Goal: Task Accomplishment & Management: Manage account settings

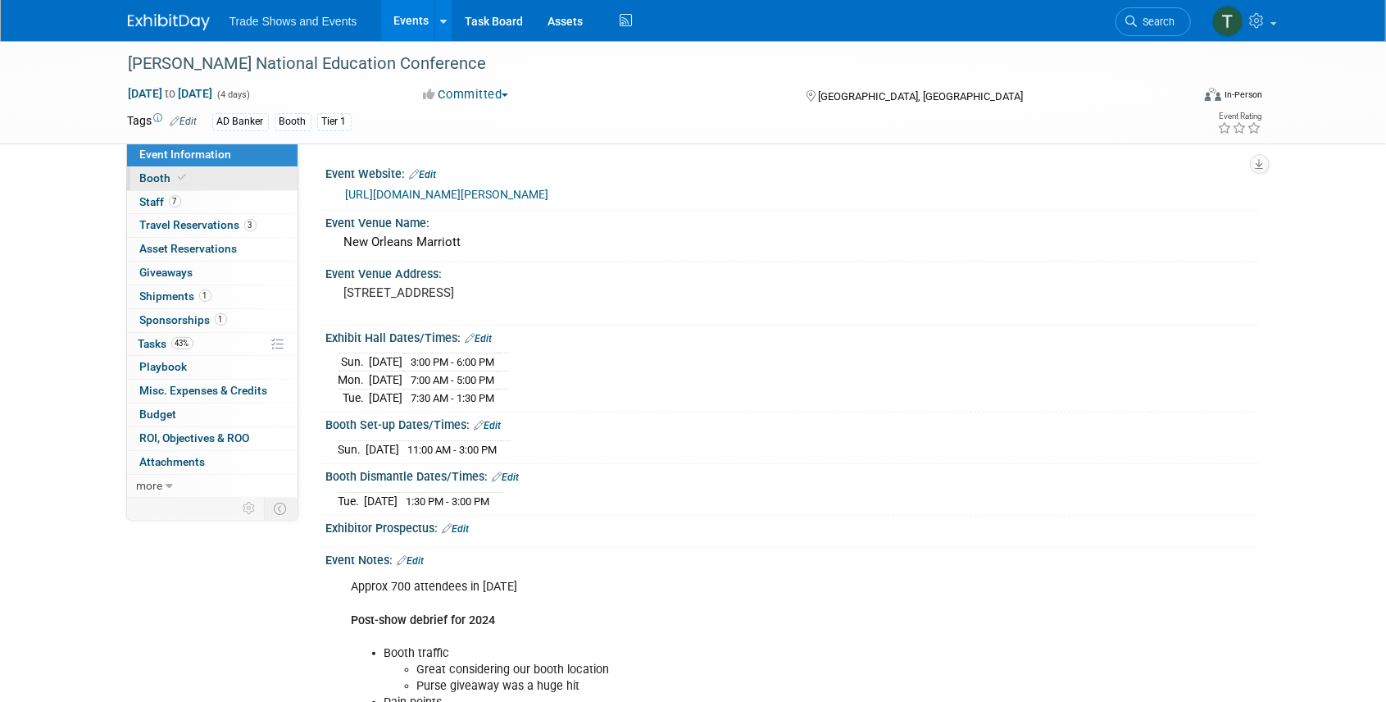
click at [199, 179] on link "Booth" at bounding box center [212, 178] width 171 height 23
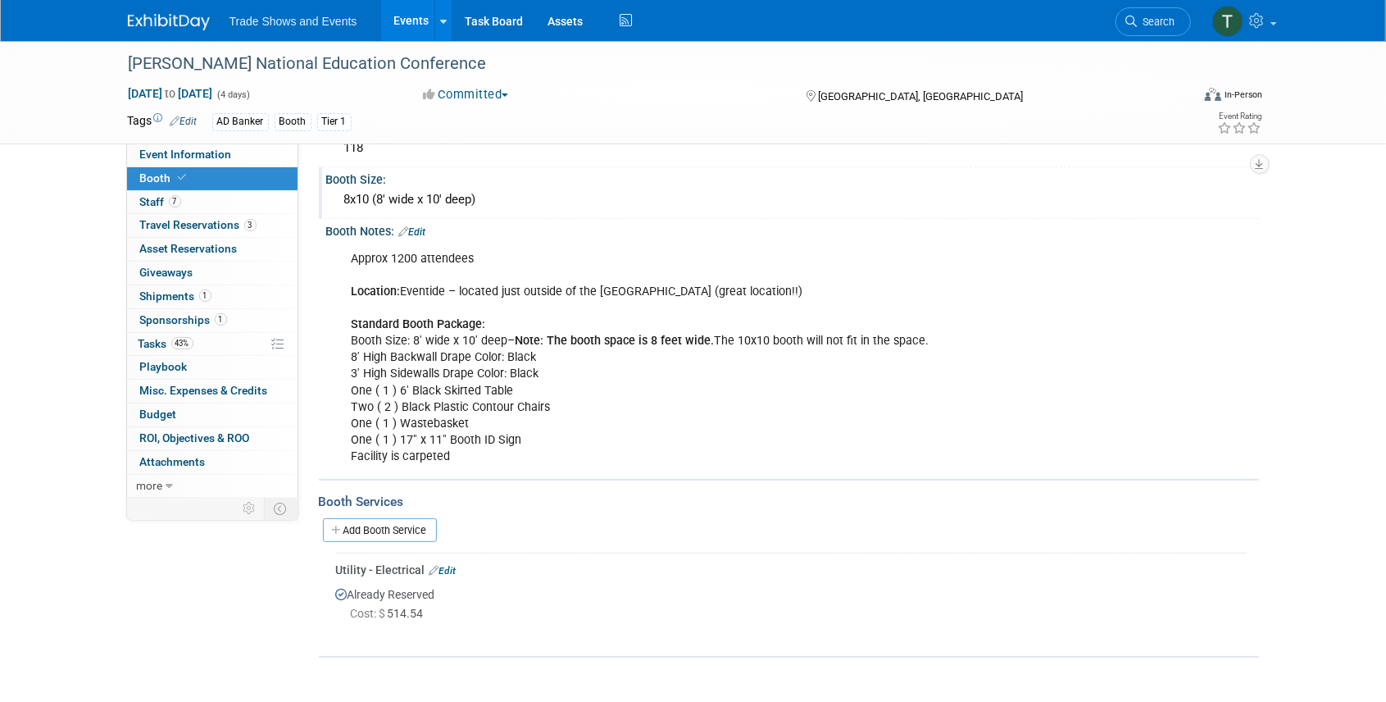
scroll to position [54, 0]
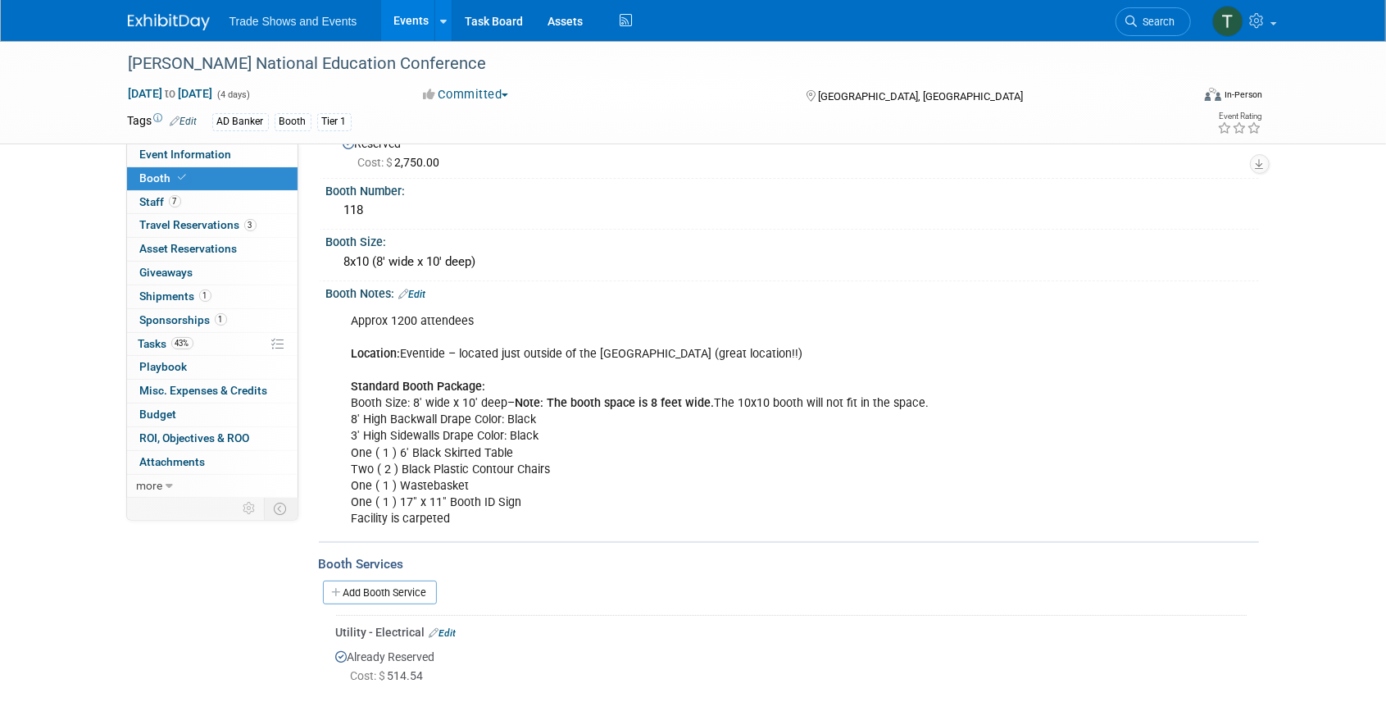
click at [419, 293] on link "Edit" at bounding box center [412, 294] width 27 height 11
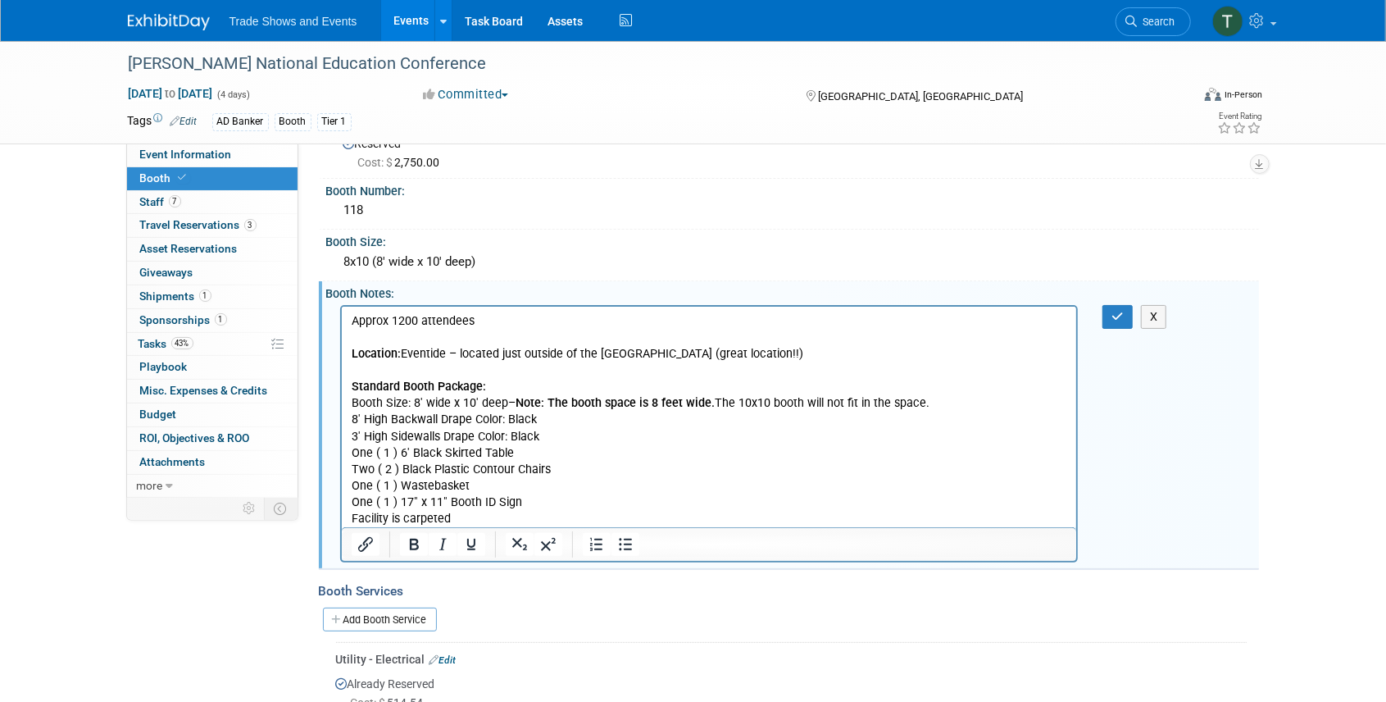
scroll to position [0, 0]
drag, startPoint x: 416, startPoint y: 321, endPoint x: 393, endPoint y: 321, distance: 23.0
click at [393, 321] on p "Approx 1200 attendees Location: Eventide – located just outside of the Sheraton…" at bounding box center [709, 419] width 716 height 214
click at [516, 320] on p "Approx 700 attendees Location: Eventide – located just outside of the Sheraton …" at bounding box center [709, 419] width 716 height 214
click at [1109, 310] on button "button" at bounding box center [1118, 317] width 30 height 24
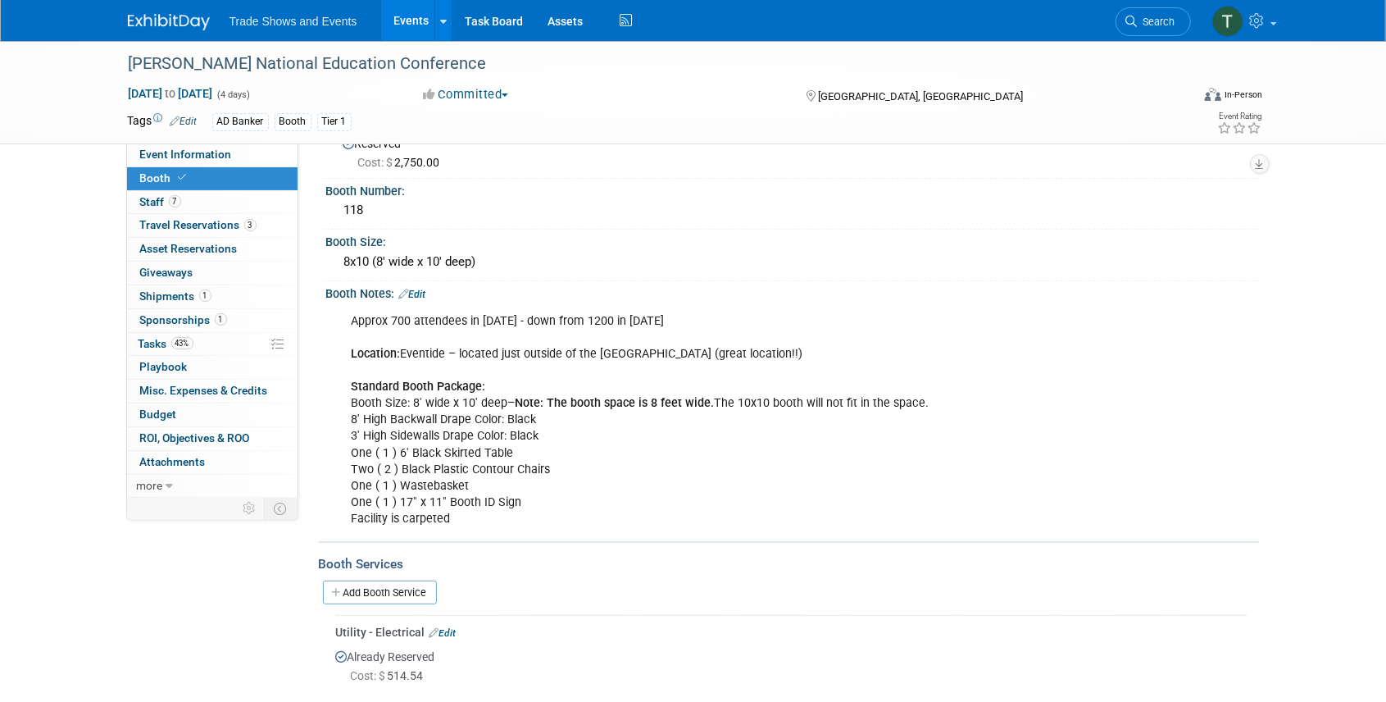
click at [418, 290] on link "Edit" at bounding box center [412, 294] width 27 height 11
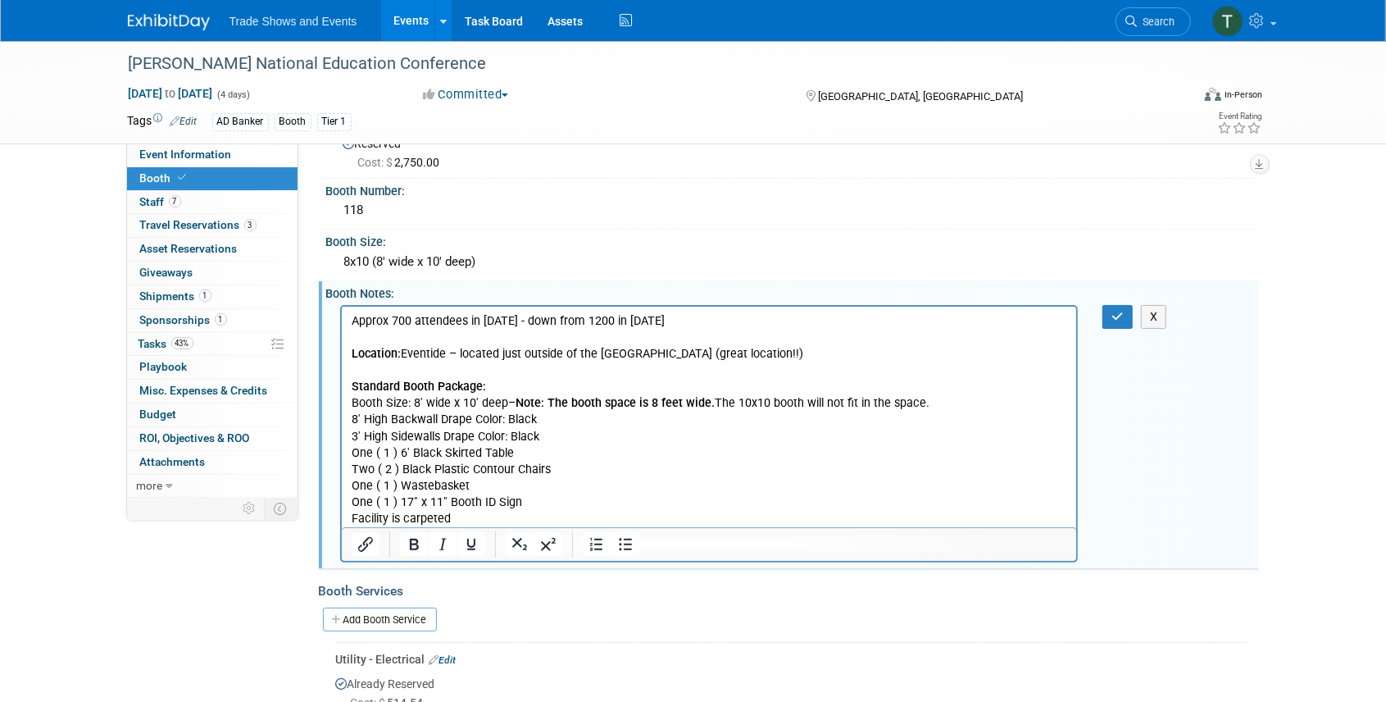
click at [535, 348] on p "Approx 700 attendees in 2025 - down from 1200 in 2024 Location: Eventide – loca…" at bounding box center [709, 419] width 716 height 214
click at [1117, 312] on icon "button" at bounding box center [1118, 316] width 12 height 11
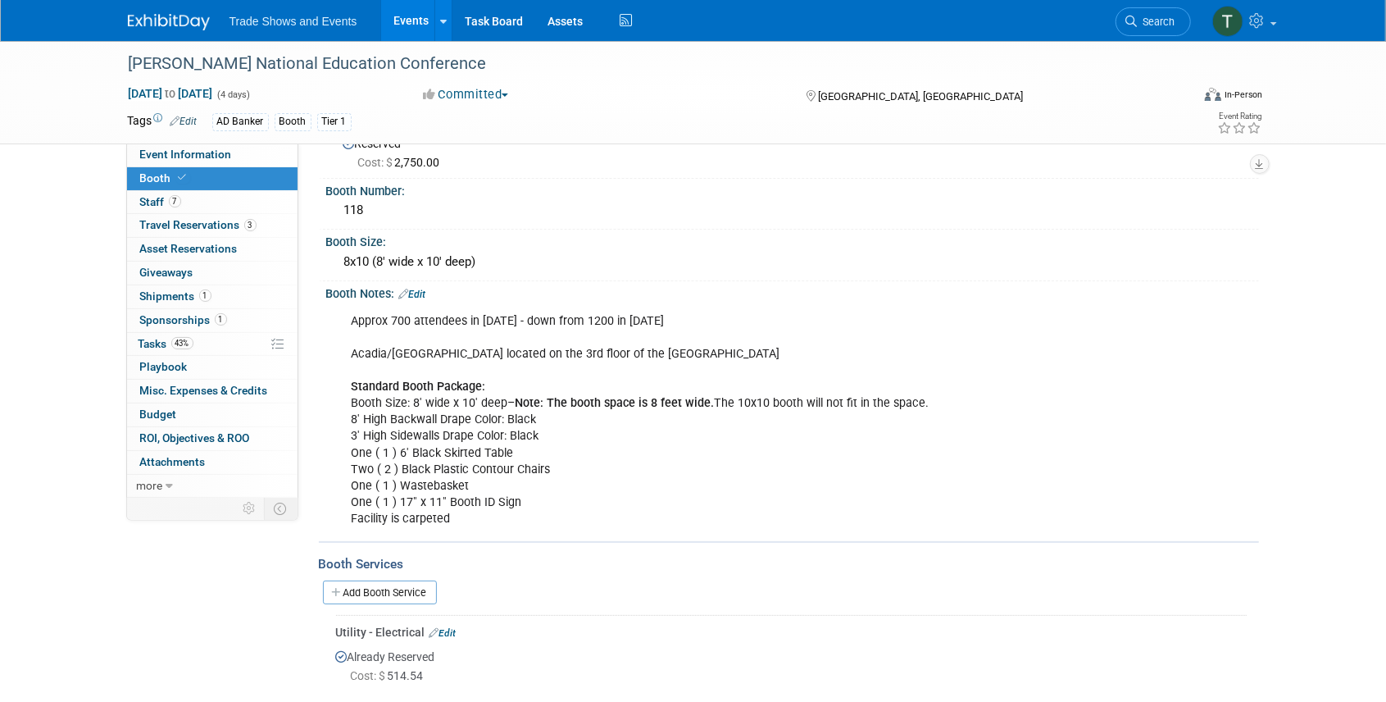
click at [421, 294] on link "Edit" at bounding box center [412, 294] width 27 height 11
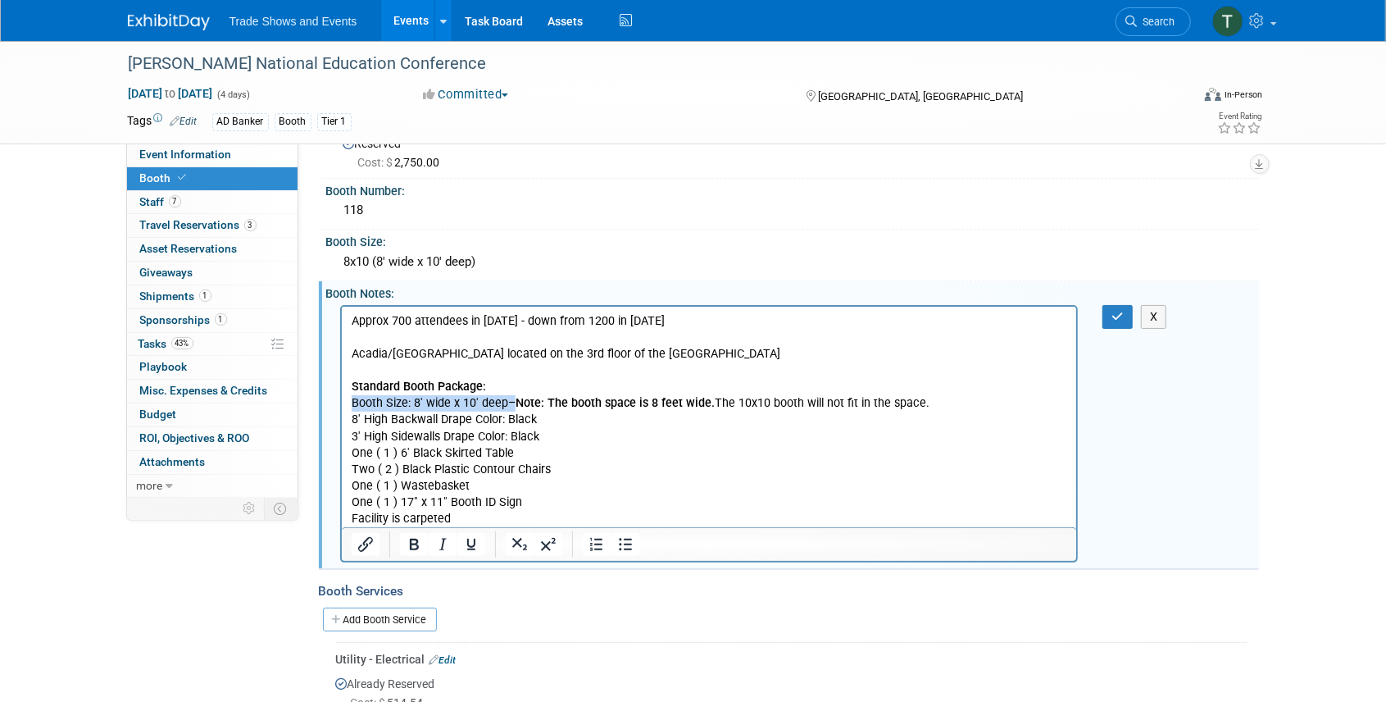
drag, startPoint x: 349, startPoint y: 402, endPoint x: 510, endPoint y: 398, distance: 160.7
click at [510, 398] on body "Approx 700 attendees in 2025 - down from 1200 in 2024 Acadia/Bissonet Ballroom …" at bounding box center [709, 419] width 718 height 214
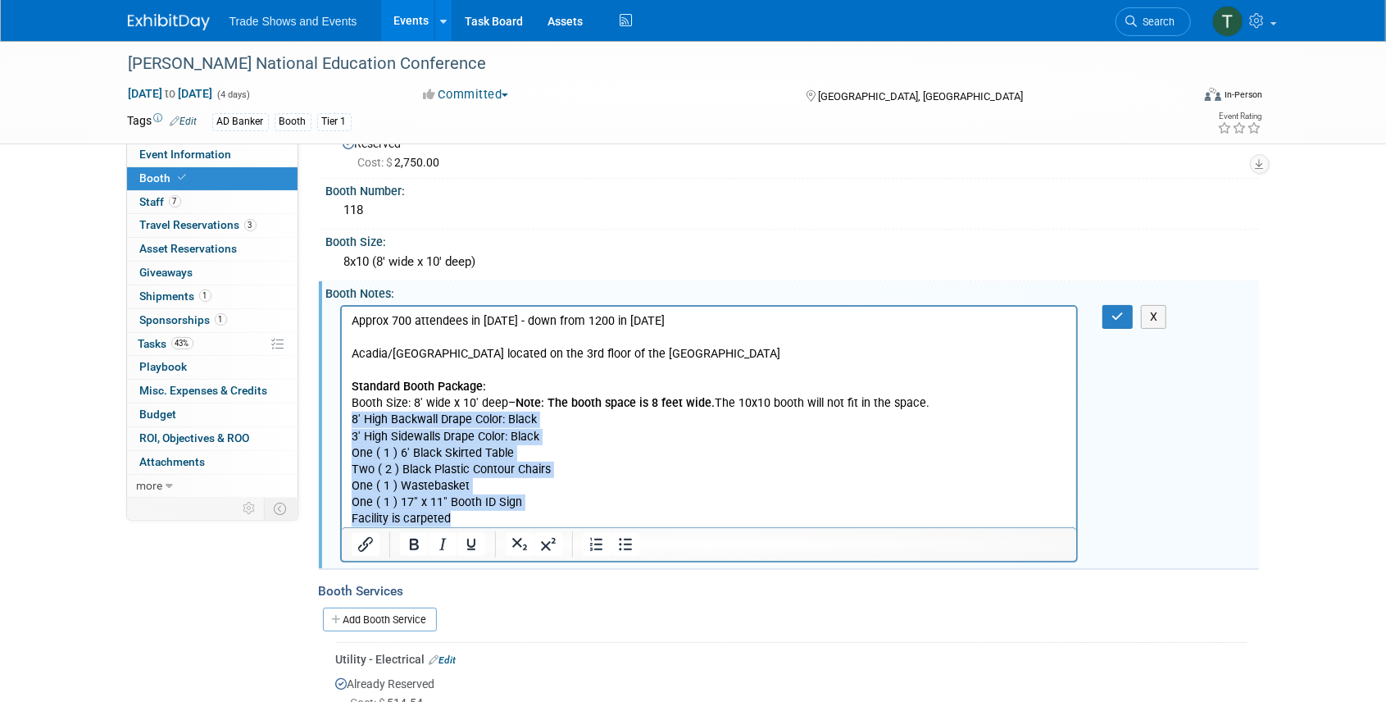
drag, startPoint x: 448, startPoint y: 515, endPoint x: 676, endPoint y: 724, distance: 309.3
click at [341, 418] on html "Approx 700 attendees in 2025 - down from 1200 in 2024 Acadia/Bissonet Ballroom …" at bounding box center [708, 416] width 735 height 221
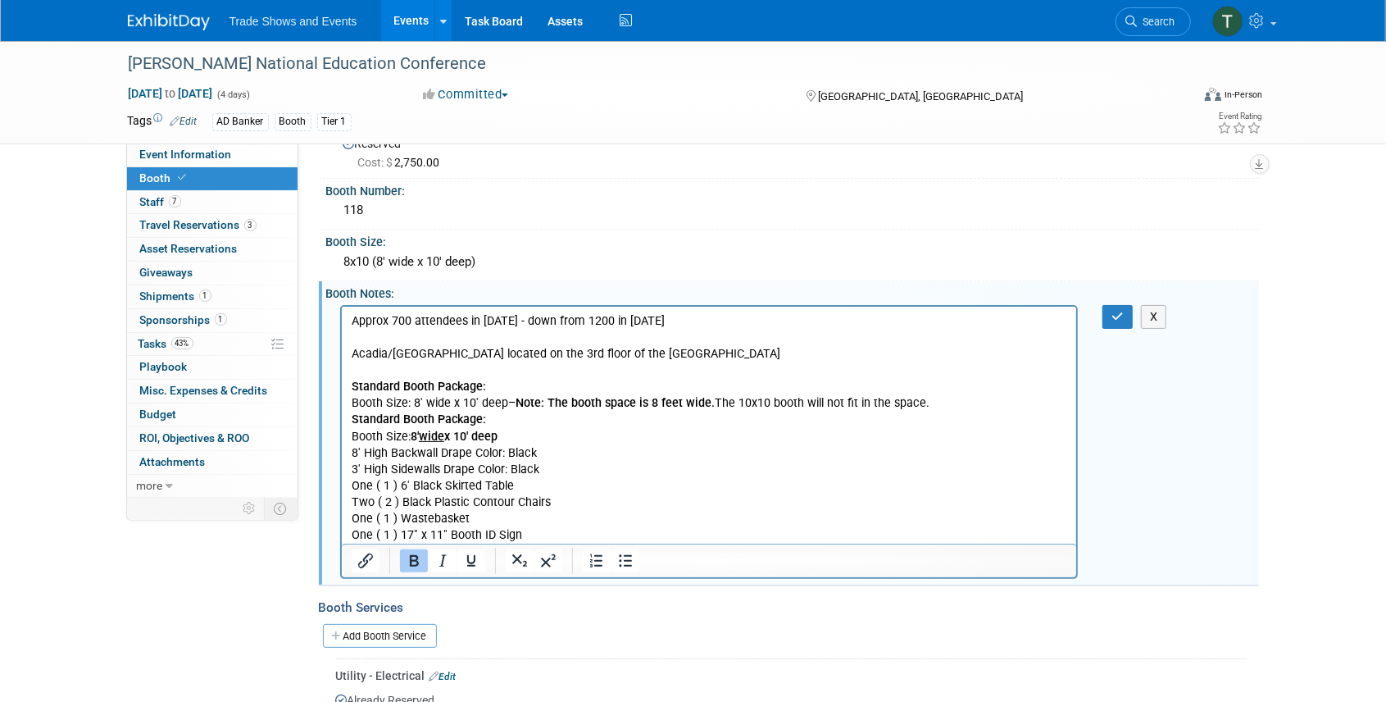
drag, startPoint x: 516, startPoint y: 400, endPoint x: 353, endPoint y: 393, distance: 164.1
click at [353, 393] on p "Approx 700 attendees in 2025 - down from 1200 in 2024 Acadia/Bissonet Ballroom …" at bounding box center [709, 361] width 716 height 98
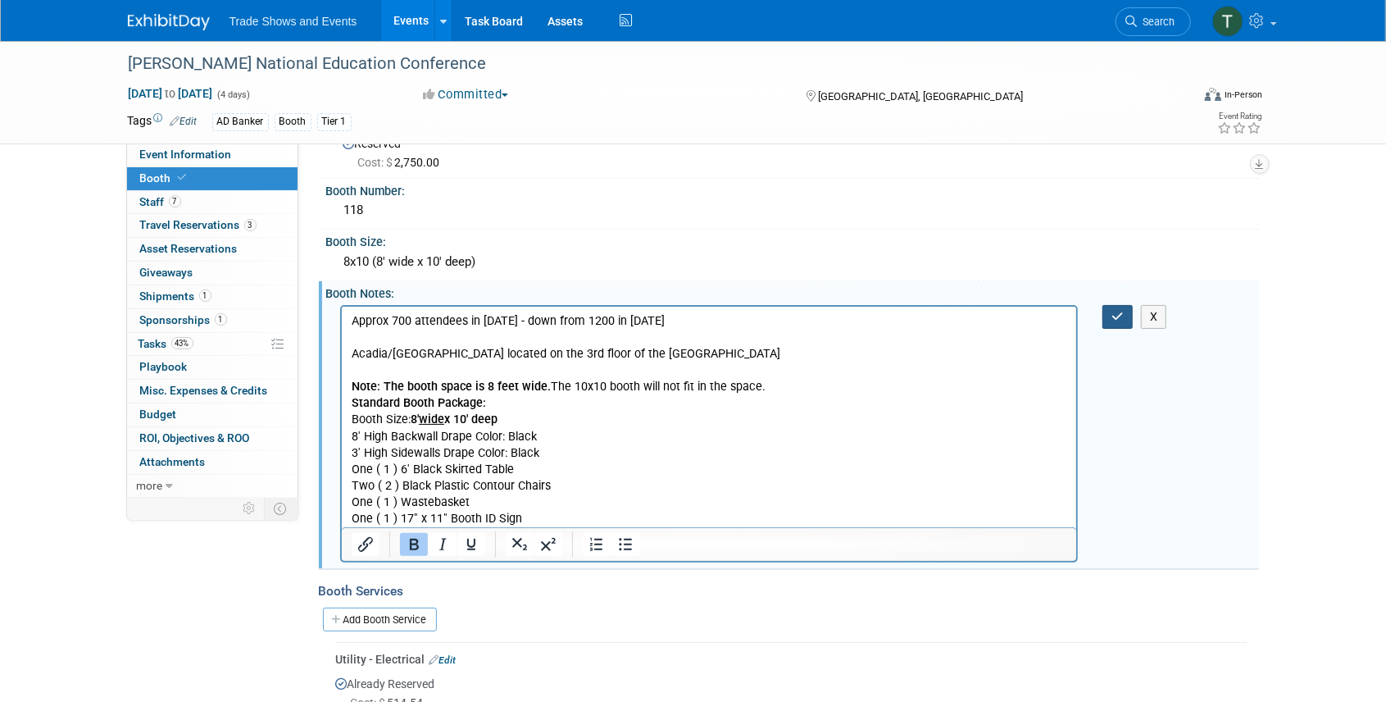
click at [1112, 311] on icon "button" at bounding box center [1118, 316] width 12 height 11
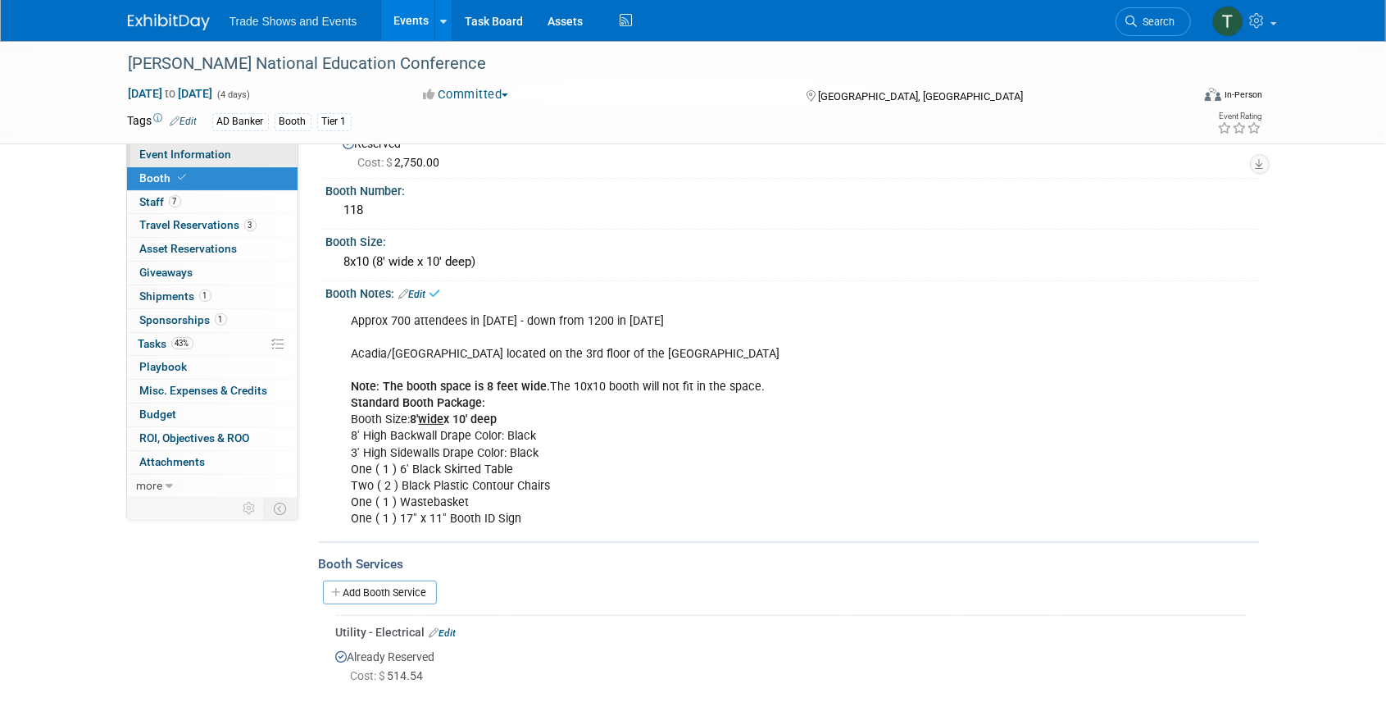
click at [193, 158] on span "Event Information" at bounding box center [186, 154] width 92 height 13
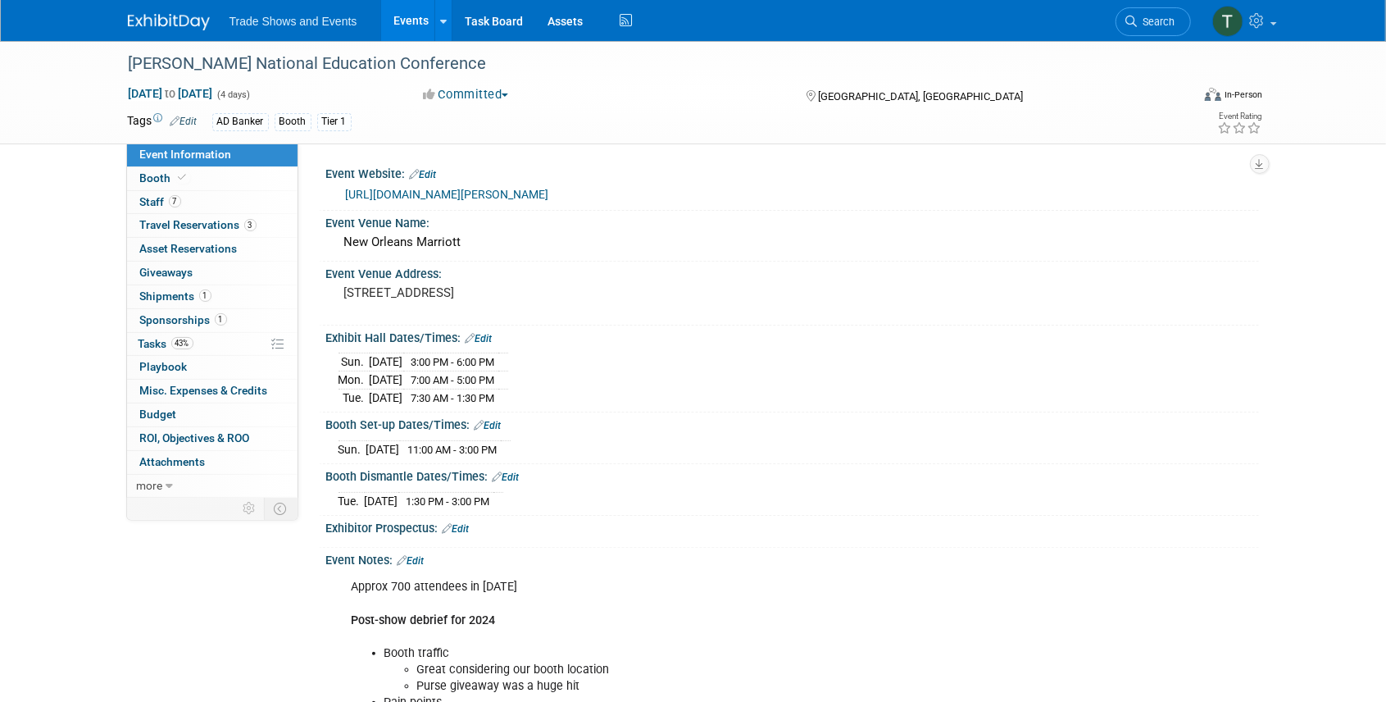
click at [498, 421] on link "Edit" at bounding box center [488, 425] width 27 height 11
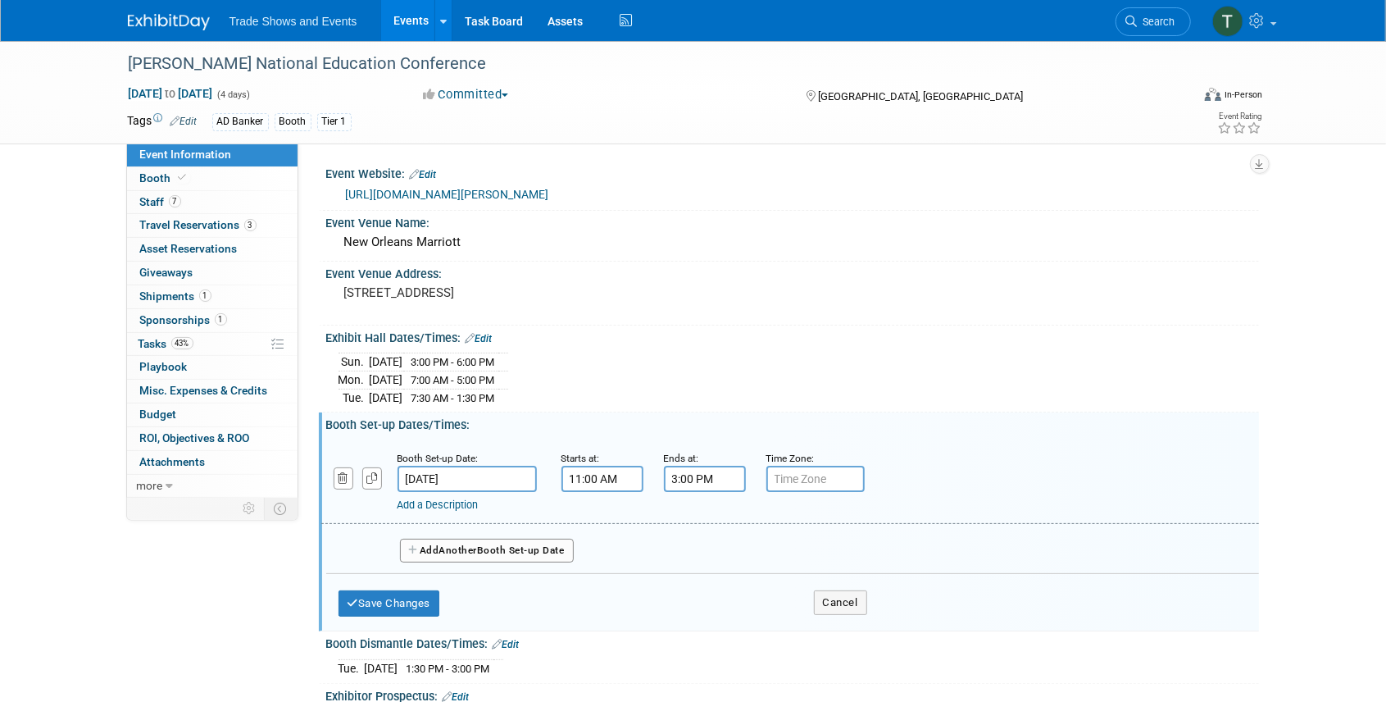
click at [589, 475] on input "11:00 AM" at bounding box center [603, 479] width 82 height 26
click at [600, 521] on span at bounding box center [599, 519] width 29 height 29
type input "12:00 PM"
click at [720, 630] on span at bounding box center [721, 627] width 111 height 29
click at [436, 605] on button "Save Changes" at bounding box center [390, 603] width 102 height 26
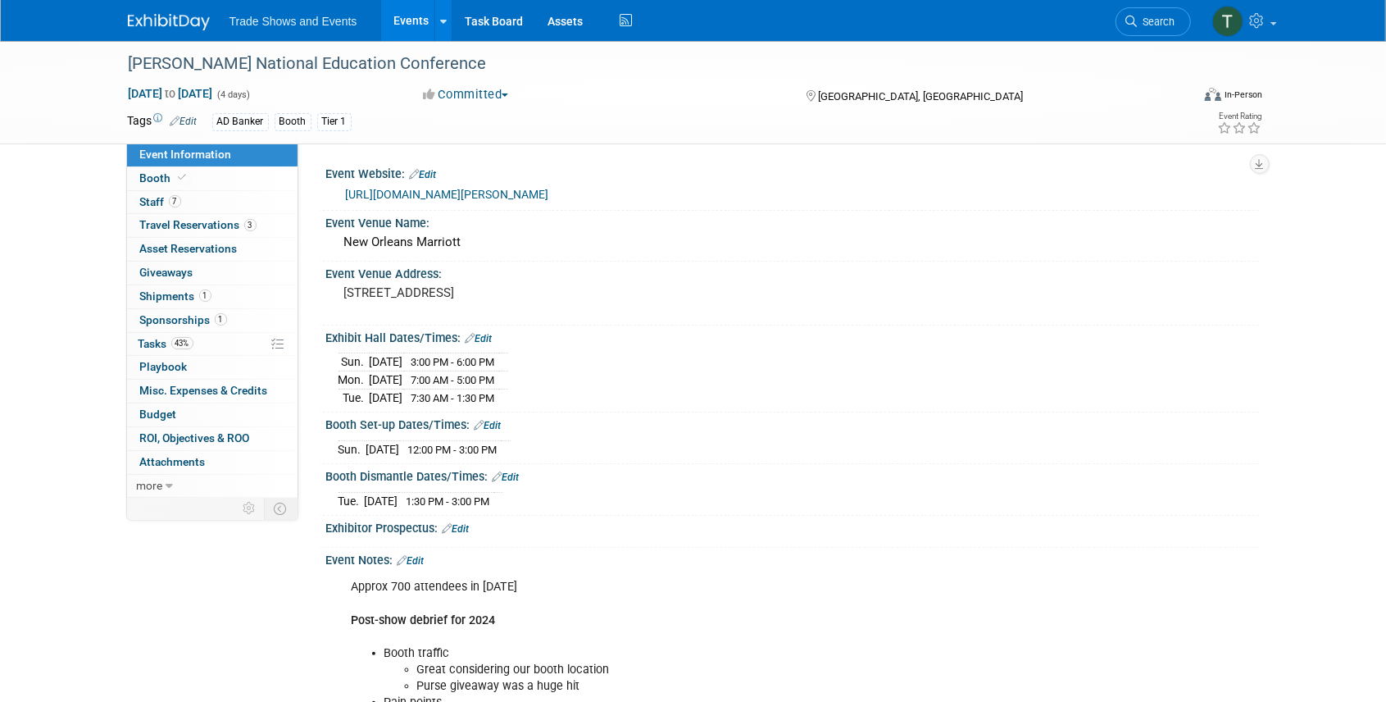
click at [483, 335] on link "Edit" at bounding box center [479, 338] width 27 height 11
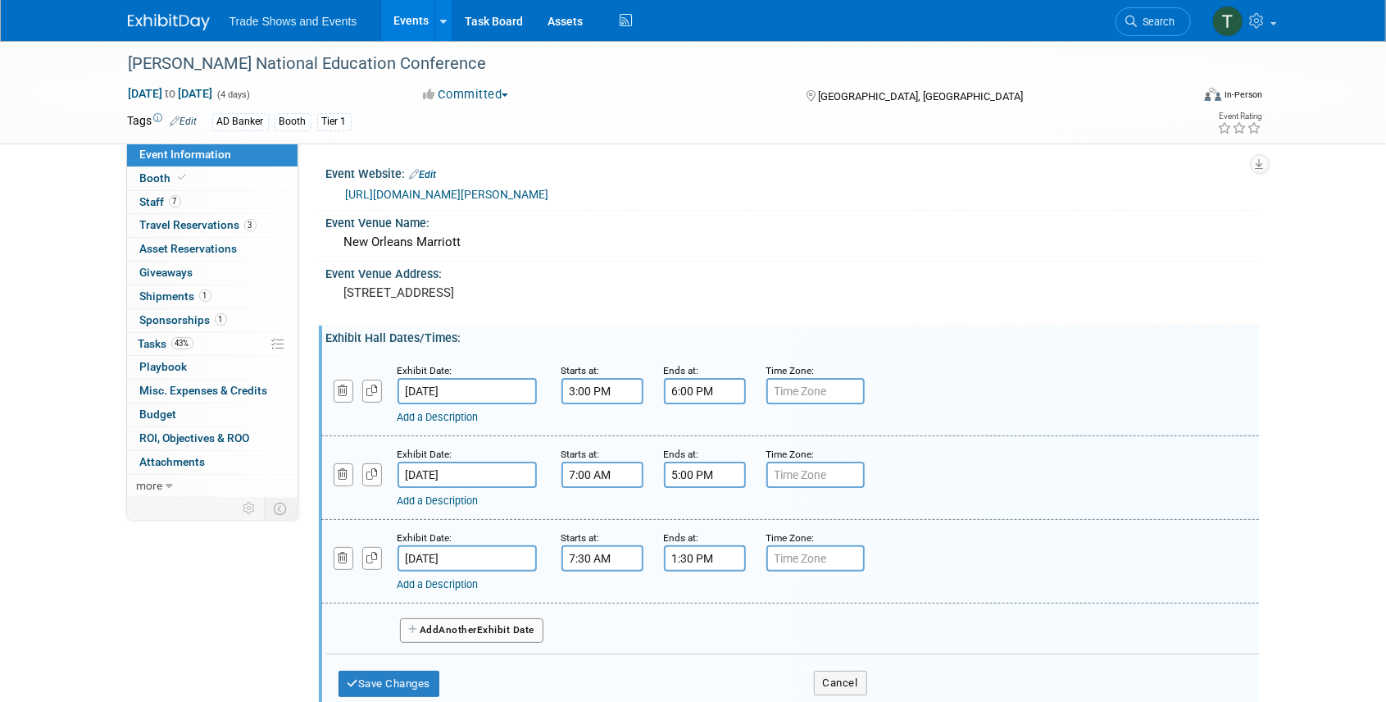
click at [439, 418] on link "Add a Description" at bounding box center [438, 417] width 81 height 12
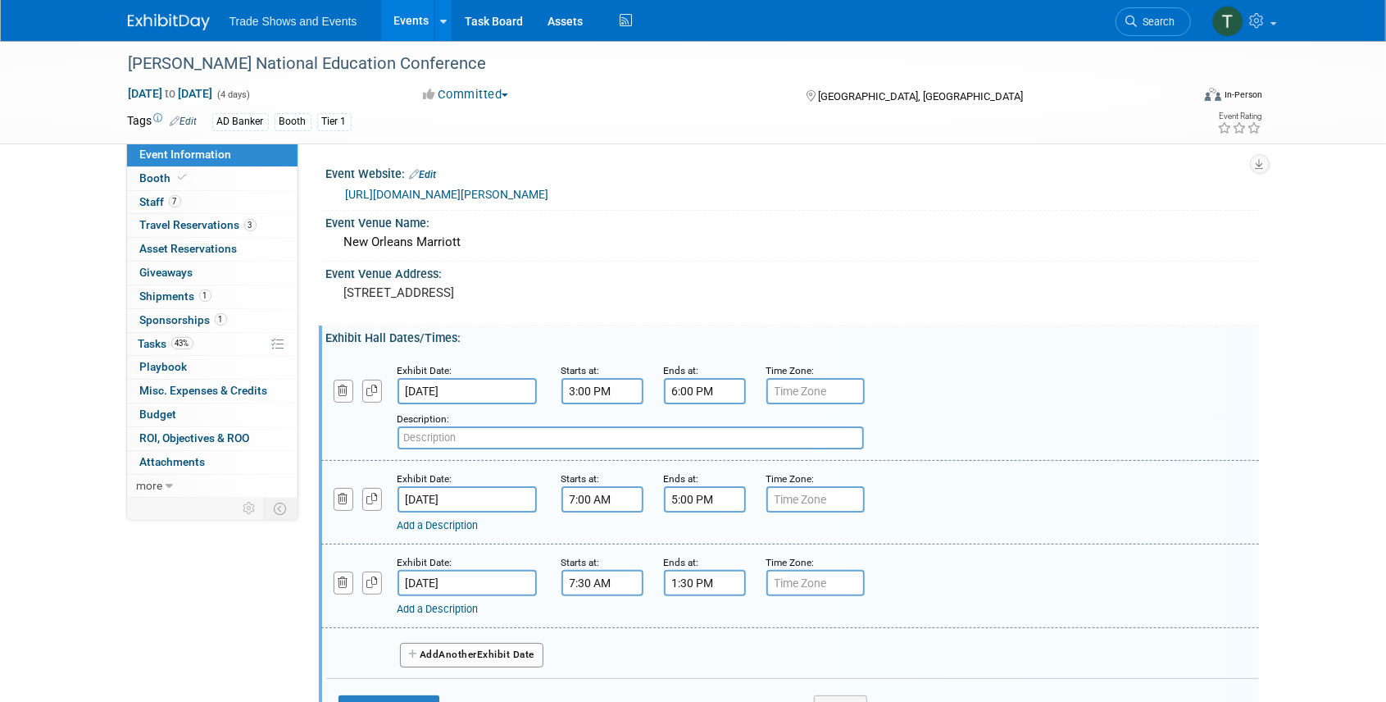
paste input "Exhibitor Fair and Welcome Reception"
type input "Exhibitor Fair and Welcome Reception"
click at [437, 526] on link "Add a Description" at bounding box center [438, 525] width 81 height 12
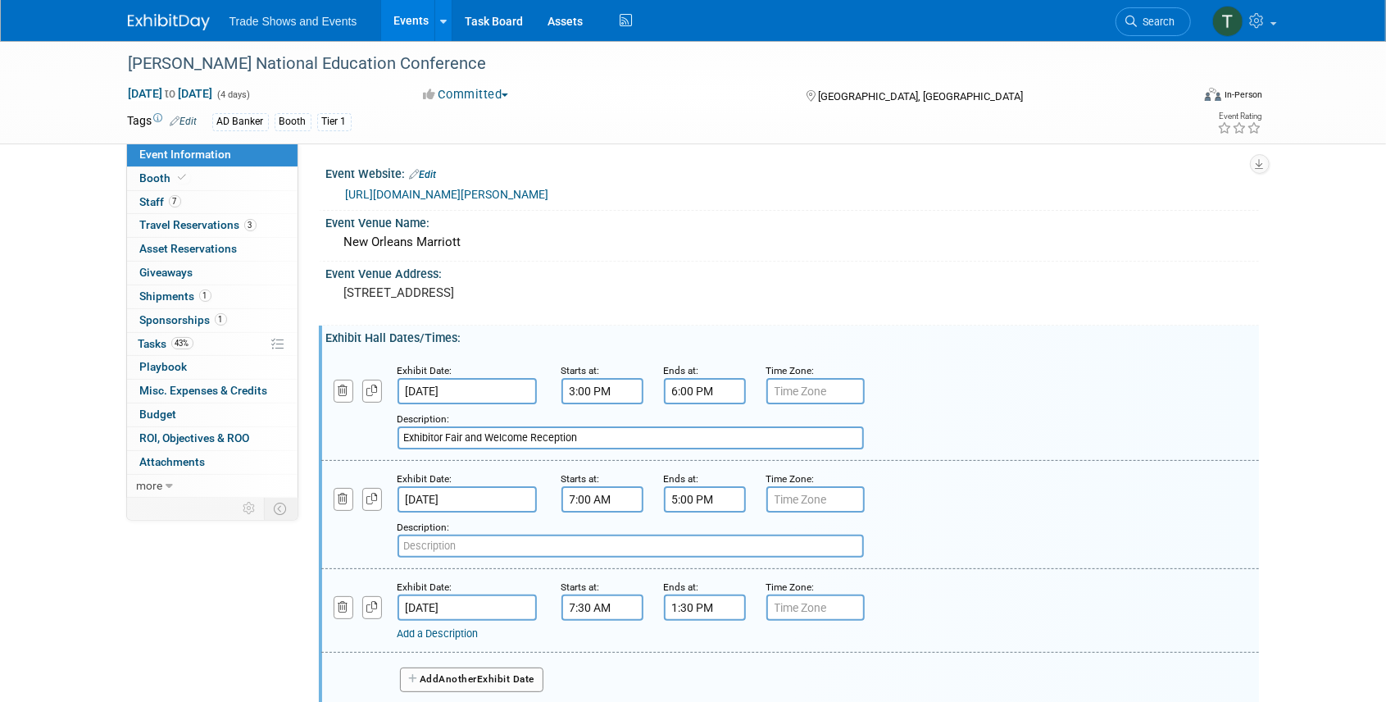
paste input "• Monday, October 27 from 7:00 – 8:00 am (Breakfast) • Monday, October 27 f"
drag, startPoint x: 425, startPoint y: 544, endPoint x: 359, endPoint y: 544, distance: 65.6
click at [359, 544] on div "Add a Description Description: • Monday, October 27 from 7:00 – 8:00 am (Breakf…" at bounding box center [710, 534] width 802 height 45
drag, startPoint x: 648, startPoint y: 548, endPoint x: 669, endPoint y: 547, distance: 21.3
click at [669, 547] on input "Monday, October 27 from 7:00 – 8:00 am (Breakfast) • Monday, October 27 f" at bounding box center [631, 546] width 466 height 23
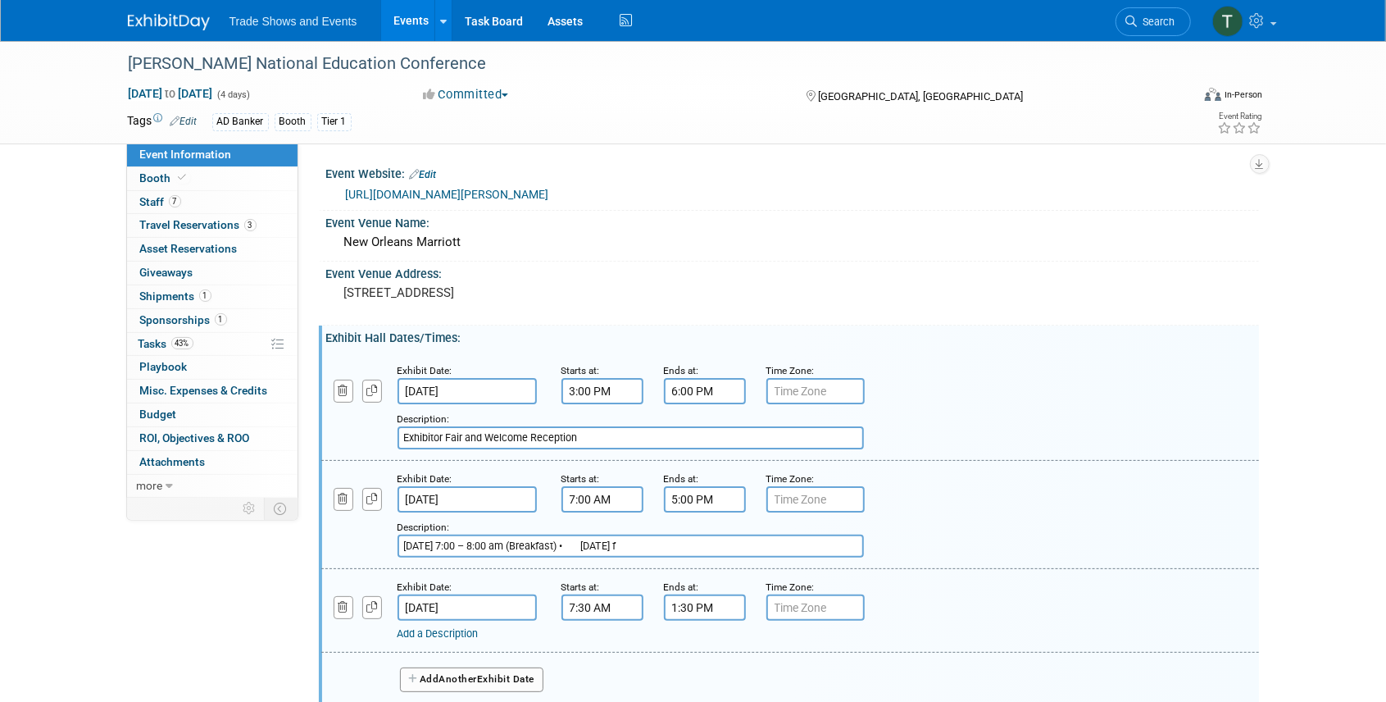
type input "Monday, October 27 from 7:00 – 8:00 am (Breakfast) Monday, October 27 f"
drag, startPoint x: 771, startPoint y: 542, endPoint x: 385, endPoint y: 533, distance: 385.4
click at [385, 533] on div "Add a Description Description: Monday, October 27 from 7:00 – 8:00 am (Breakfas…" at bounding box center [710, 534] width 802 height 45
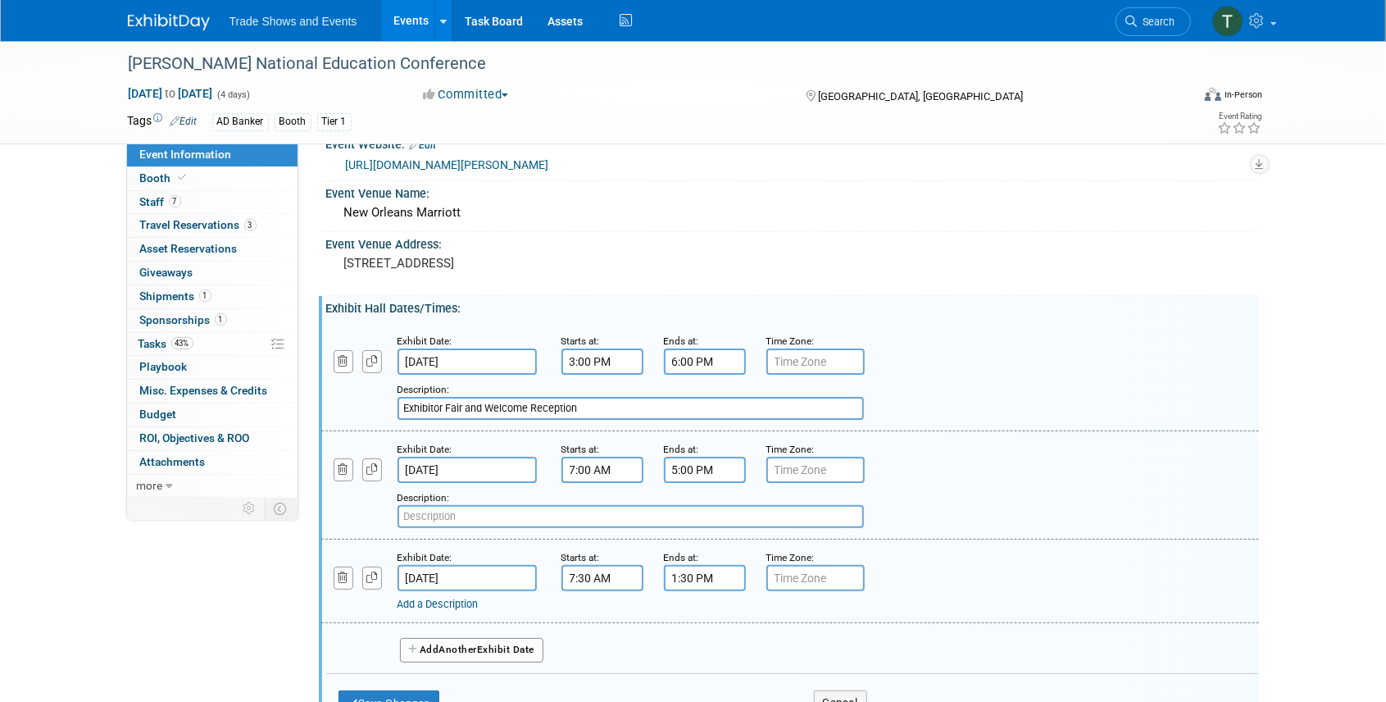
scroll to position [54, 0]
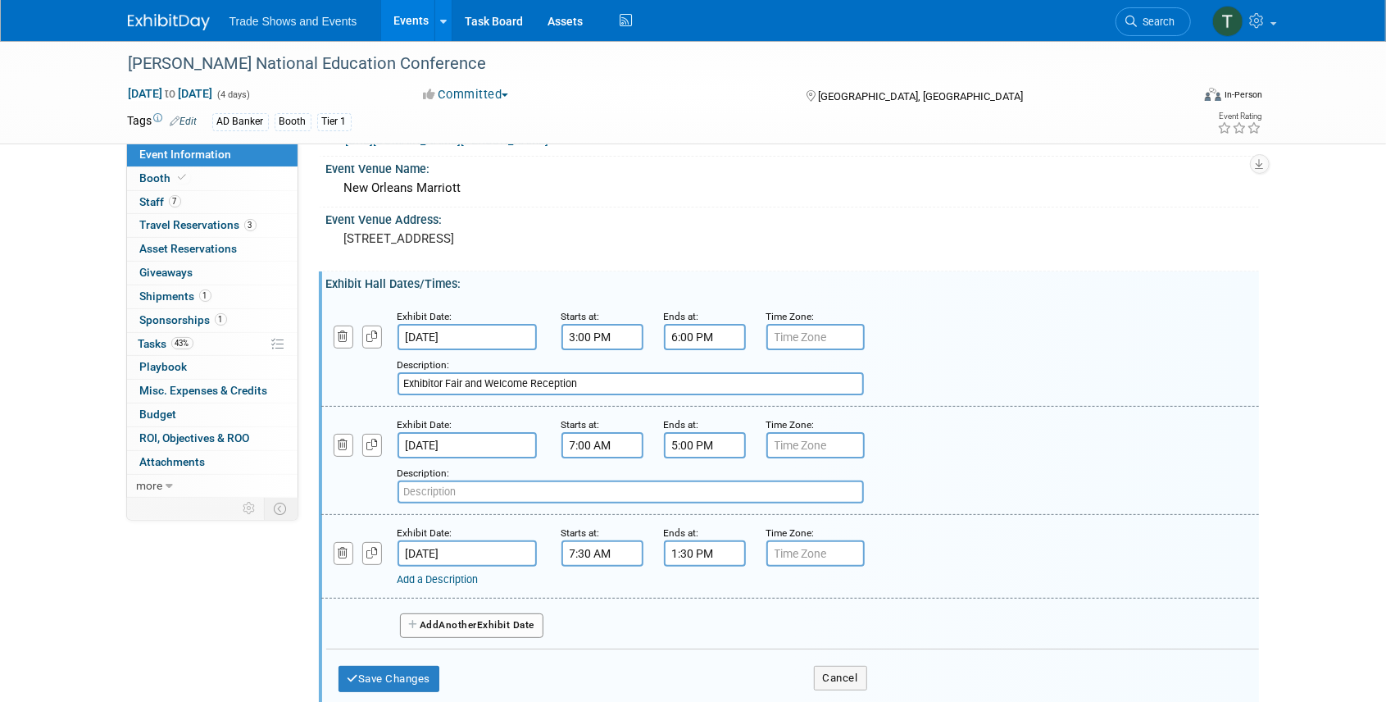
click at [721, 444] on input "5:00 PM" at bounding box center [705, 445] width 82 height 26
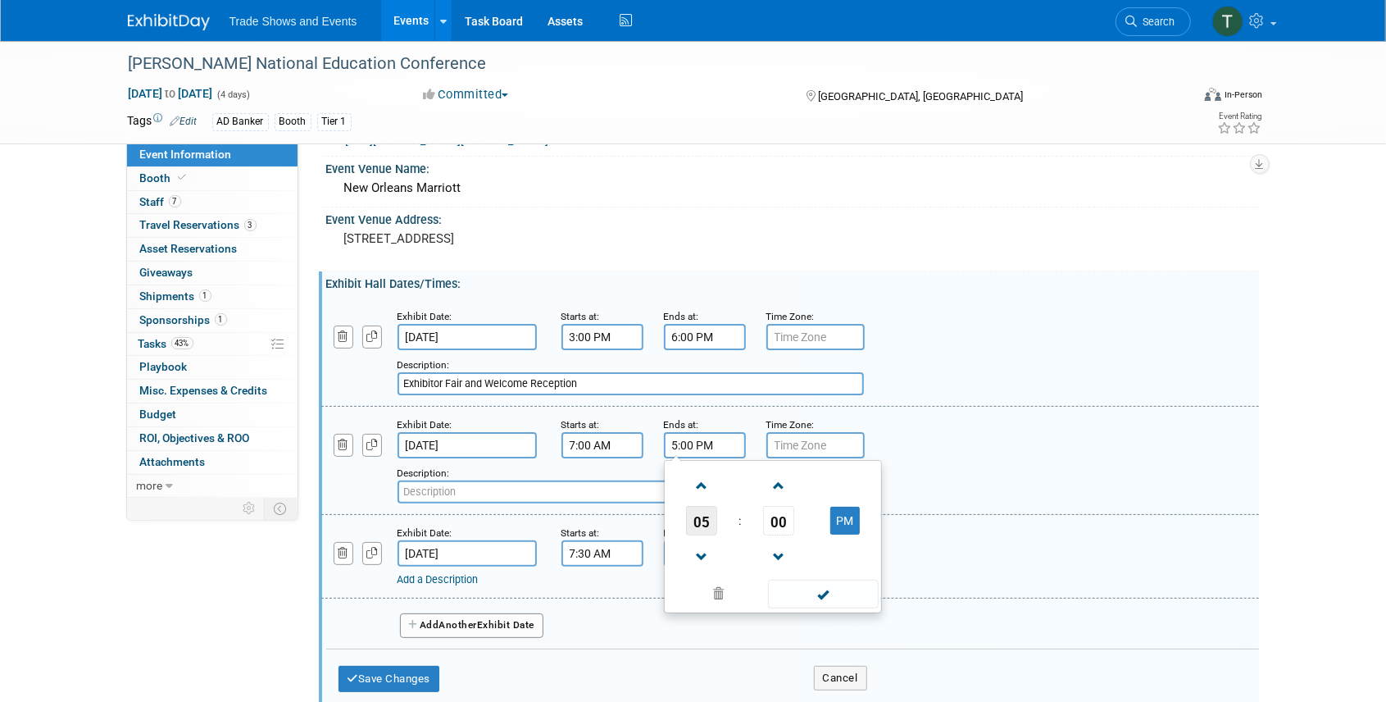
click at [703, 526] on span "05" at bounding box center [701, 521] width 31 height 30
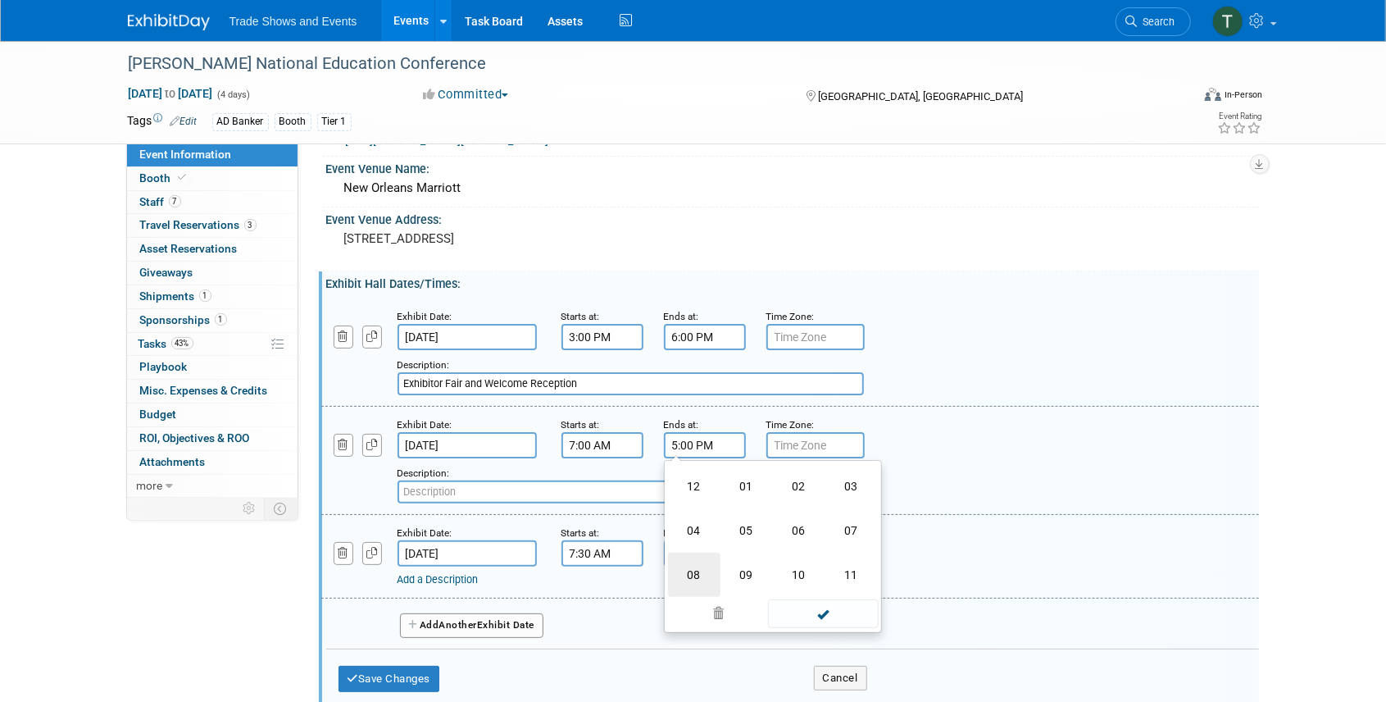
click at [703, 571] on td "08" at bounding box center [694, 575] width 52 height 44
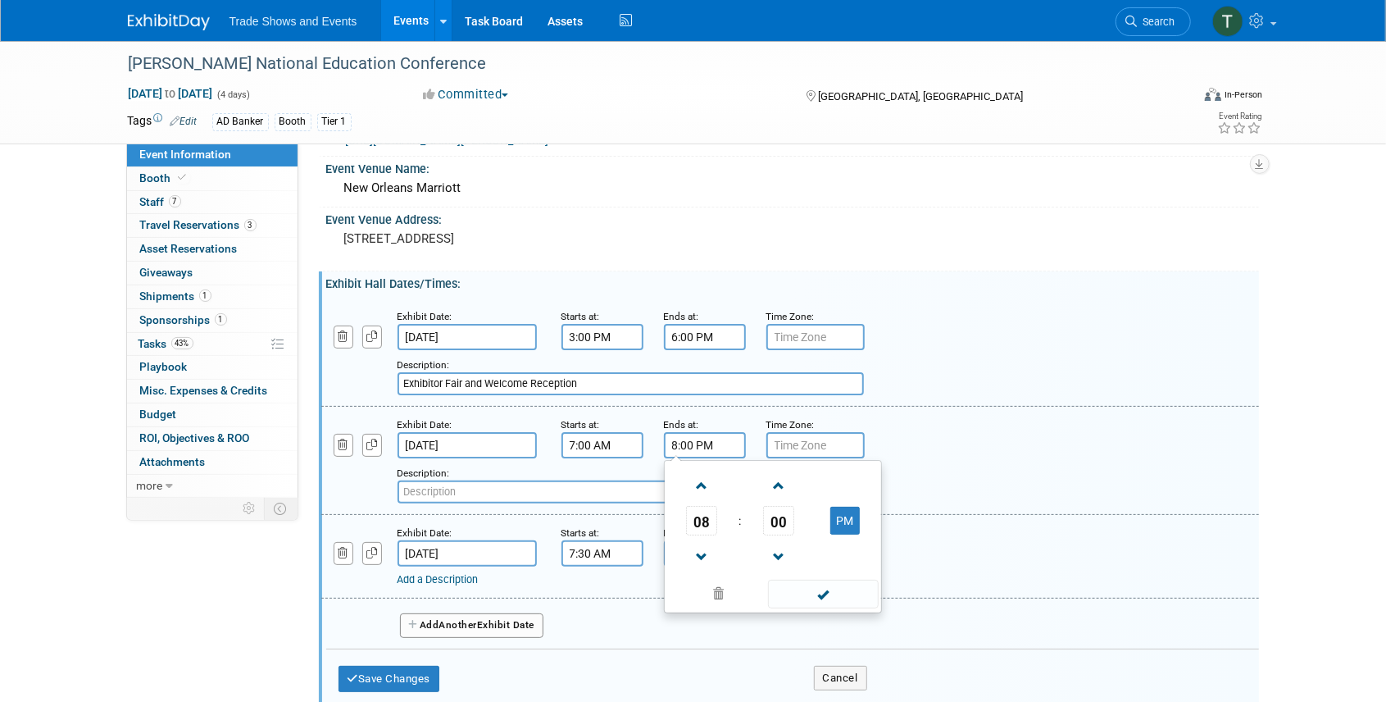
click at [862, 535] on td at bounding box center [845, 556] width 65 height 42
click at [853, 529] on button "PM" at bounding box center [845, 521] width 30 height 28
type input "8:00 AM"
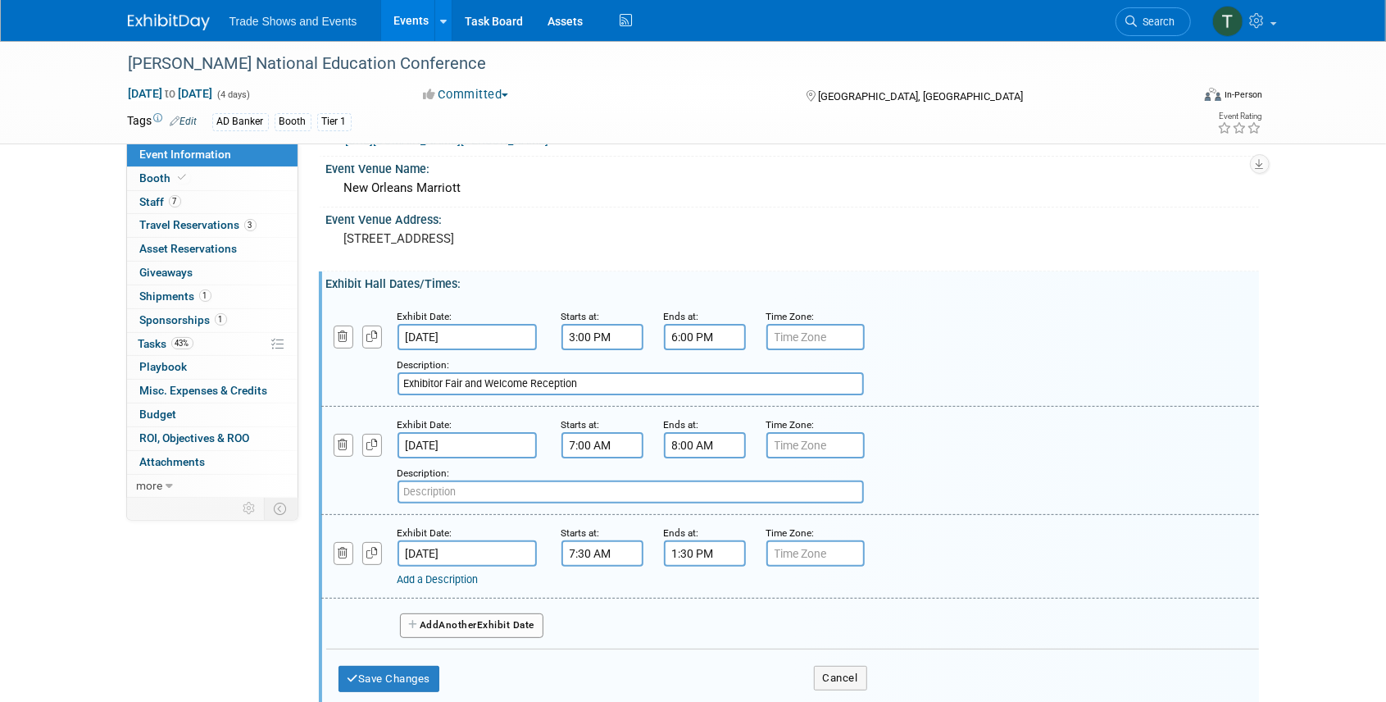
click at [455, 494] on input "text" at bounding box center [631, 491] width 466 height 23
type input "Breakfast"
click at [462, 619] on span "Another" at bounding box center [458, 624] width 39 height 11
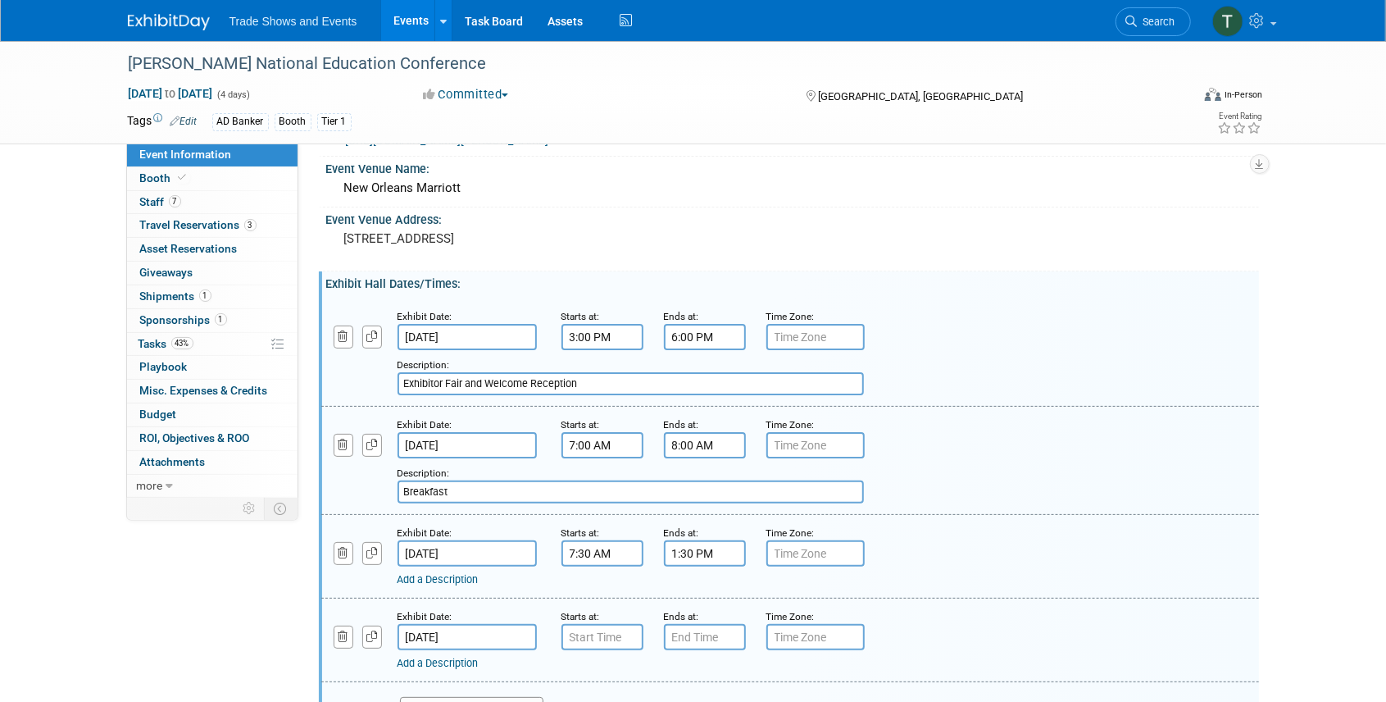
click at [457, 633] on input "Oct 29, 2025" at bounding box center [467, 637] width 139 height 26
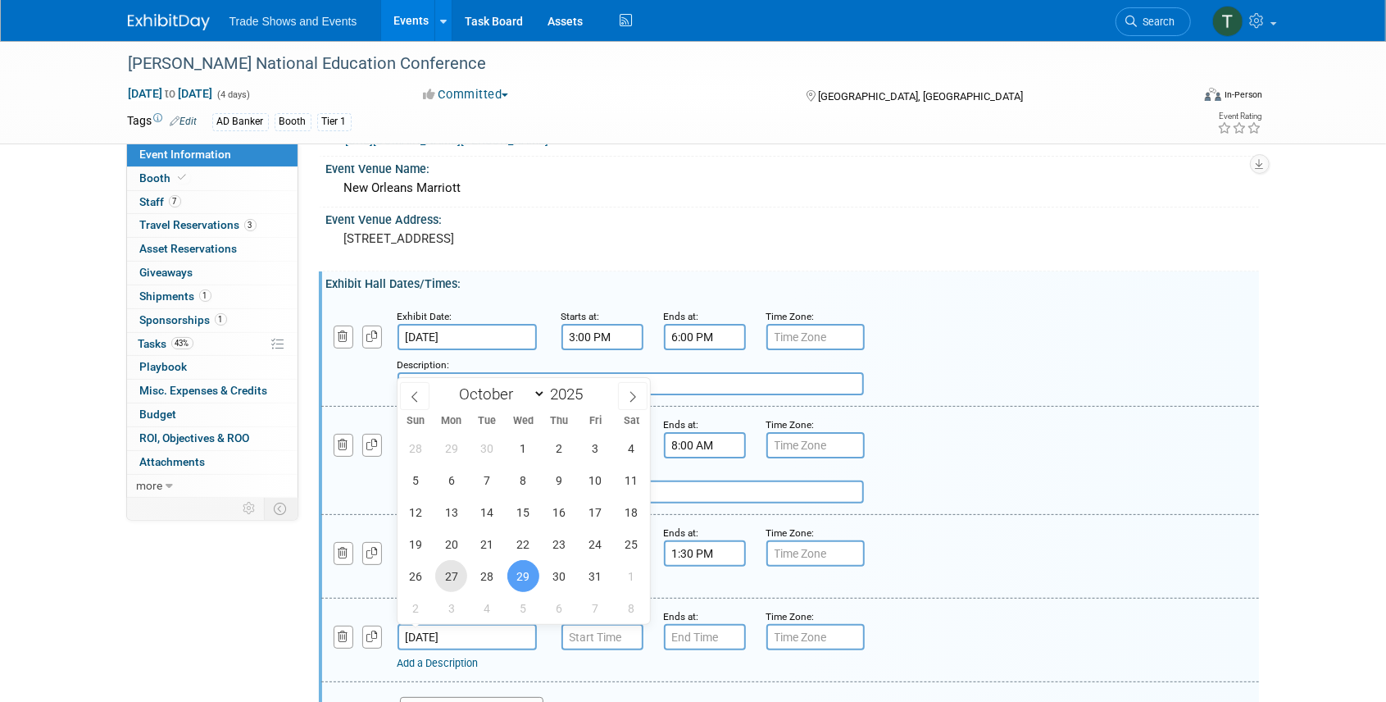
click at [443, 579] on span "27" at bounding box center [451, 576] width 32 height 32
type input "Oct 27, 2025"
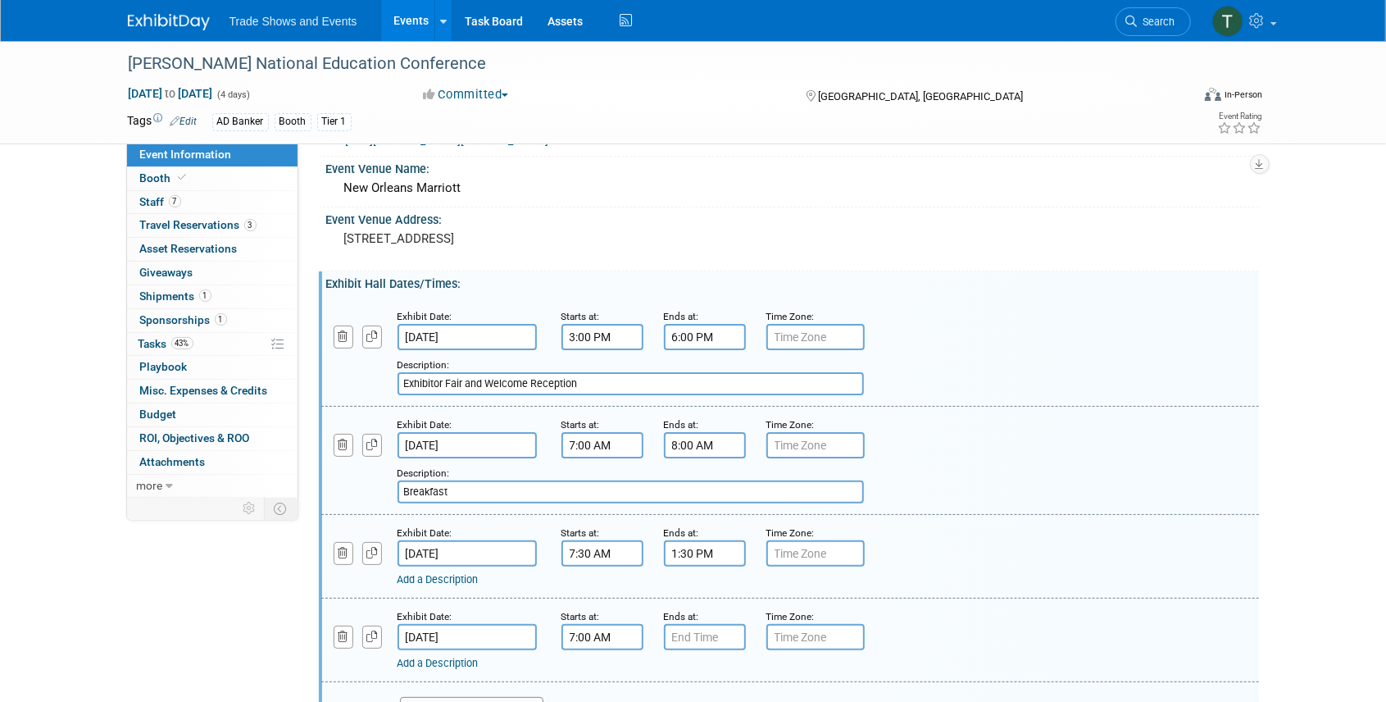
click at [594, 638] on input "7:00 AM" at bounding box center [603, 637] width 82 height 26
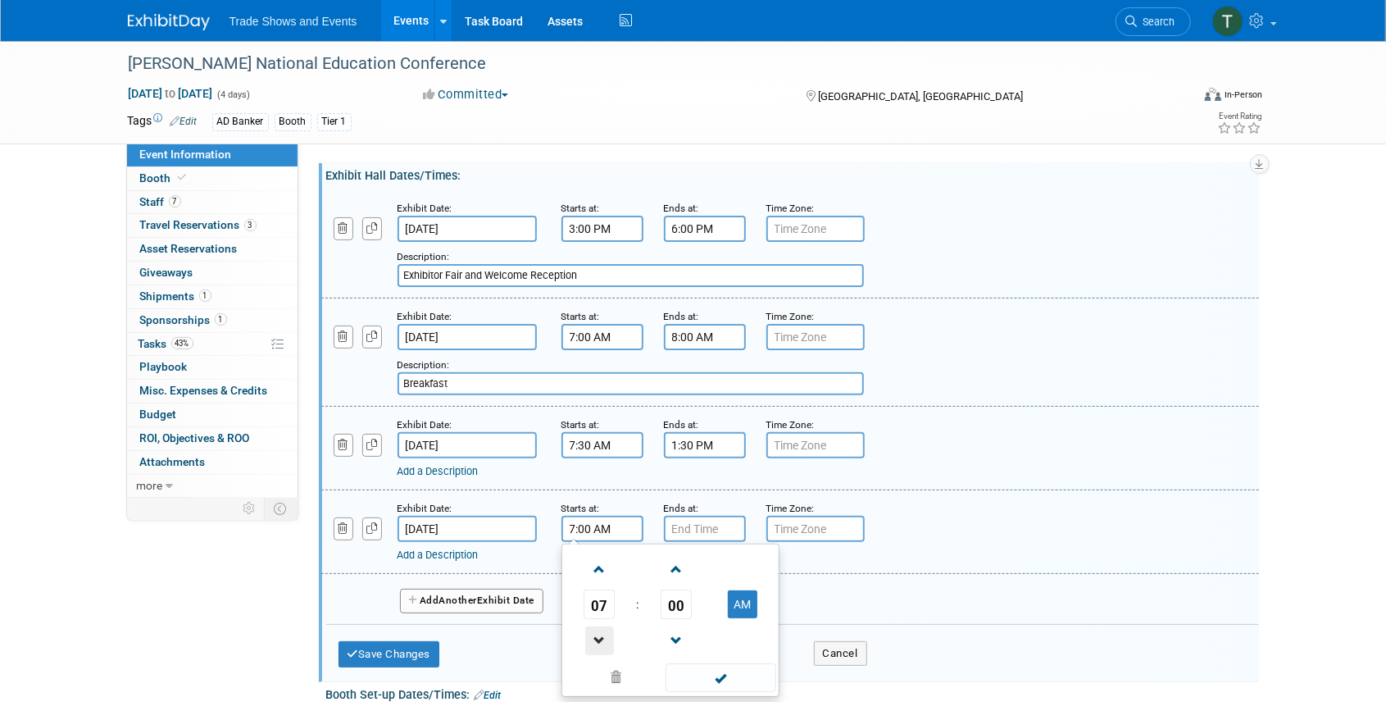
scroll to position [164, 0]
click at [603, 610] on span "07" at bounding box center [599, 603] width 31 height 30
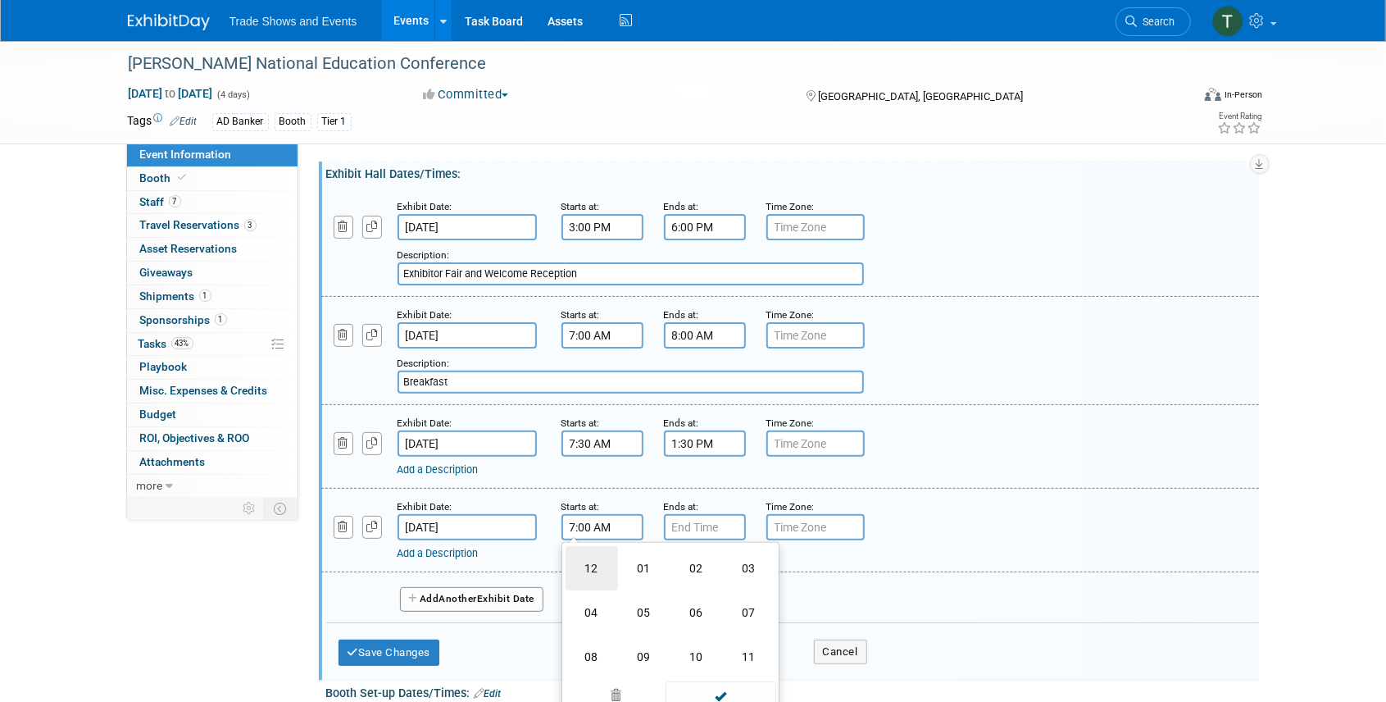
click at [592, 579] on td "12" at bounding box center [592, 568] width 52 height 44
click at [746, 594] on button "AM" at bounding box center [743, 603] width 30 height 28
type input "12:00 PM"
click at [723, 524] on input "7:00 PM" at bounding box center [705, 527] width 82 height 26
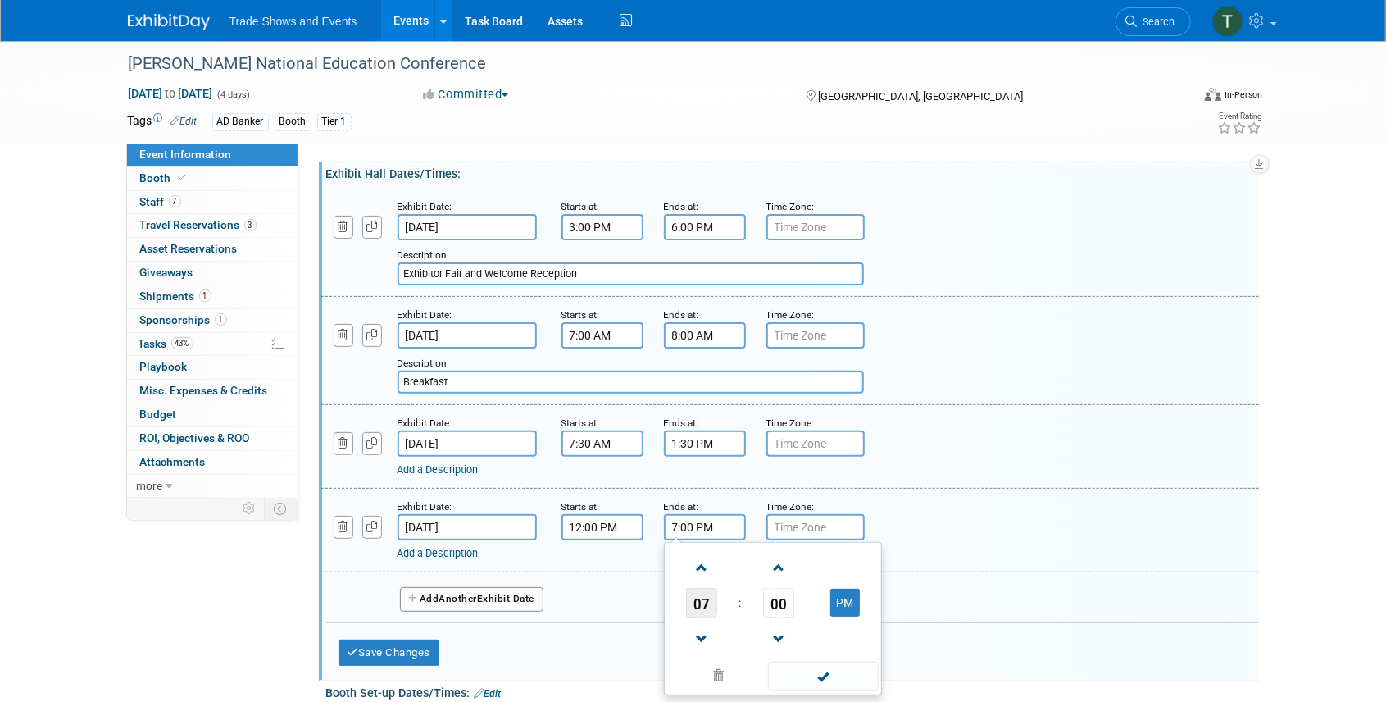
click at [705, 605] on span "07" at bounding box center [701, 603] width 31 height 30
click at [751, 561] on td "01" at bounding box center [747, 568] width 52 height 44
type input "1:00 PM"
click at [438, 553] on link "Add a Description" at bounding box center [438, 553] width 81 height 12
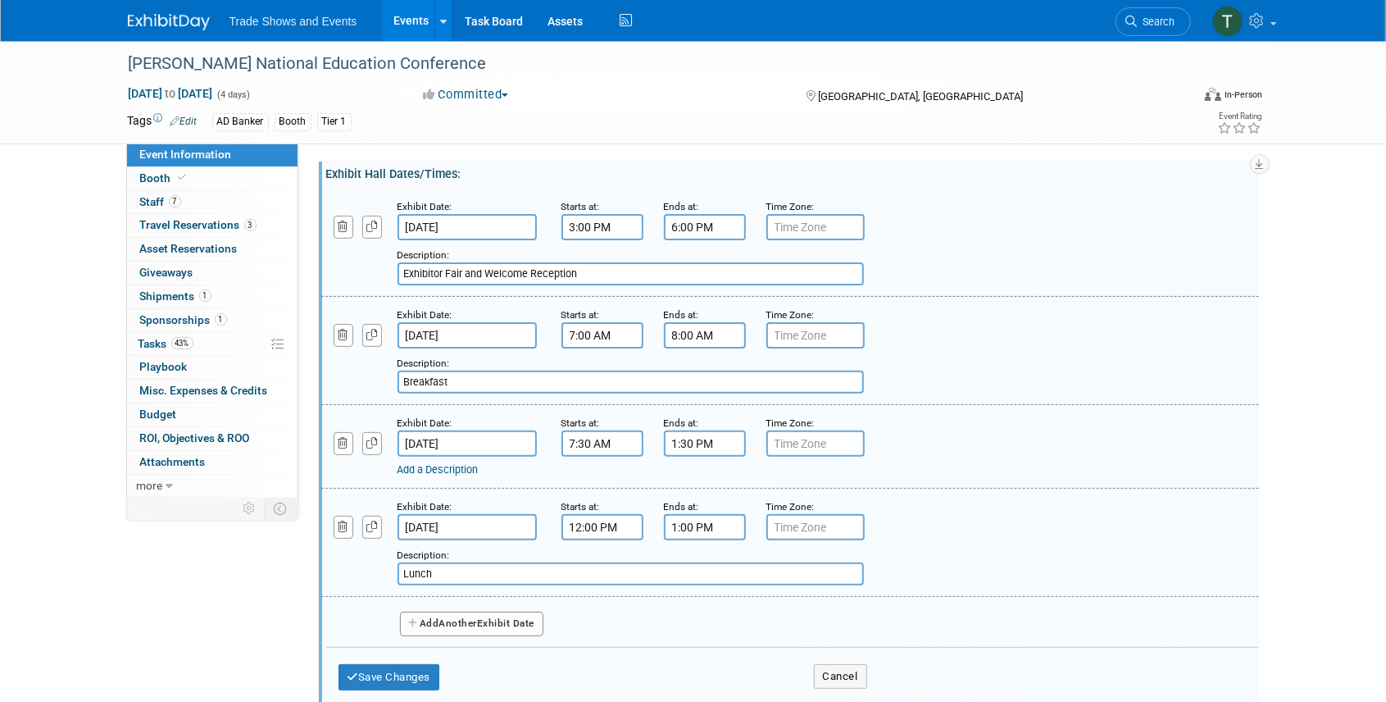
type input "Lunch"
click at [456, 621] on span "Another" at bounding box center [458, 622] width 39 height 11
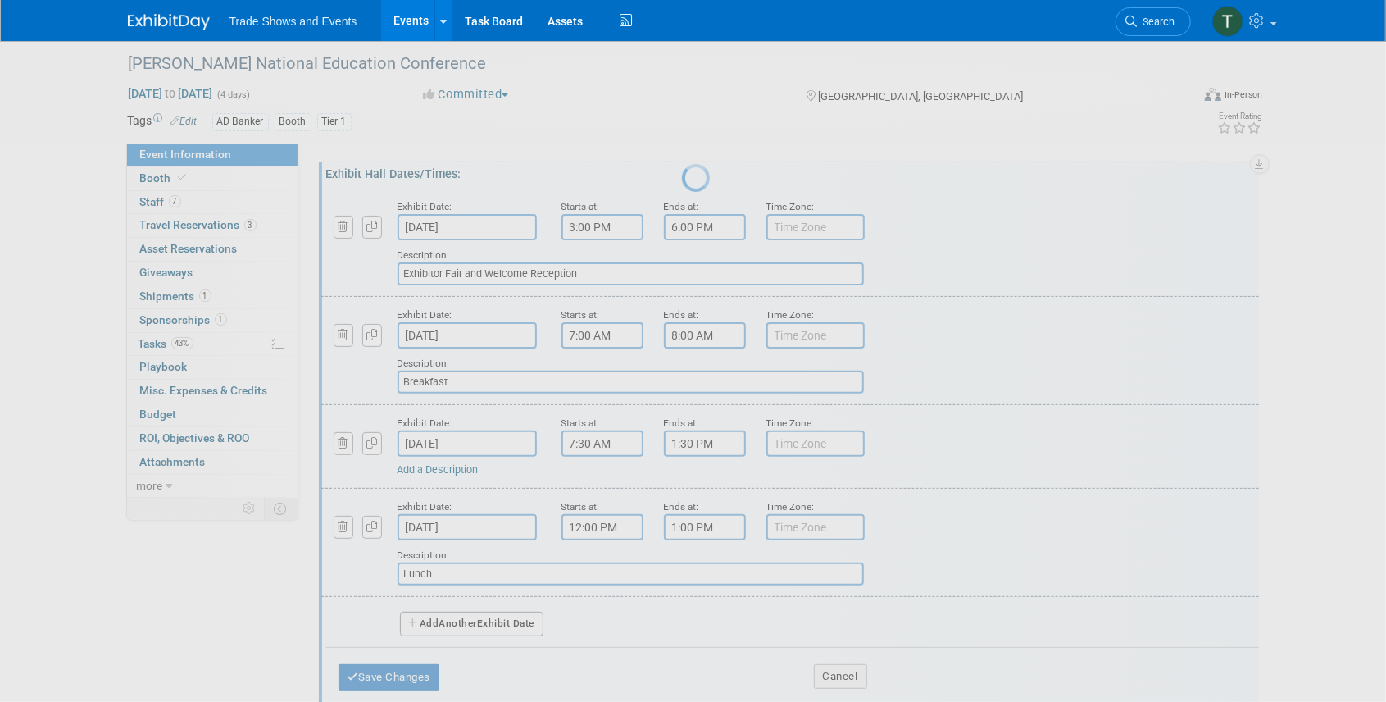
select select "9"
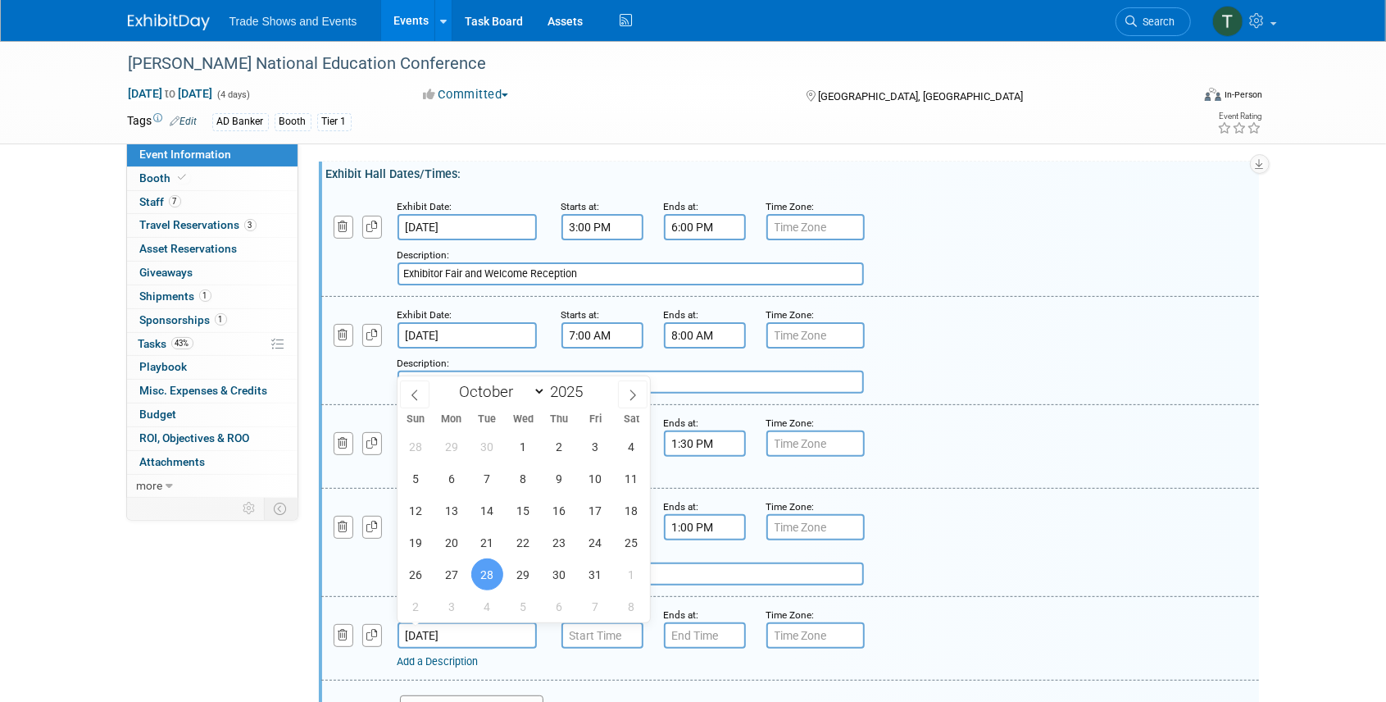
click at [444, 635] on input "Oct 28, 2025" at bounding box center [467, 635] width 139 height 26
click at [449, 568] on span "27" at bounding box center [451, 574] width 32 height 32
type input "Oct 27, 2025"
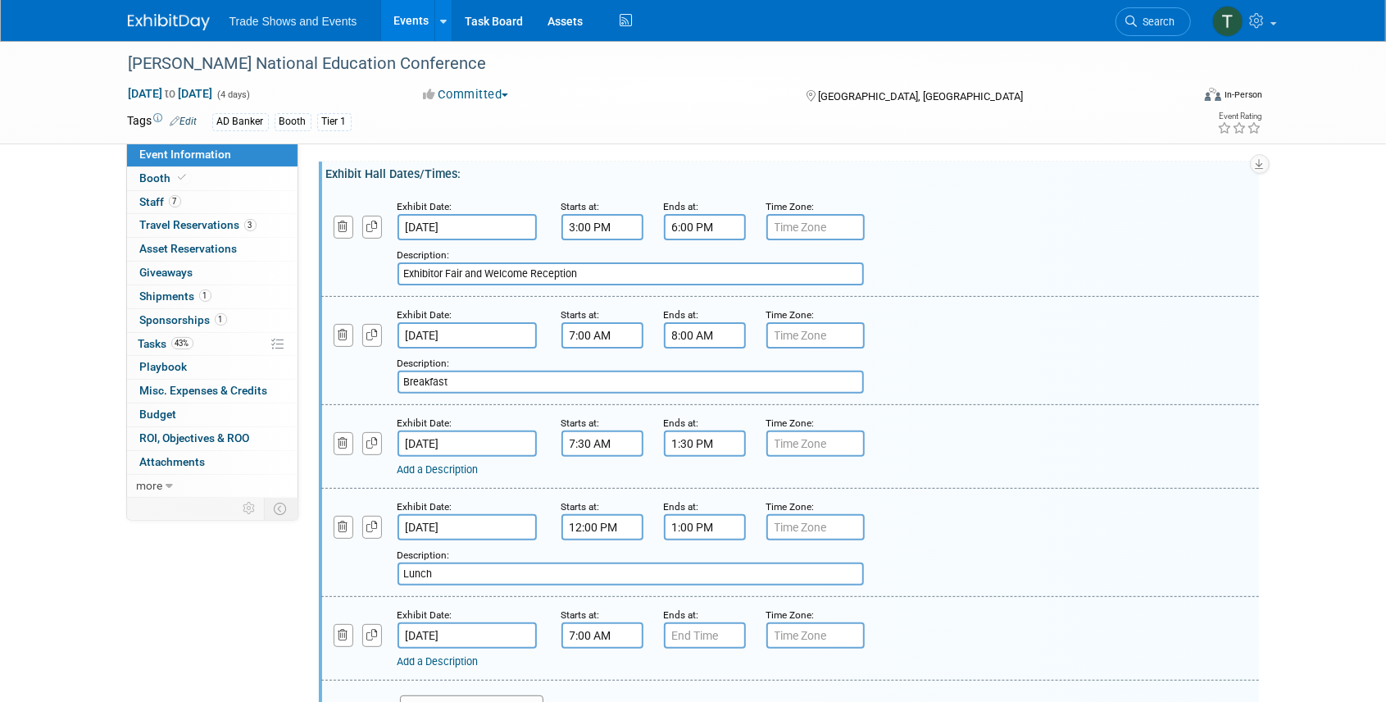
click at [620, 634] on input "7:00 AM" at bounding box center [603, 635] width 82 height 26
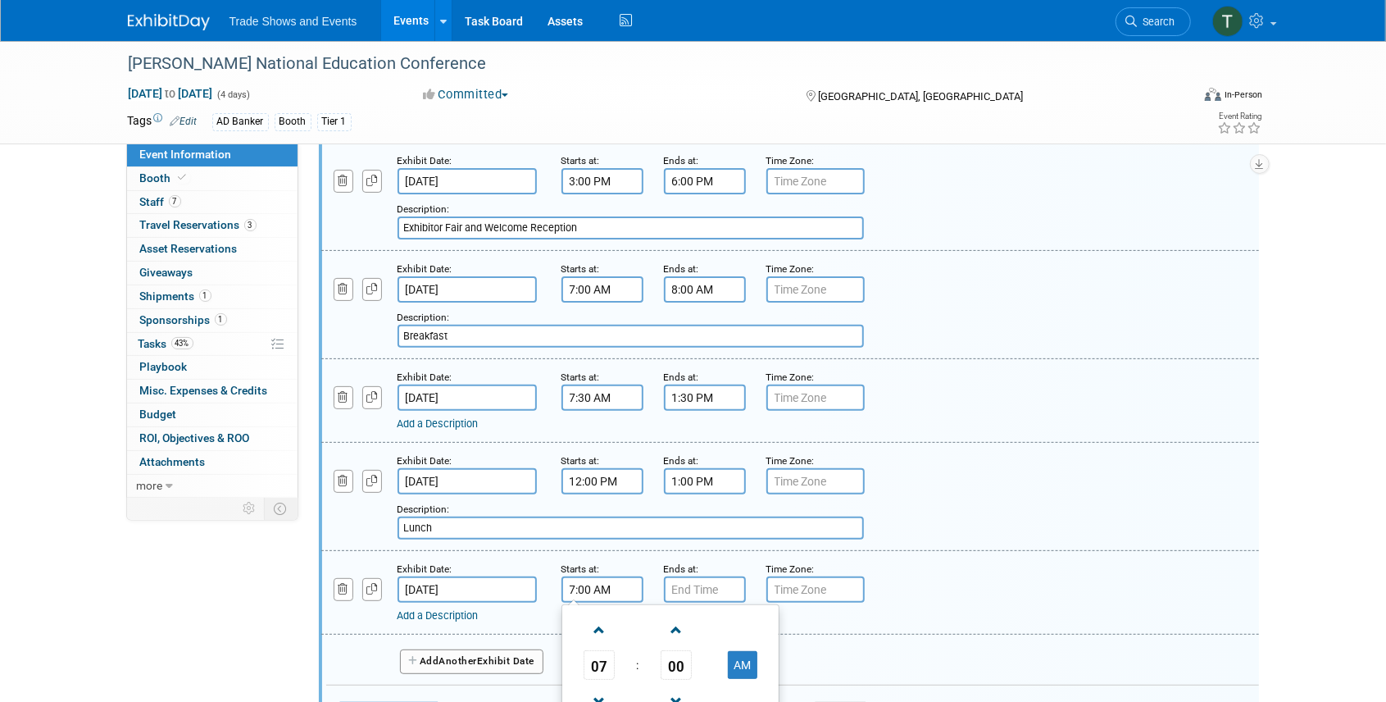
scroll to position [273, 0]
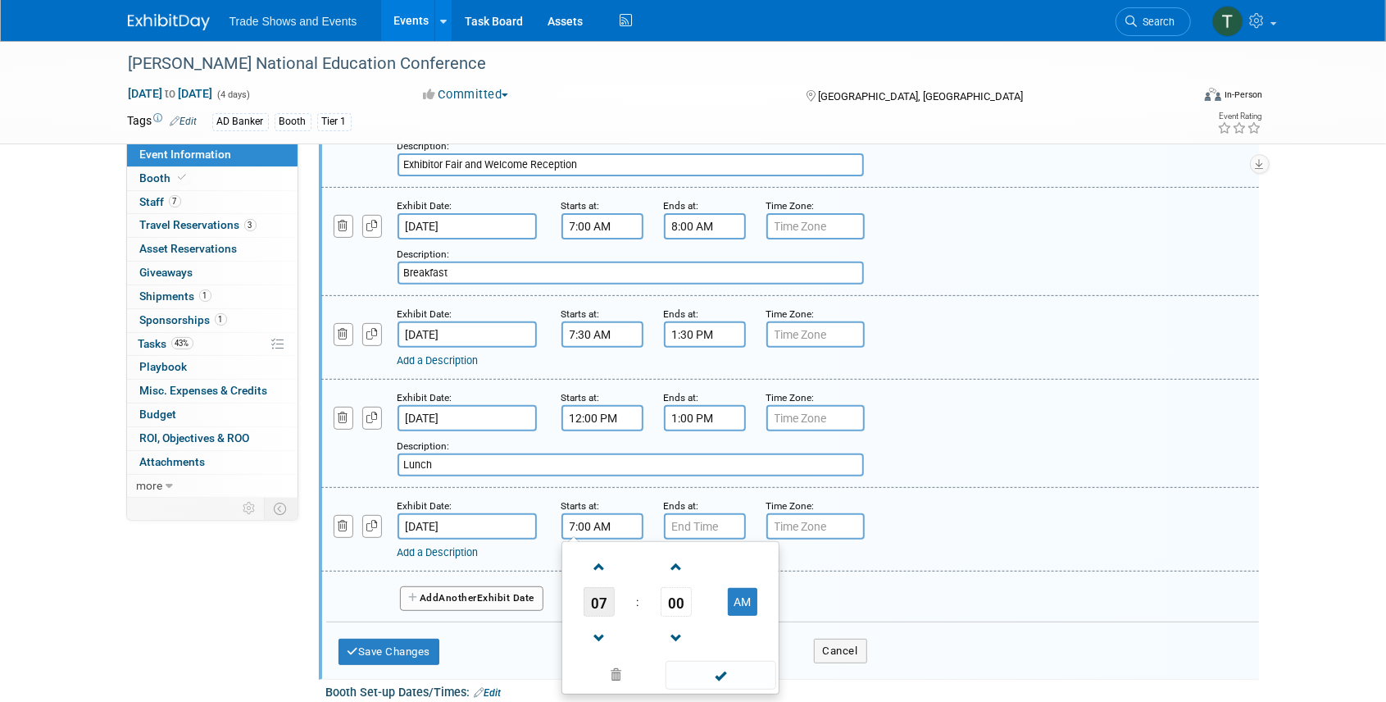
click at [604, 602] on span "07" at bounding box center [599, 602] width 31 height 30
click at [755, 571] on td "03" at bounding box center [749, 567] width 52 height 44
click at [677, 595] on span "00" at bounding box center [676, 602] width 31 height 30
click at [645, 649] on td "45" at bounding box center [644, 656] width 52 height 44
type input "3:45 AM"
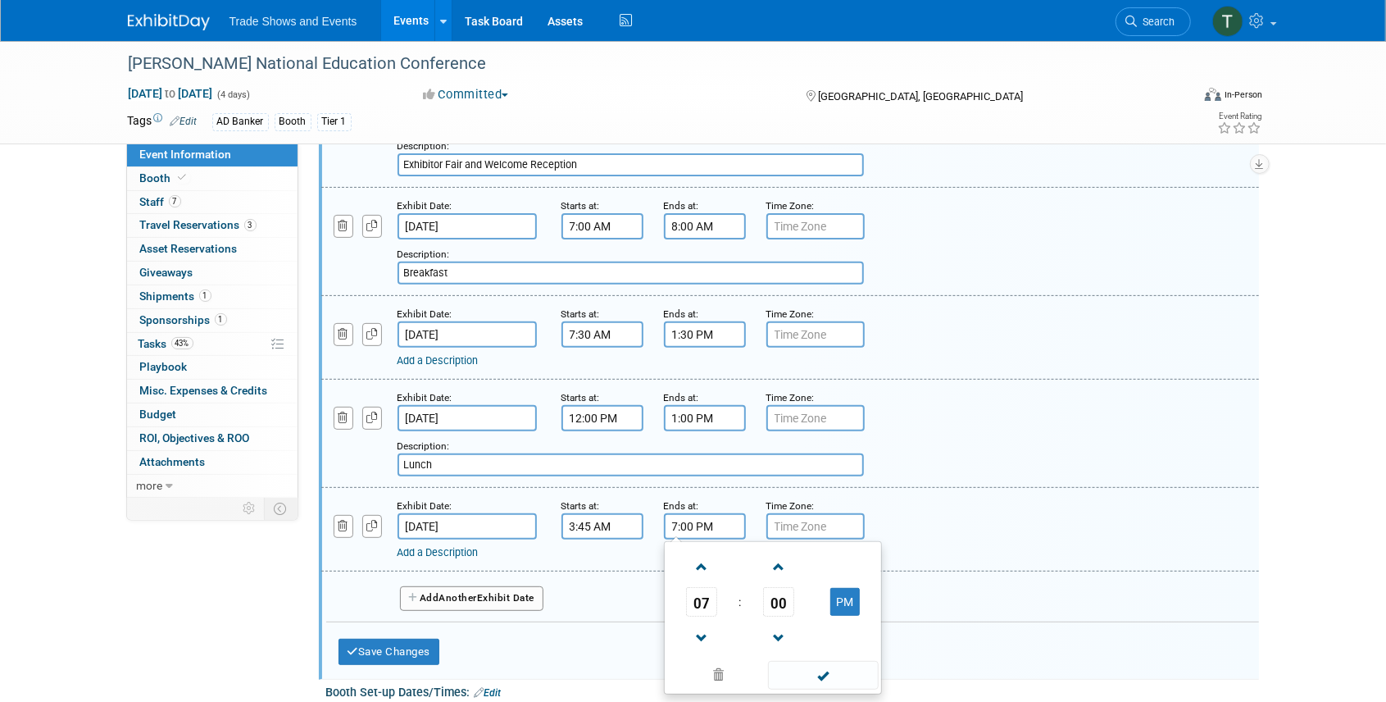
click at [688, 527] on input "7:00 PM" at bounding box center [705, 526] width 82 height 26
click at [702, 594] on span "07" at bounding box center [701, 602] width 31 height 30
click at [745, 616] on td "05" at bounding box center [747, 611] width 52 height 44
type input "5:00 PM"
click at [460, 554] on link "Add a Description" at bounding box center [438, 552] width 81 height 12
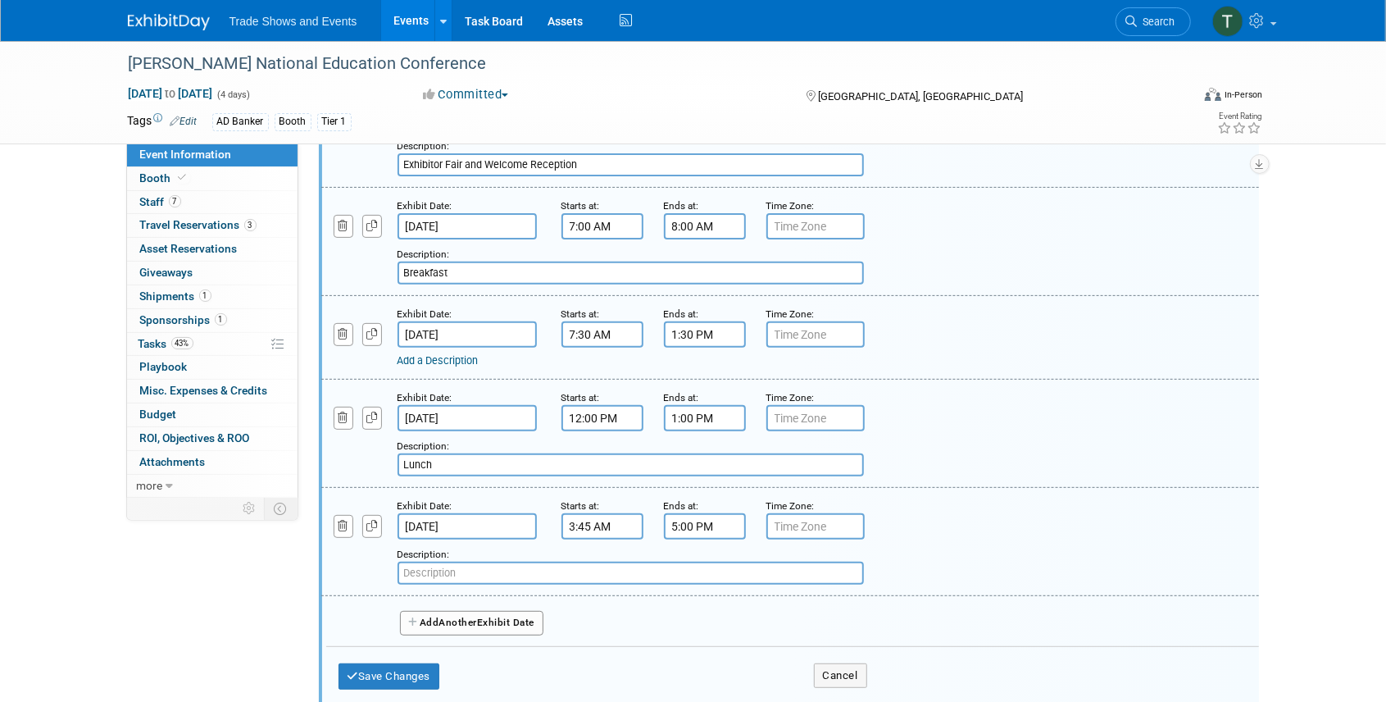
click at [461, 569] on input "text" at bounding box center [631, 573] width 466 height 23
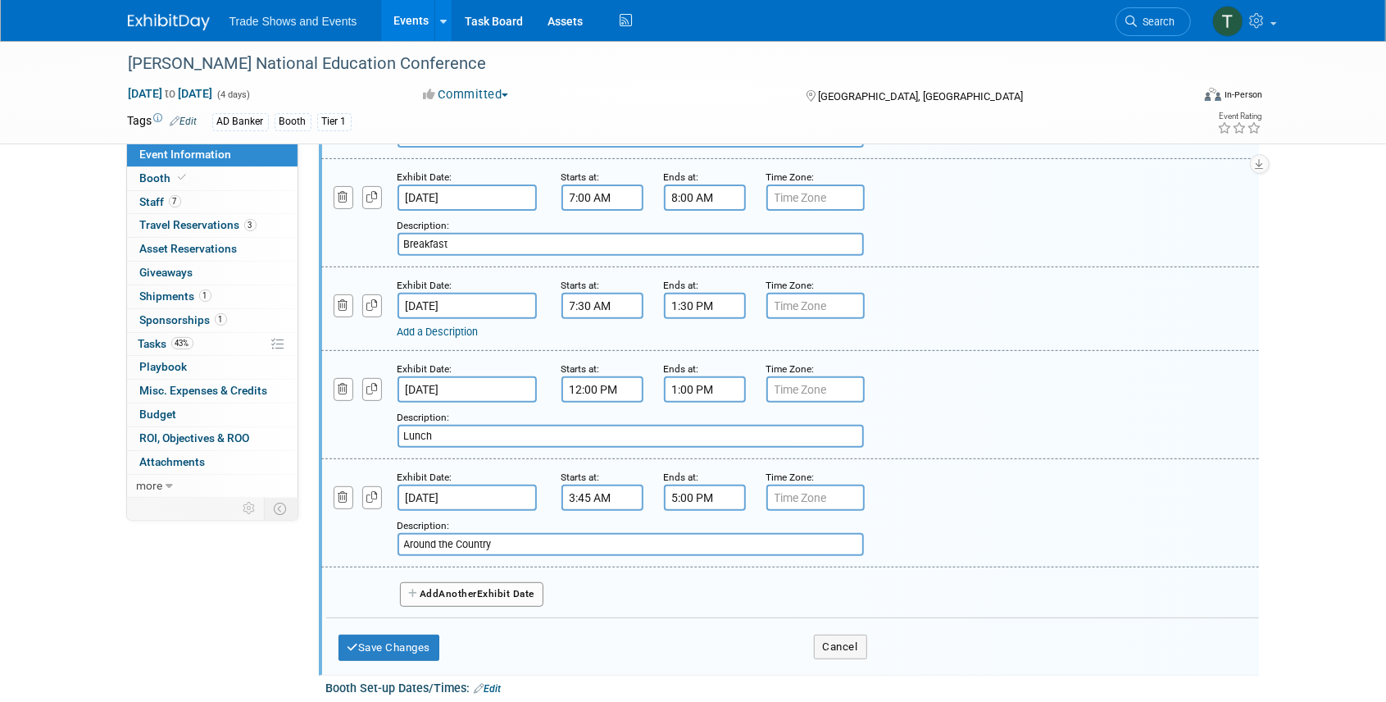
scroll to position [328, 0]
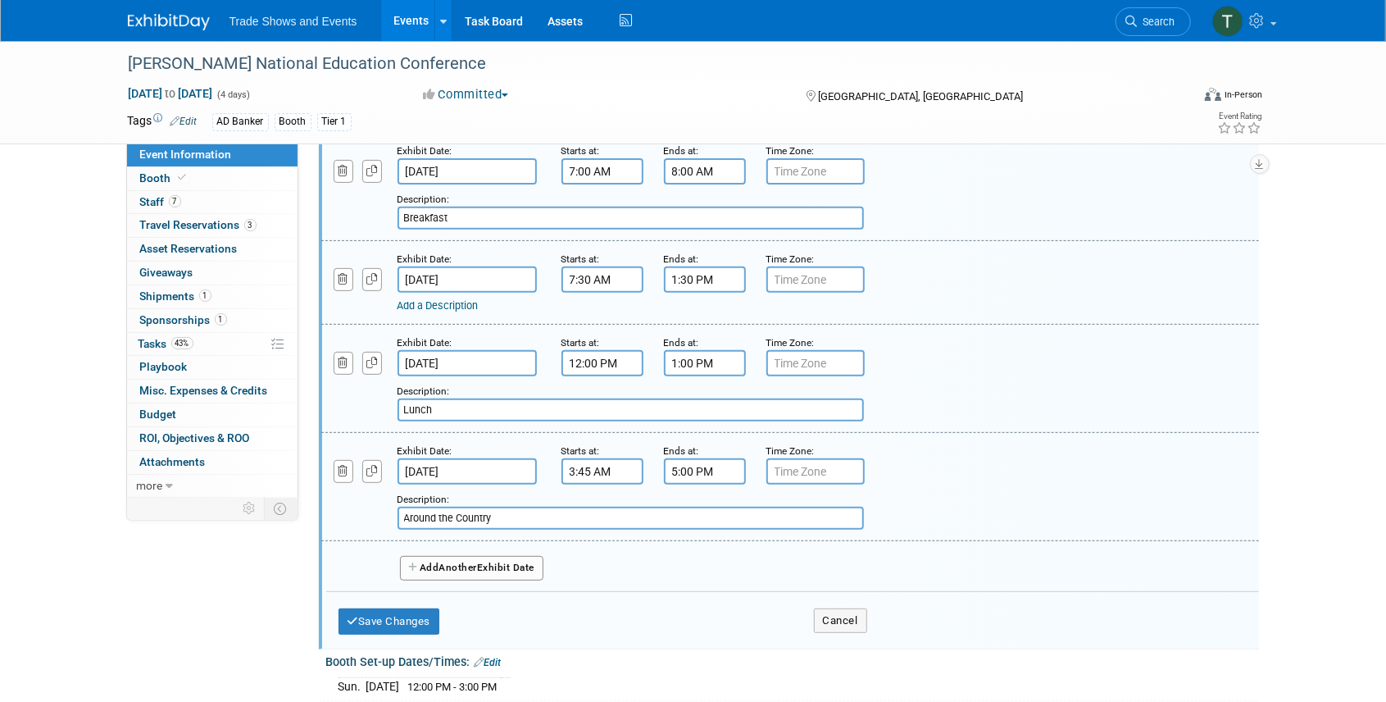
type input "Around the Country"
click at [443, 302] on link "Add a Description" at bounding box center [438, 305] width 81 height 12
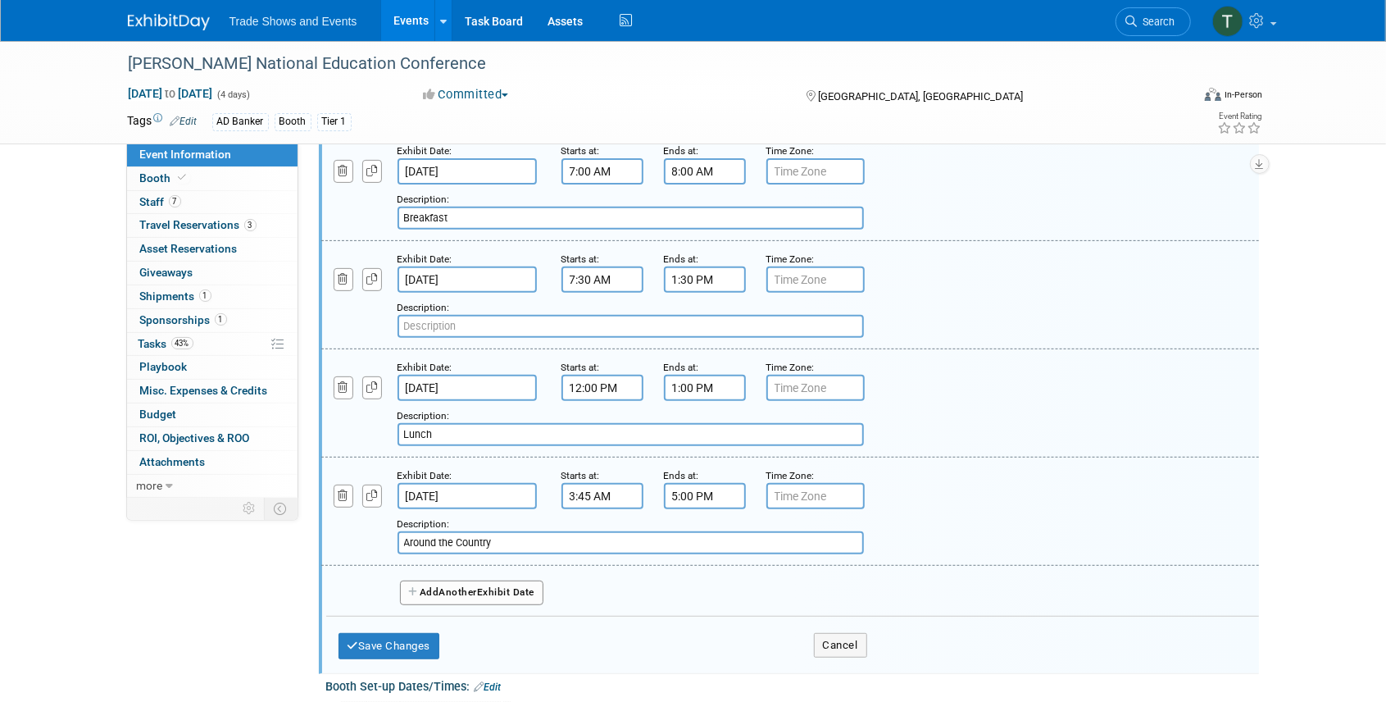
click at [591, 282] on input "7:30 AM" at bounding box center [603, 279] width 82 height 26
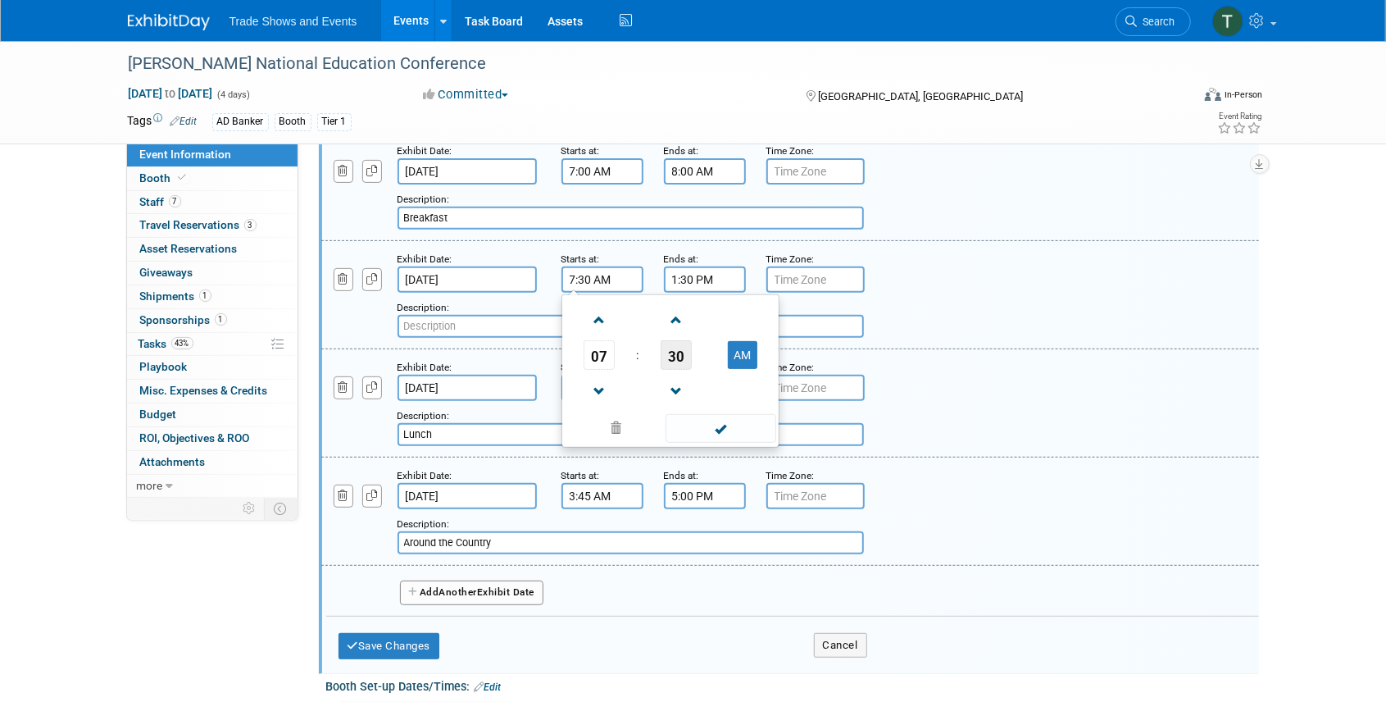
click at [682, 357] on span "30" at bounding box center [676, 355] width 31 height 30
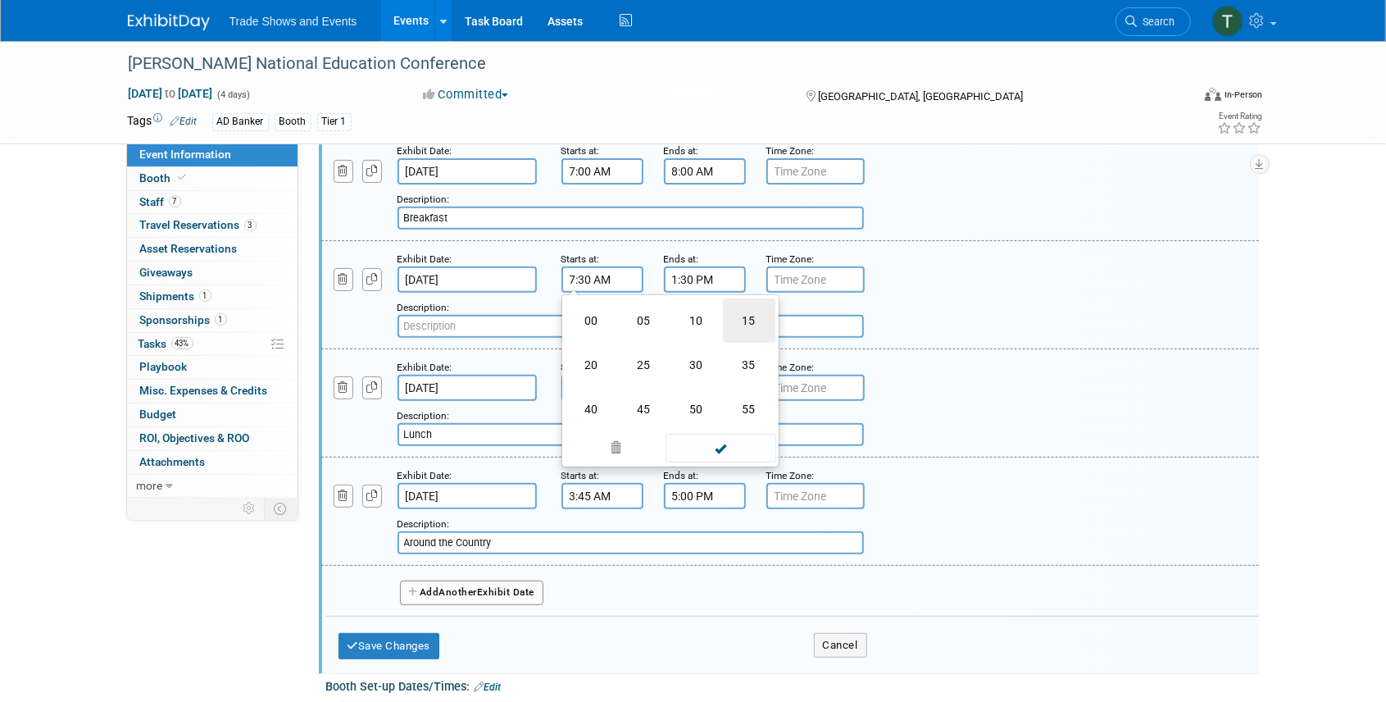
click at [746, 317] on td "15" at bounding box center [749, 320] width 52 height 44
type input "7:15 AM"
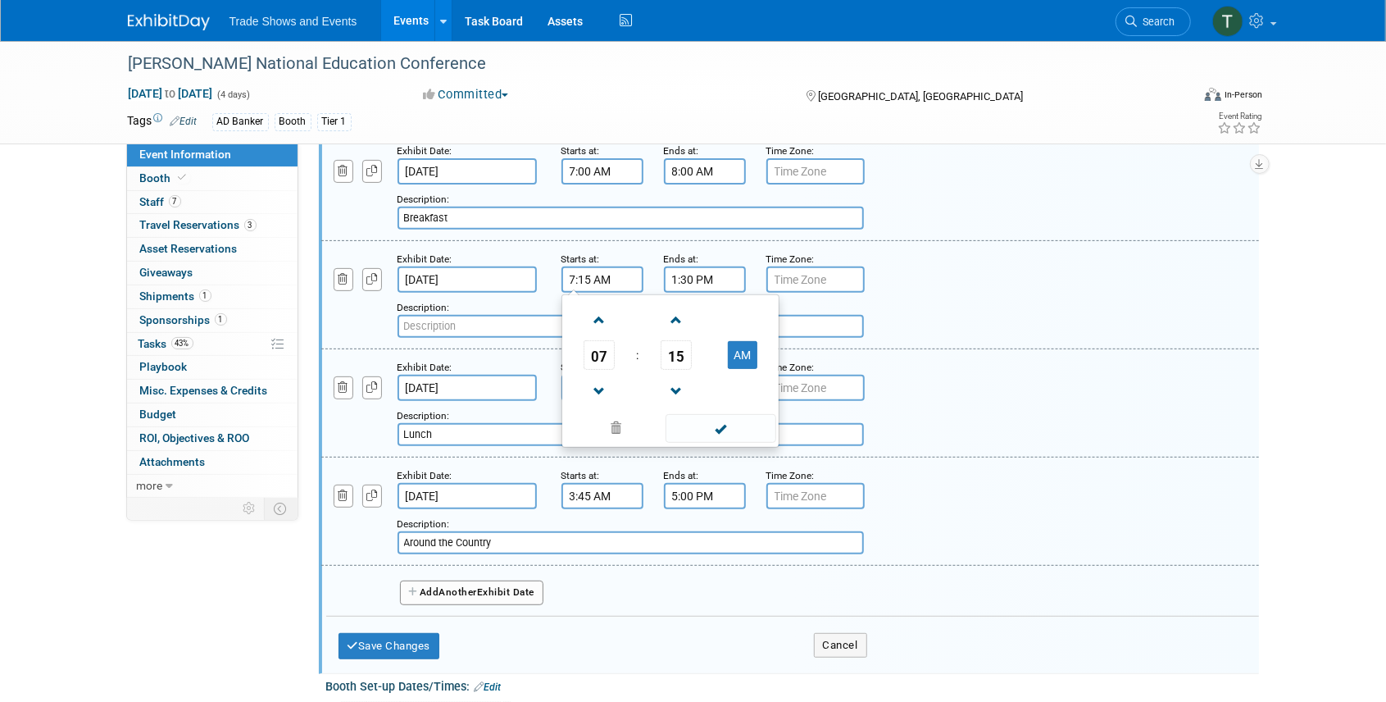
click at [725, 275] on input "1:30 PM" at bounding box center [705, 279] width 82 height 26
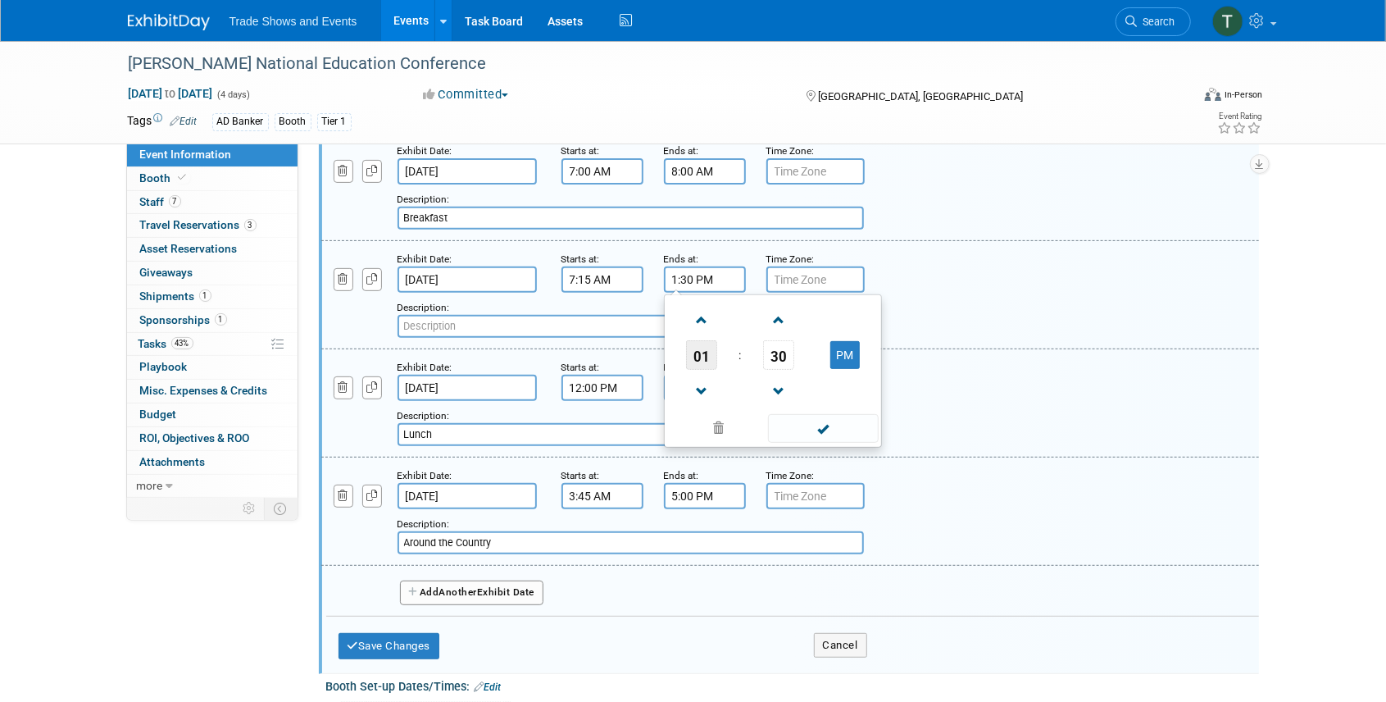
click at [702, 348] on span "01" at bounding box center [701, 355] width 31 height 30
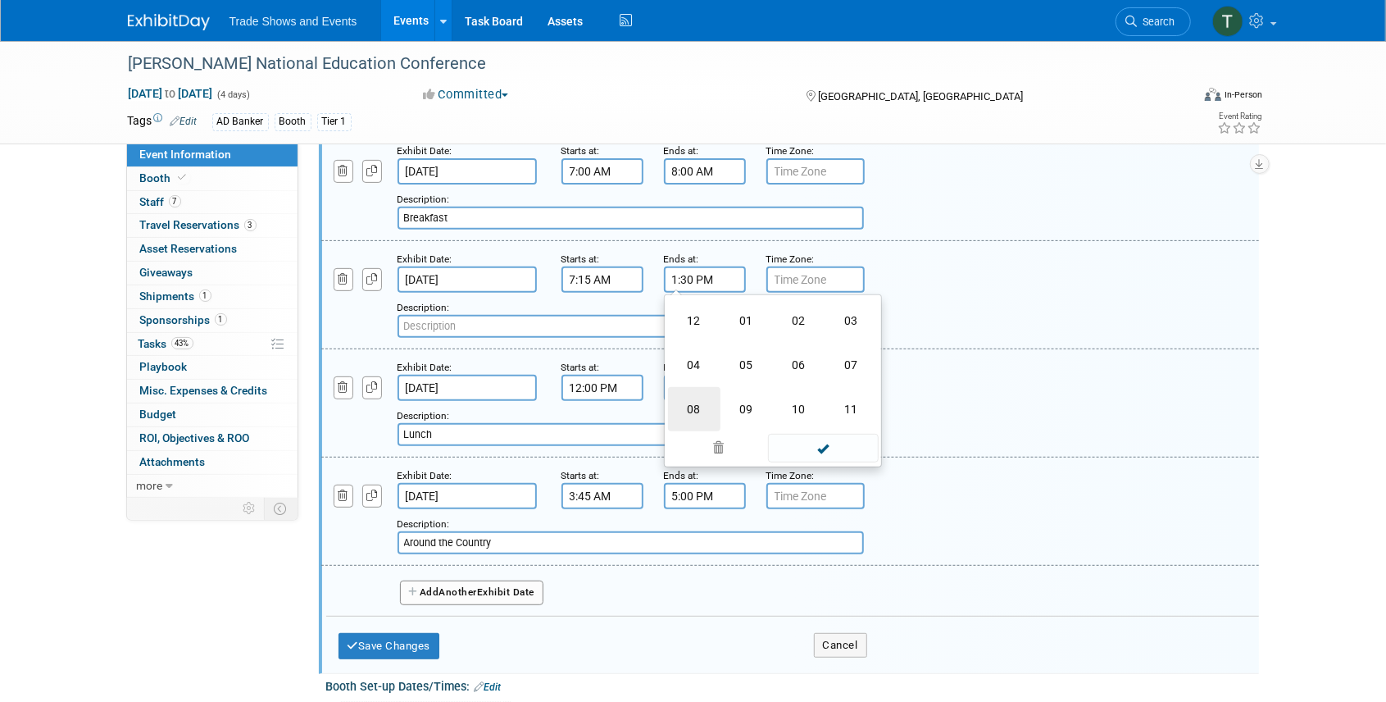
click at [691, 408] on td "08" at bounding box center [694, 409] width 52 height 44
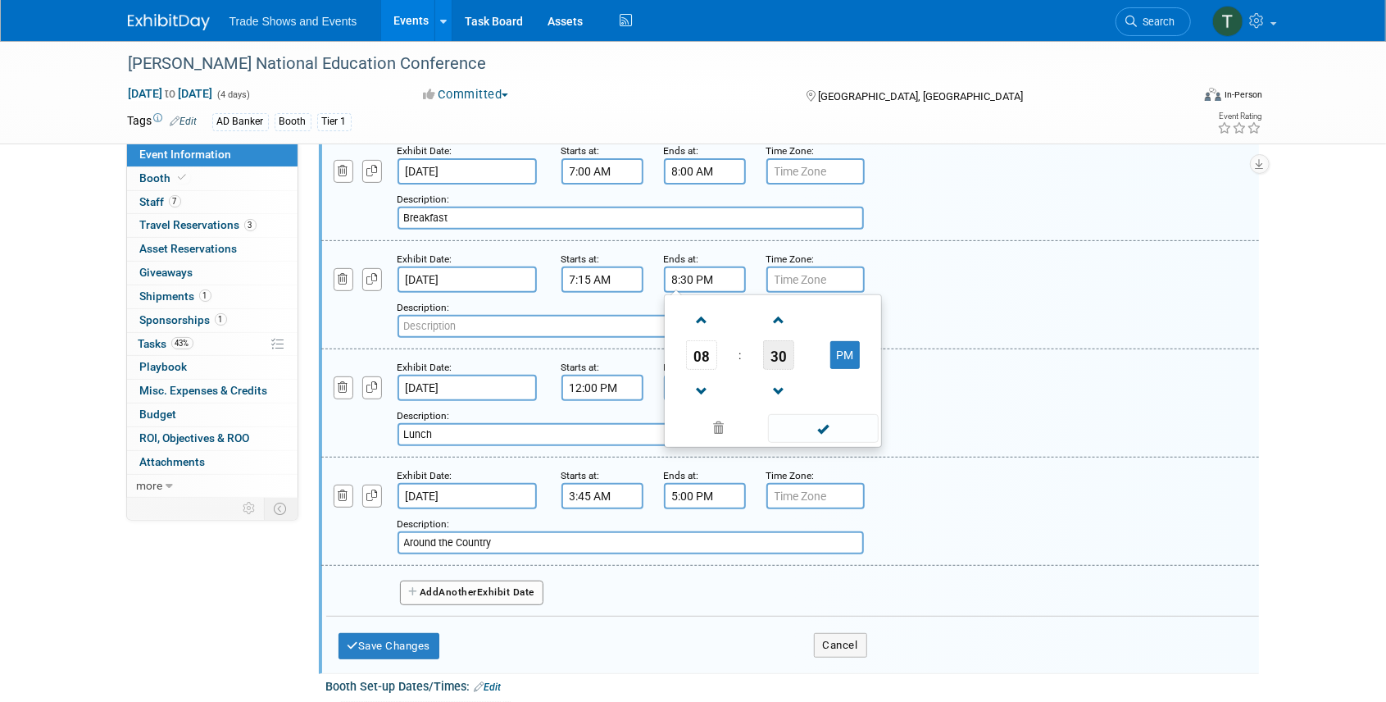
click at [771, 352] on span "30" at bounding box center [778, 355] width 31 height 30
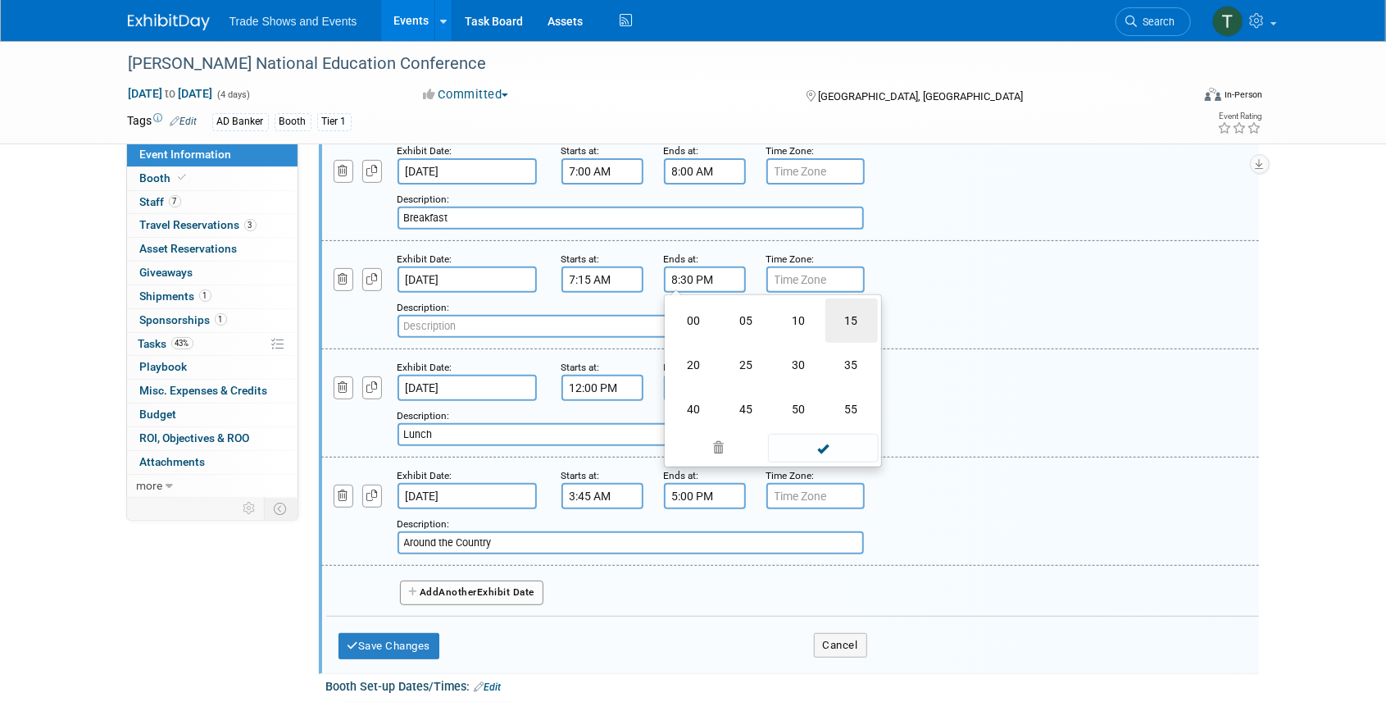
click at [848, 316] on td "15" at bounding box center [852, 320] width 52 height 44
type input "8:15 PM"
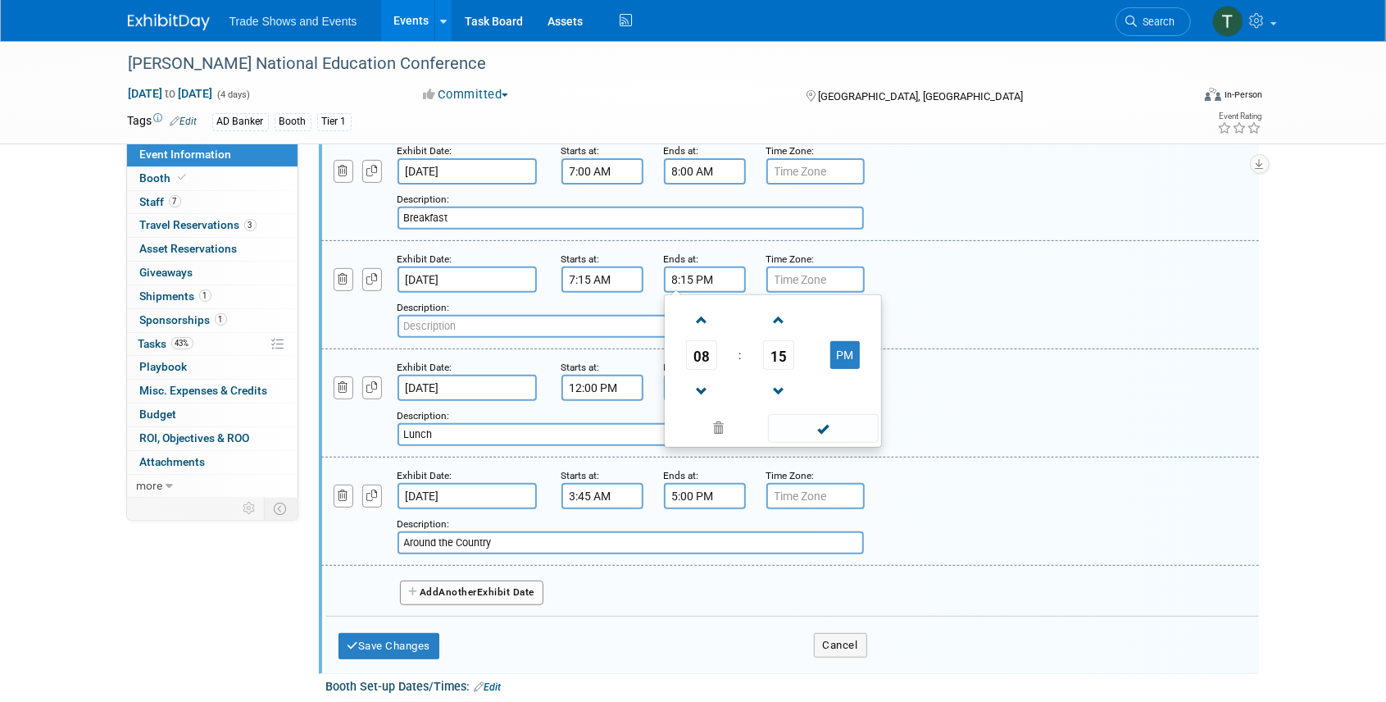
click at [530, 323] on input "text" at bounding box center [631, 326] width 466 height 23
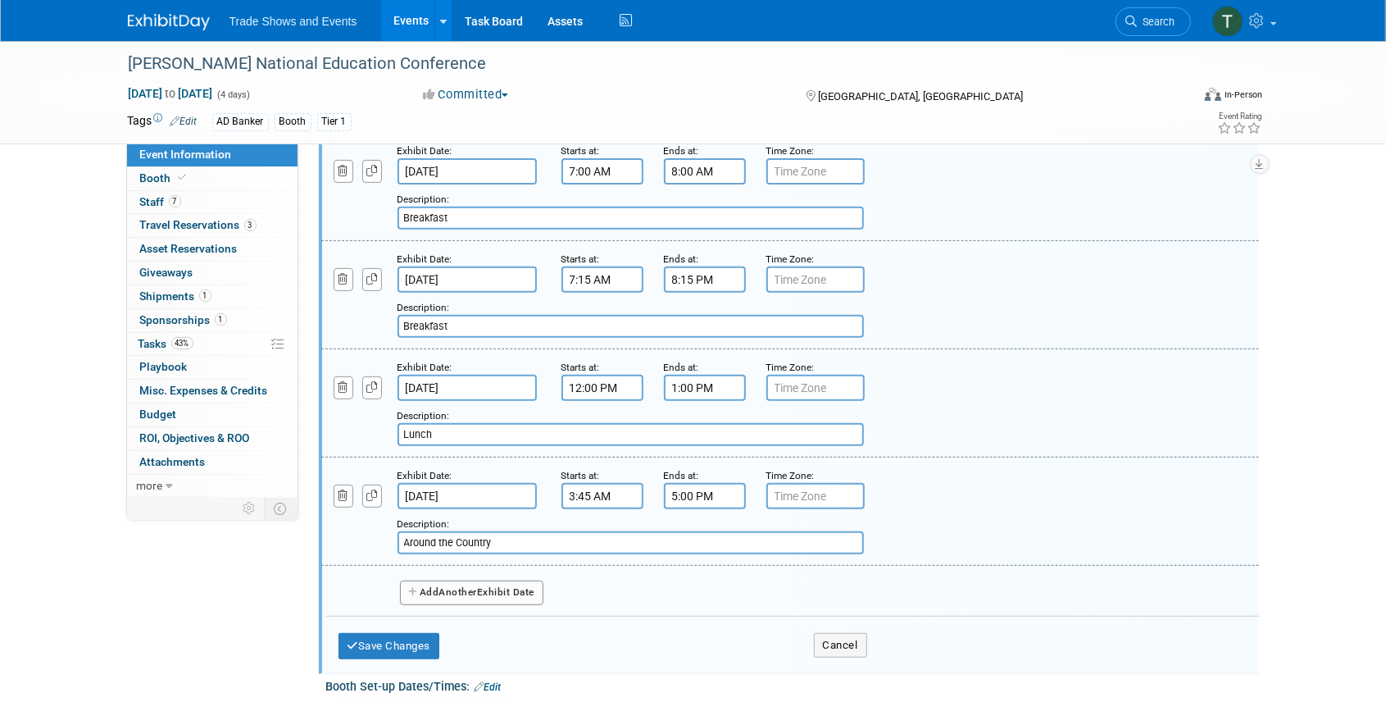
type input "Breakfast"
click at [444, 595] on button "Add Another Exhibit Date" at bounding box center [472, 592] width 144 height 25
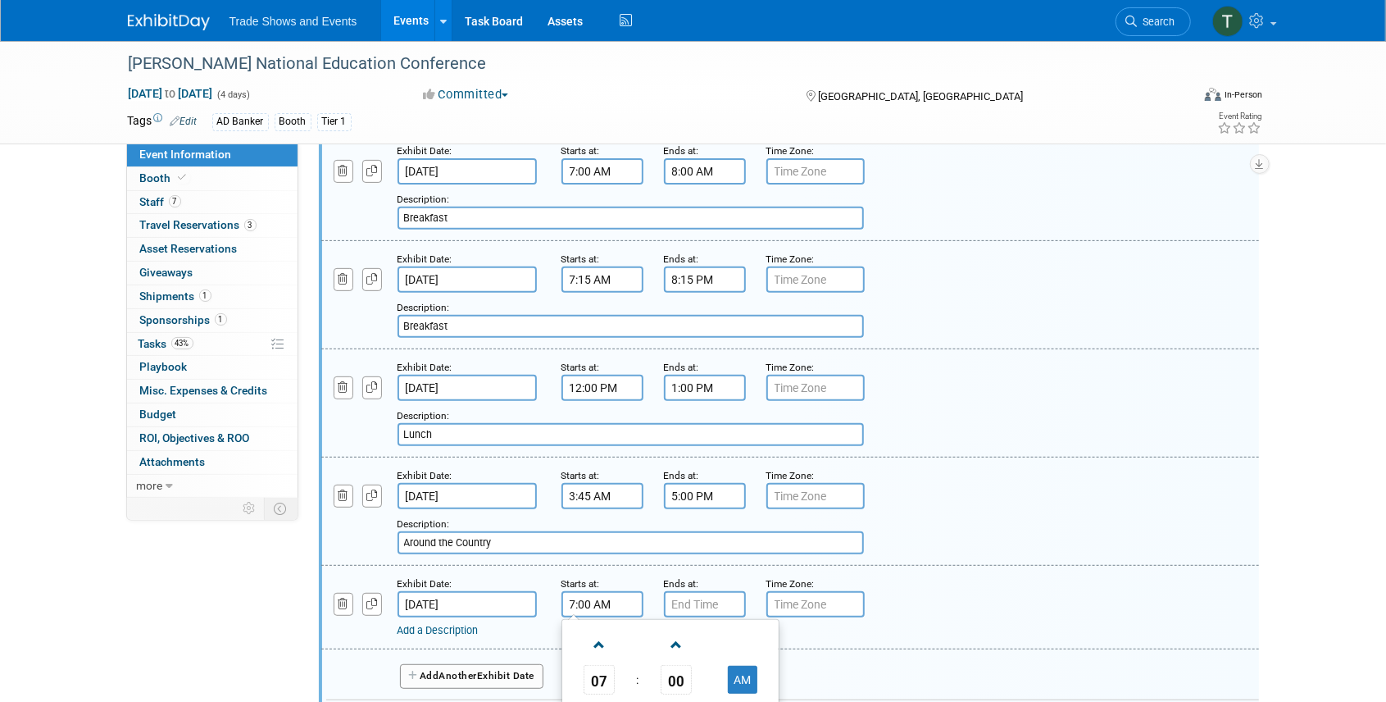
click at [585, 605] on input "7:00 AM" at bounding box center [603, 604] width 82 height 26
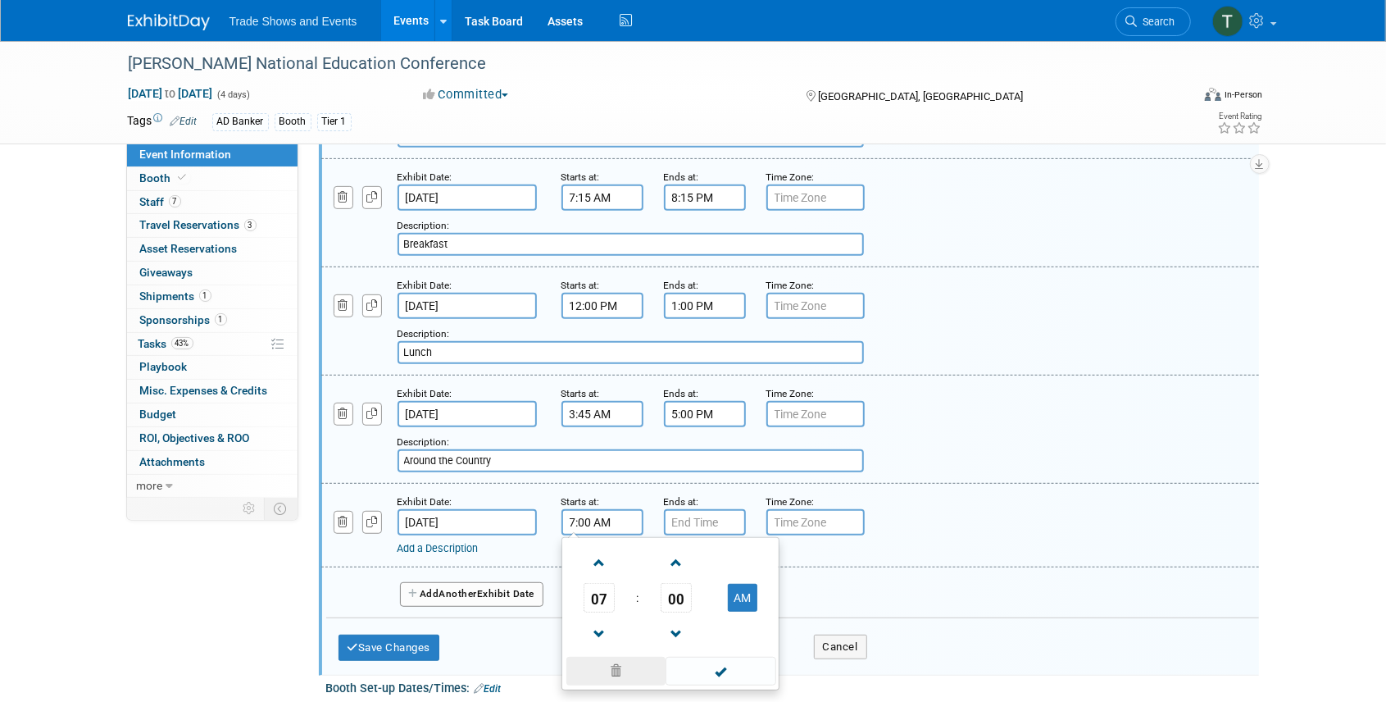
scroll to position [437, 0]
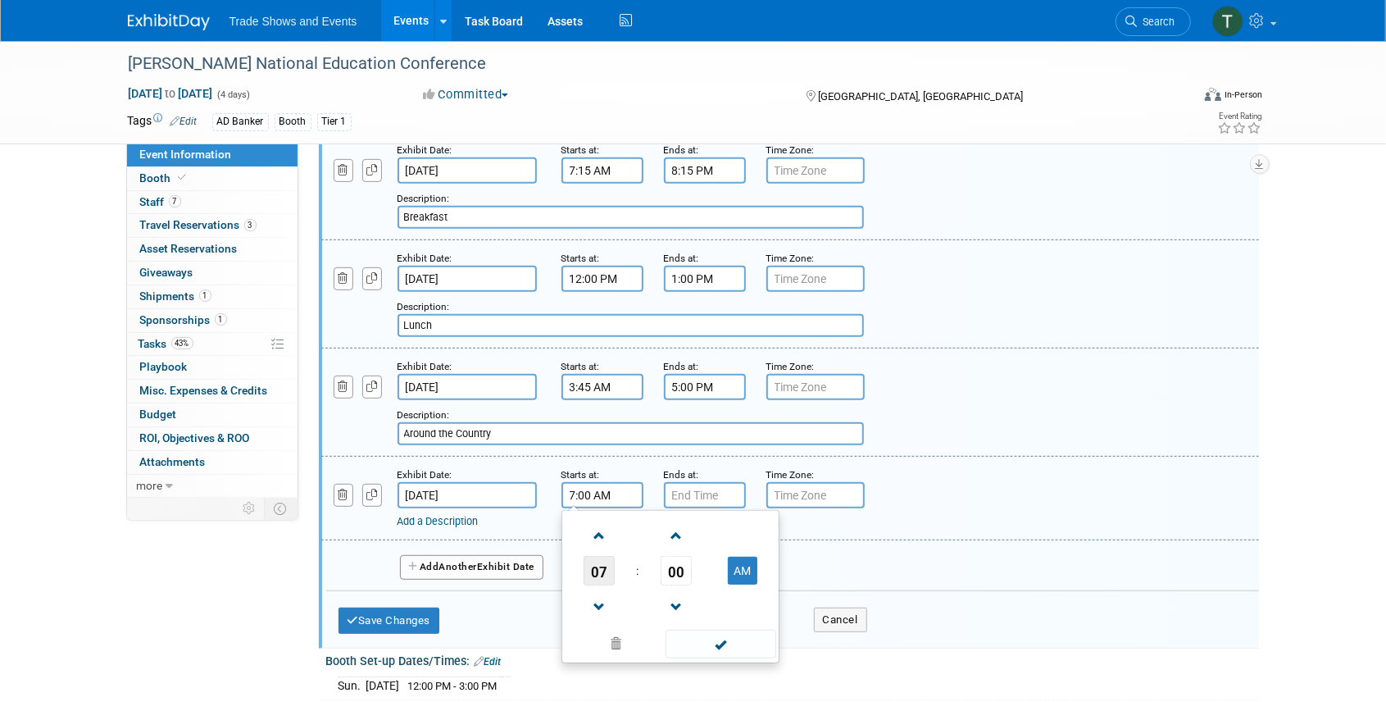
click at [596, 571] on span "07" at bounding box center [599, 571] width 31 height 30
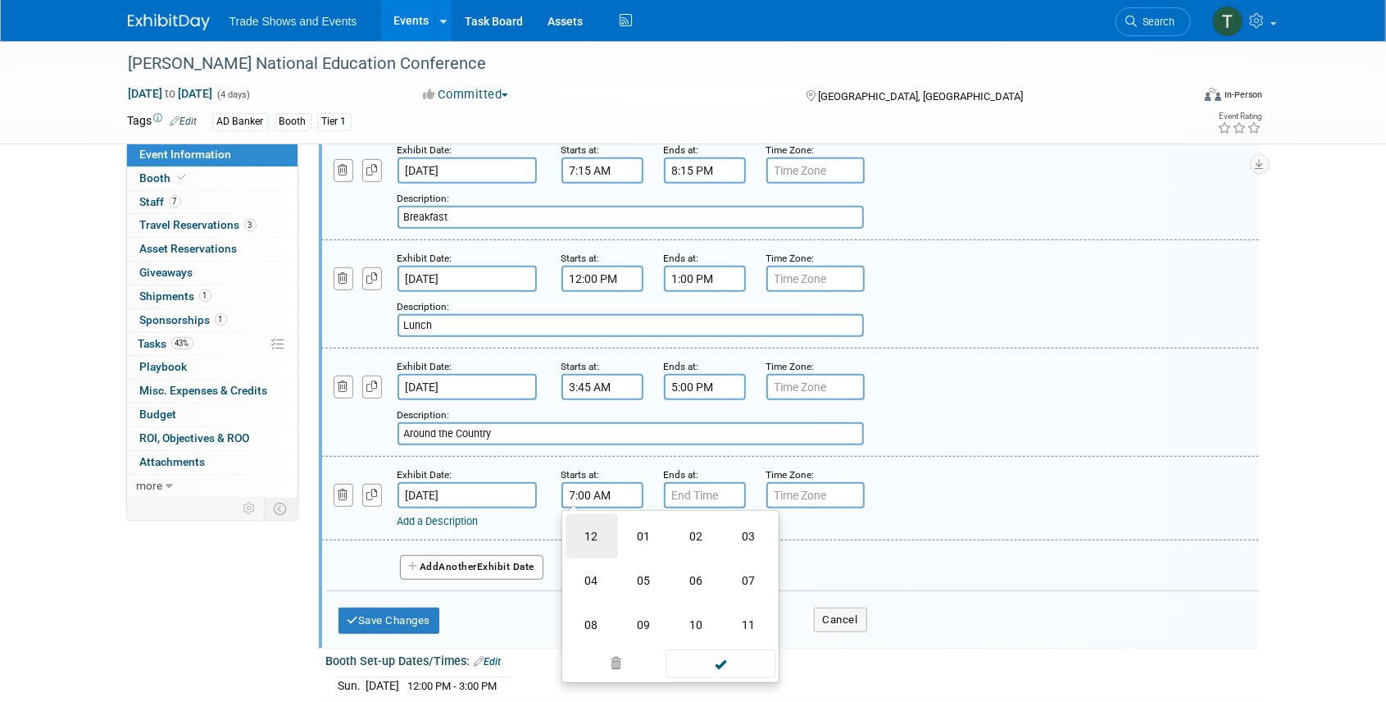
click at [596, 537] on td "12" at bounding box center [592, 536] width 52 height 44
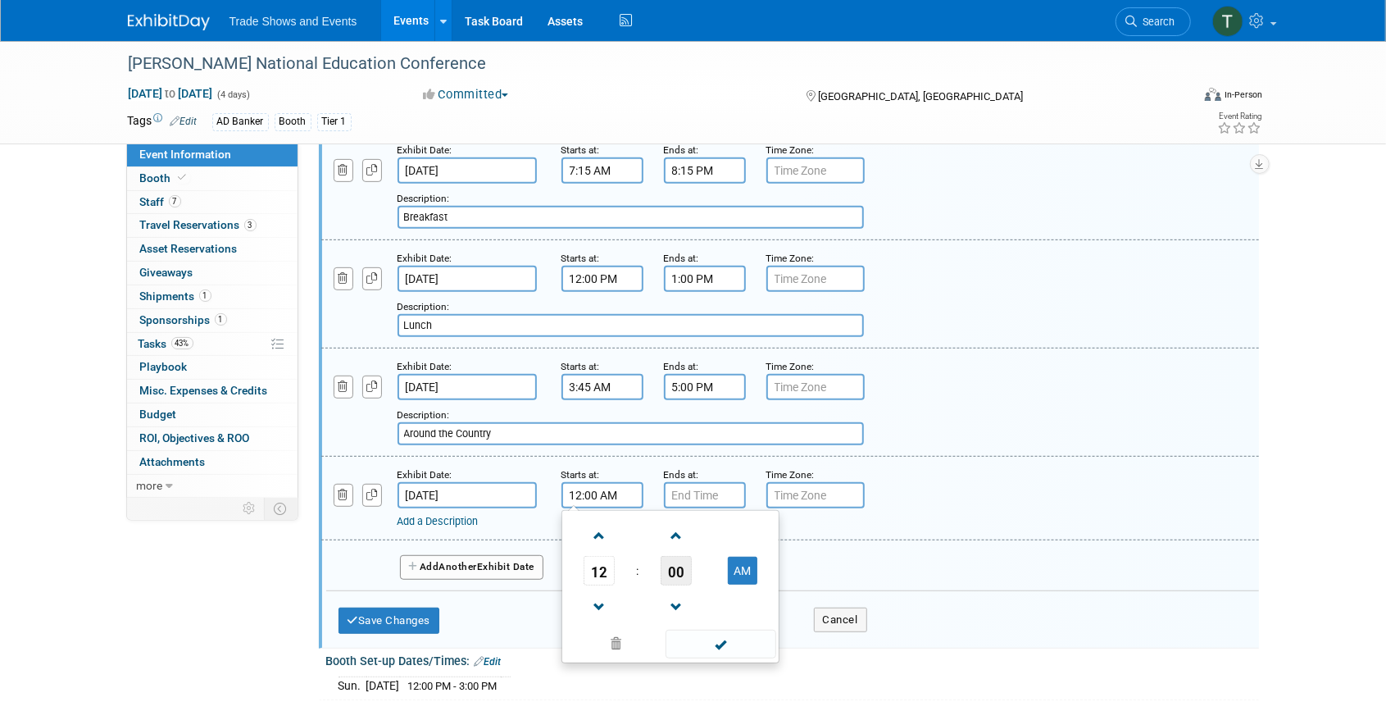
click at [677, 572] on span "00" at bounding box center [676, 571] width 31 height 30
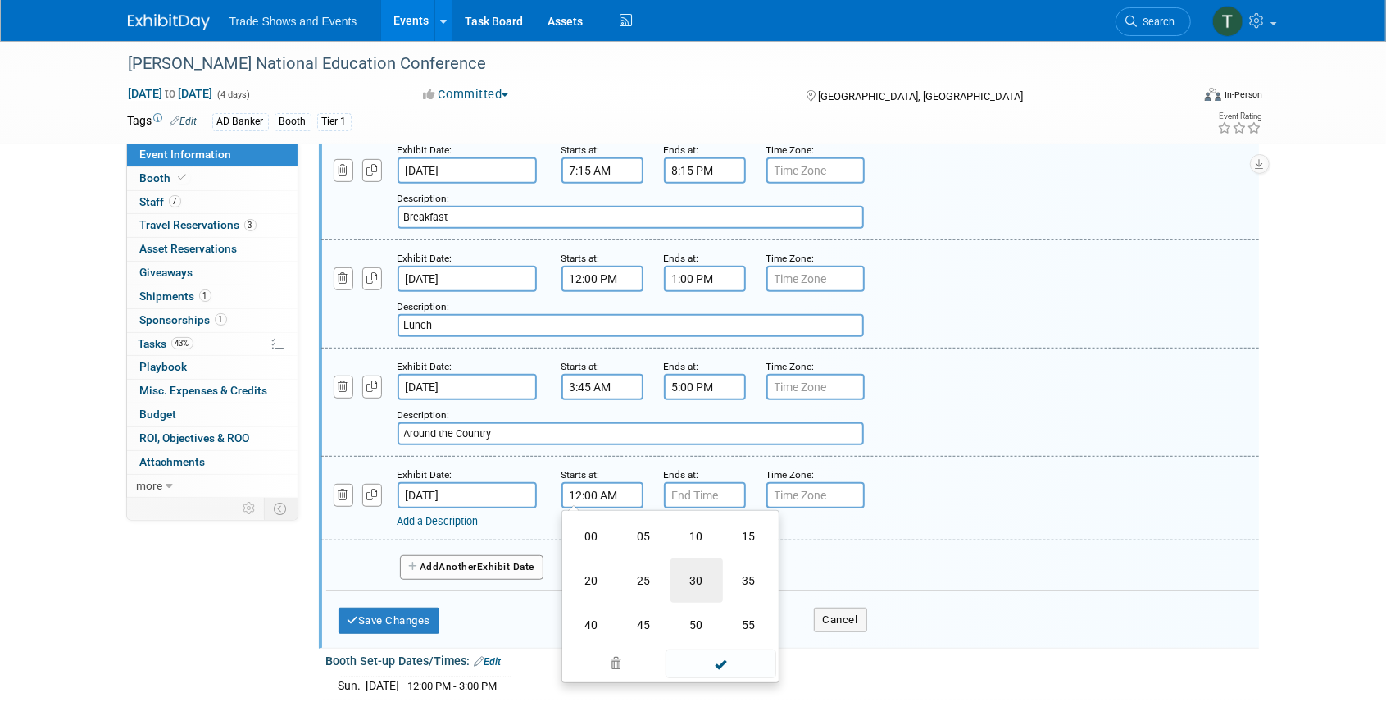
click at [700, 574] on td "30" at bounding box center [697, 580] width 52 height 44
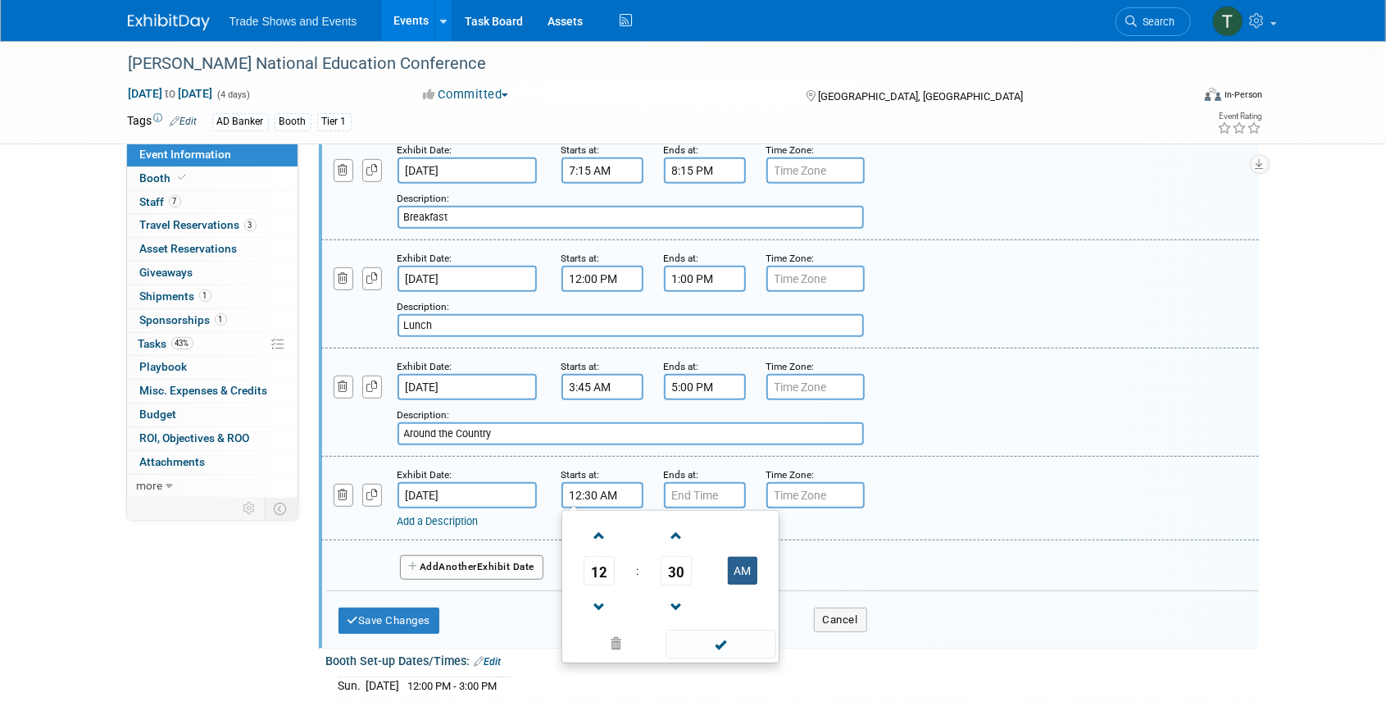
click at [739, 572] on button "AM" at bounding box center [743, 571] width 30 height 28
type input "12:30 PM"
click at [694, 492] on input "7:00 PM" at bounding box center [705, 495] width 82 height 26
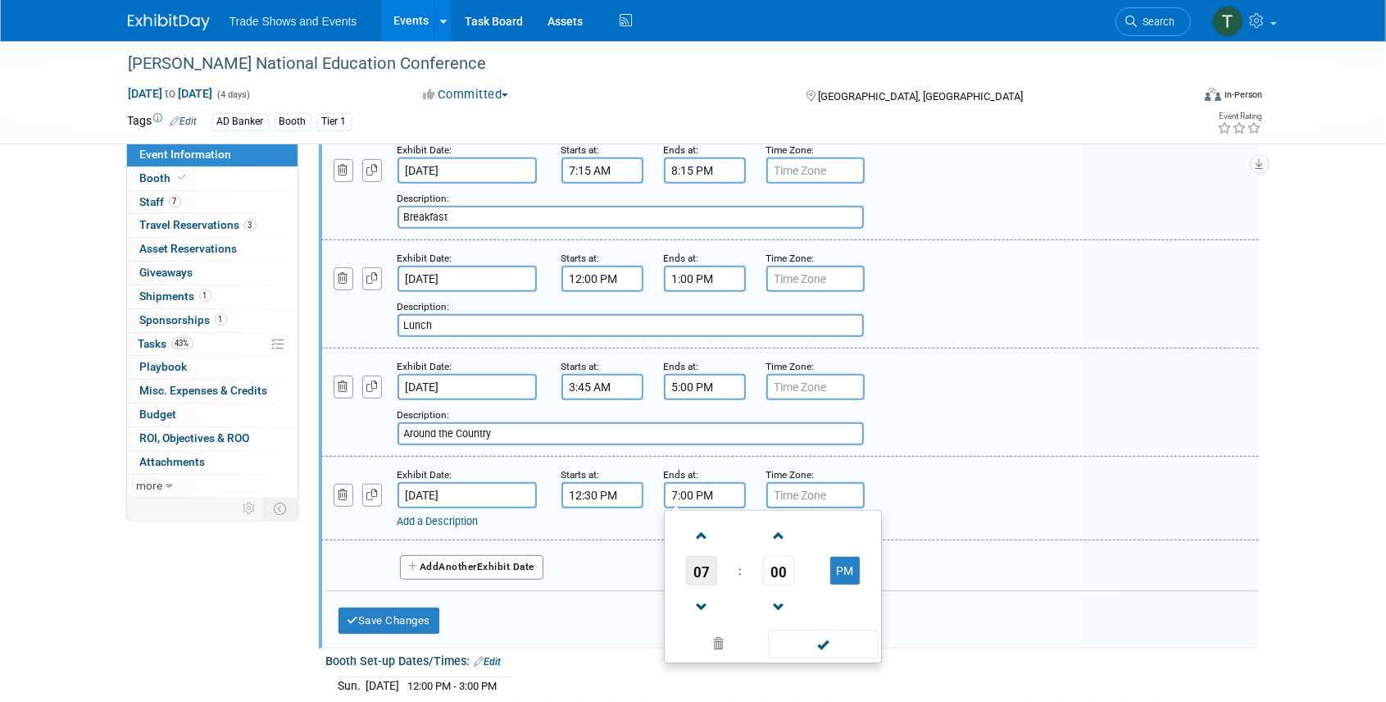
click at [705, 563] on span "07" at bounding box center [701, 571] width 31 height 30
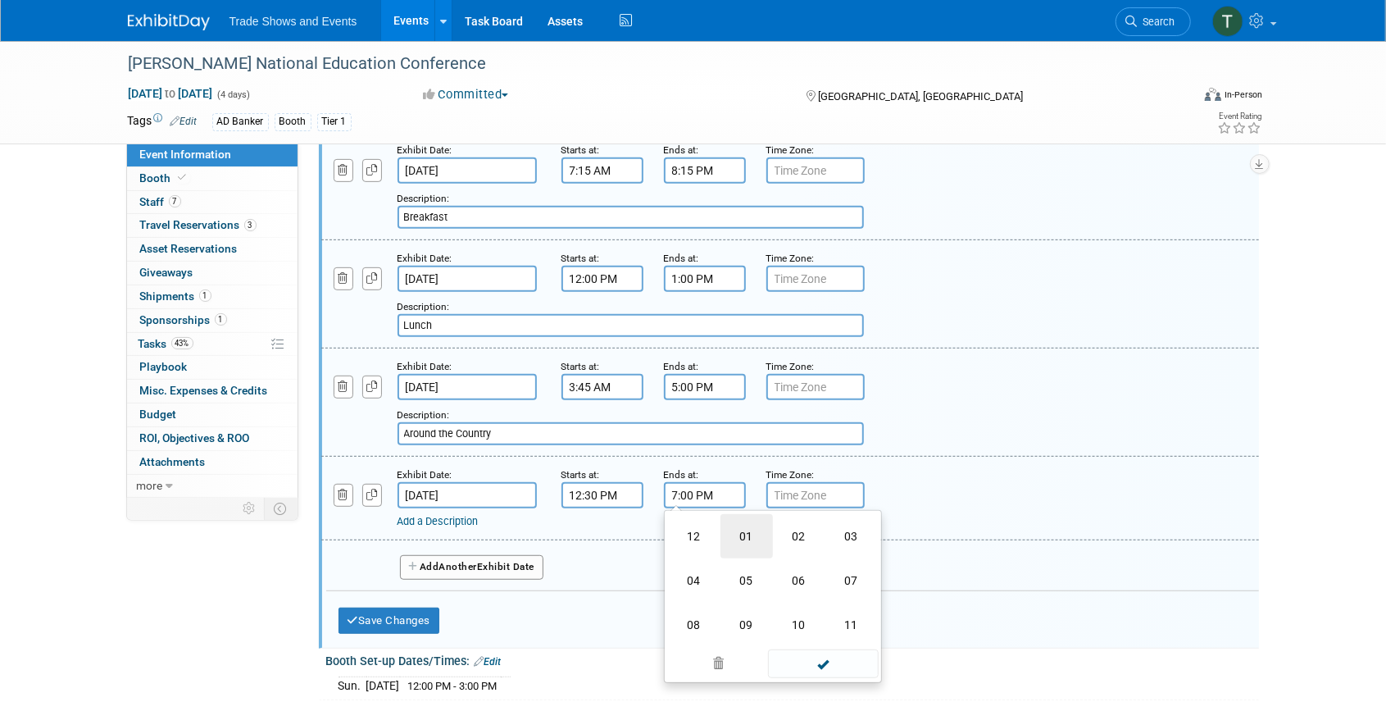
click at [744, 530] on td "01" at bounding box center [747, 536] width 52 height 44
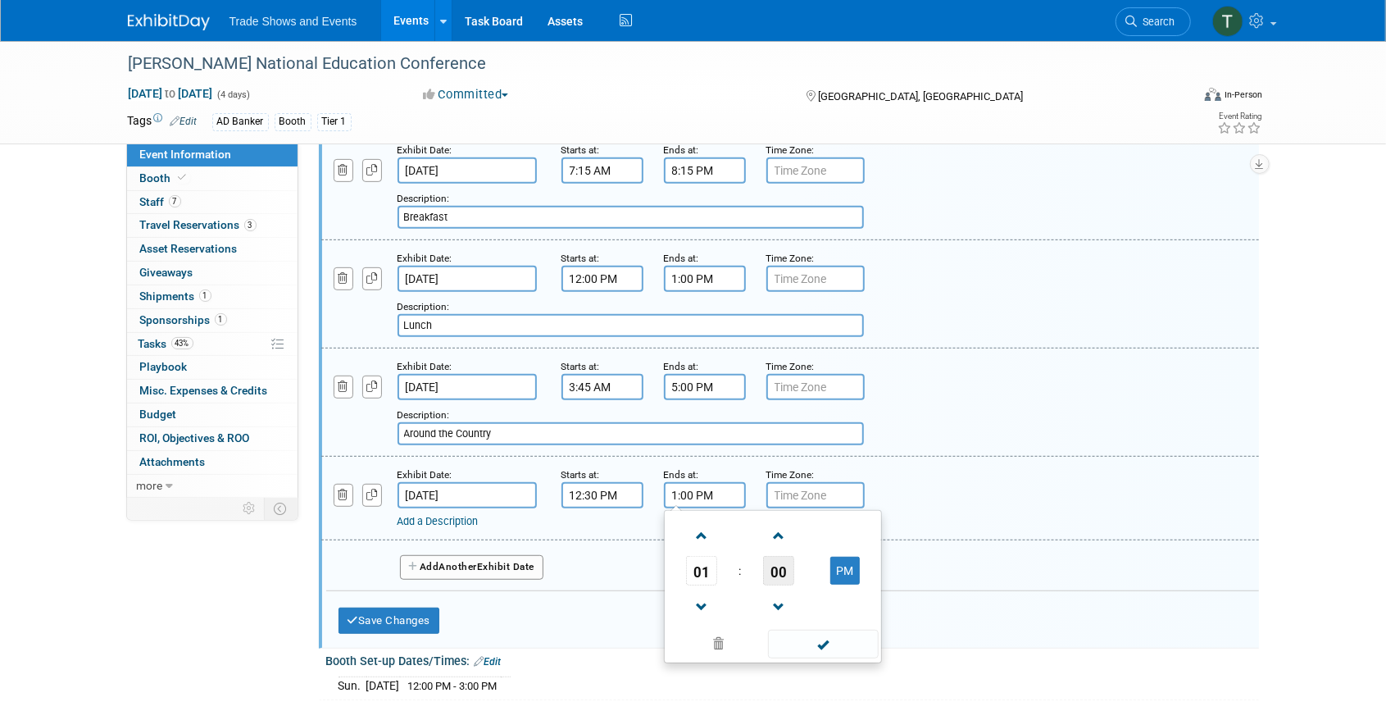
click at [775, 571] on span "00" at bounding box center [778, 571] width 31 height 30
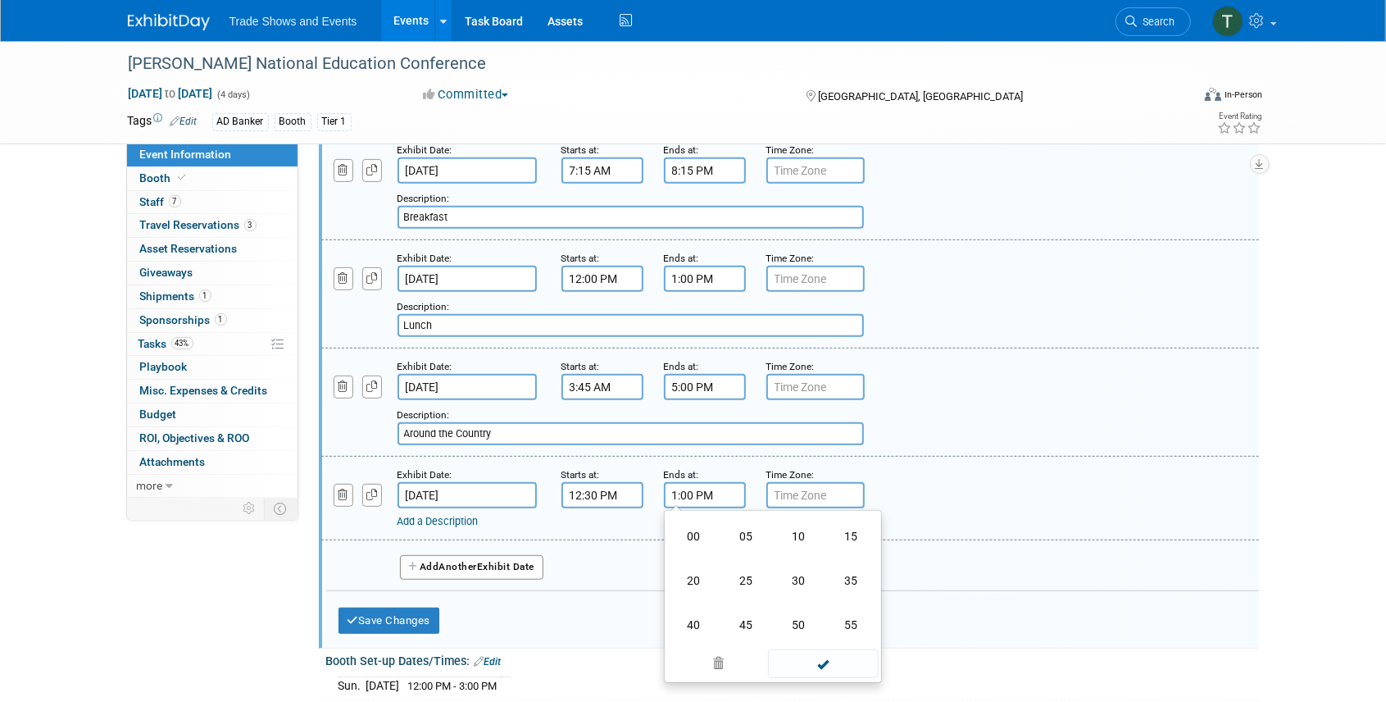
click at [689, 577] on td "20" at bounding box center [694, 580] width 52 height 44
type input "1:20 PM"
click at [442, 520] on link "Add a Description" at bounding box center [438, 521] width 81 height 12
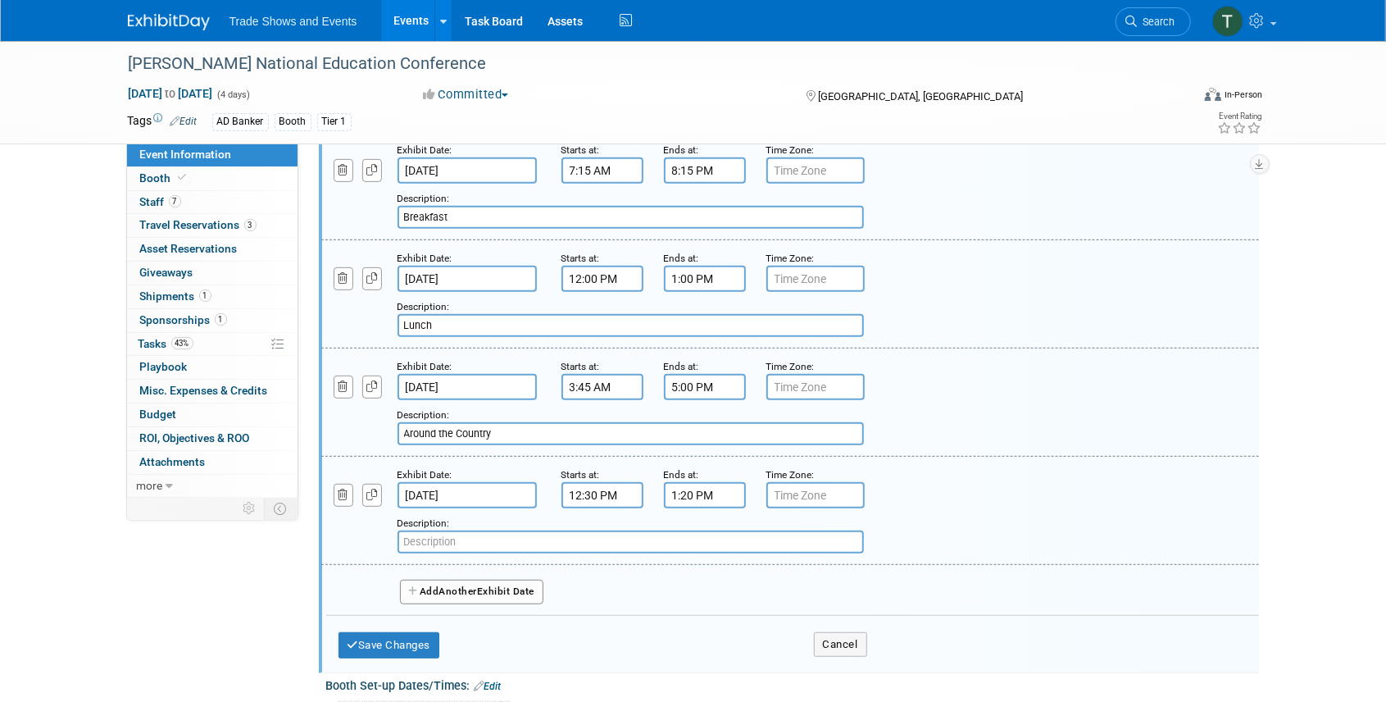
click at [489, 542] on input "text" at bounding box center [631, 541] width 466 height 23
type input "Lunch"
click at [414, 632] on button "Save Changes" at bounding box center [390, 645] width 102 height 26
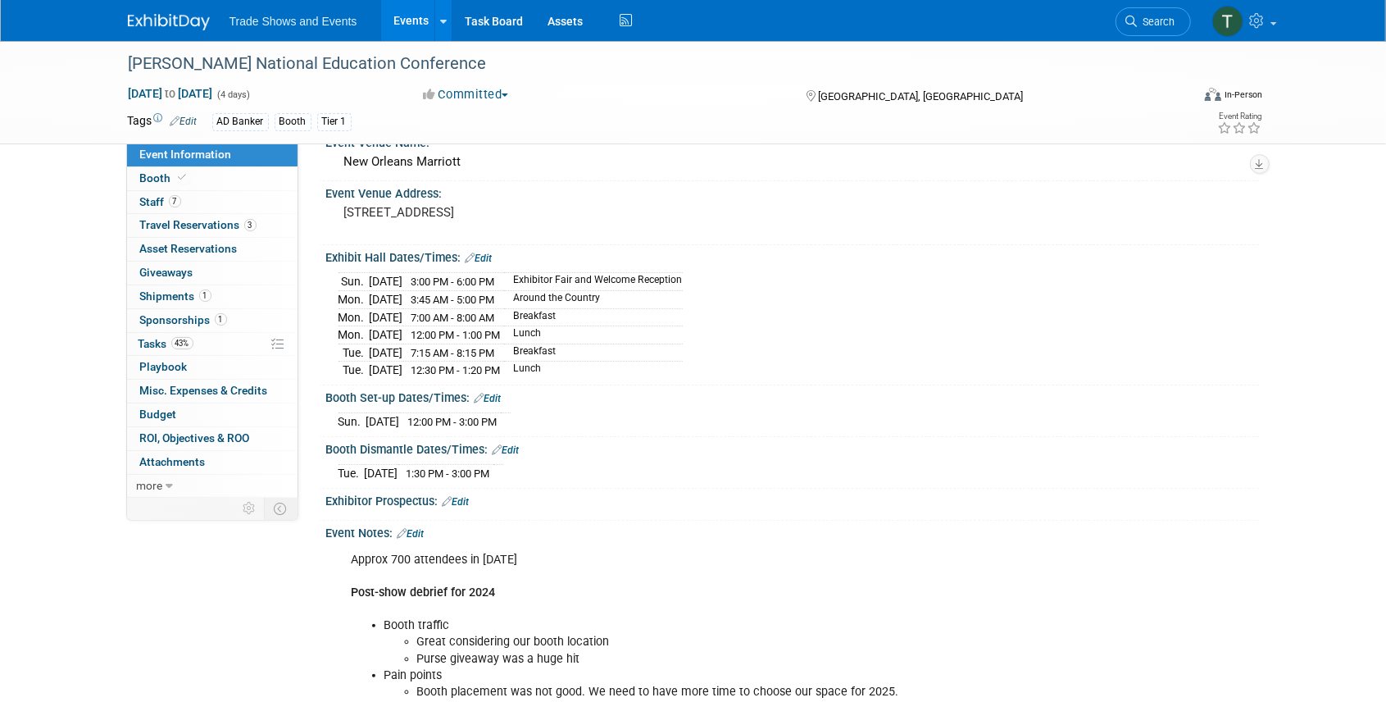
scroll to position [105, 0]
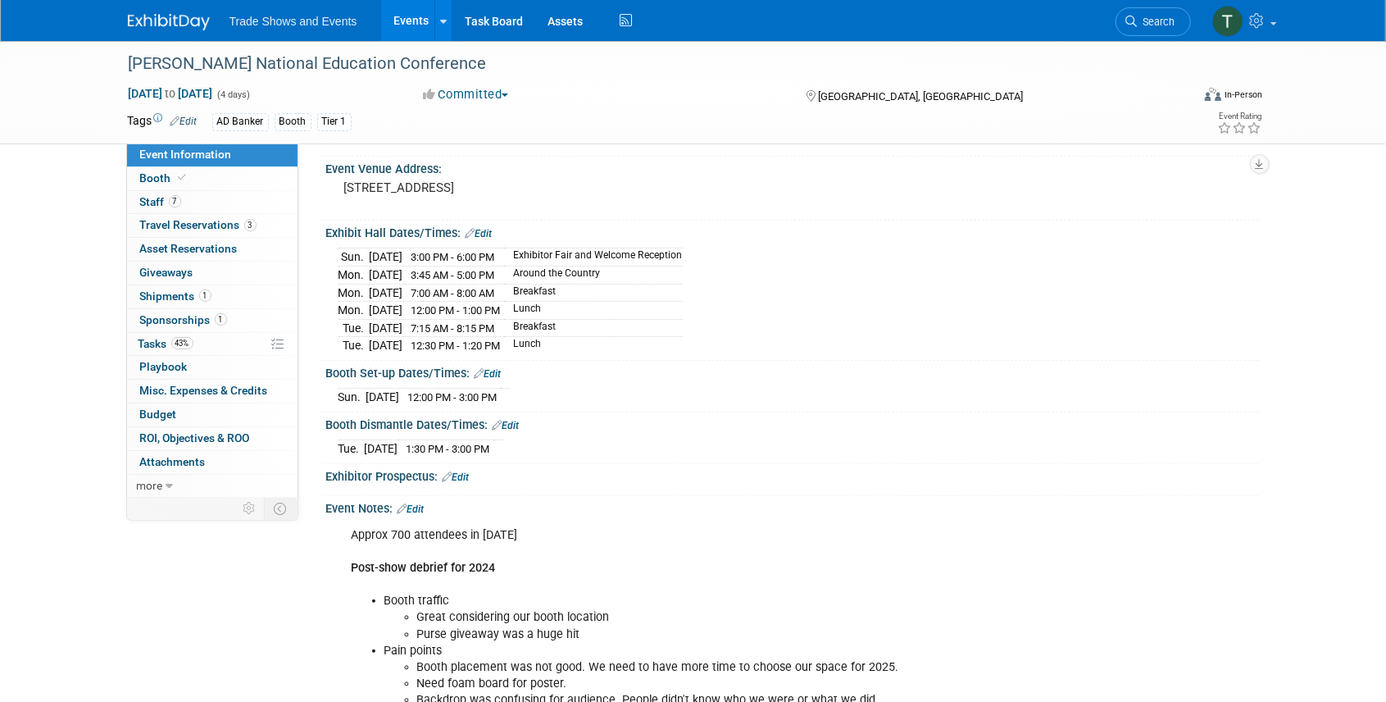
click at [510, 420] on link "Edit" at bounding box center [506, 425] width 27 height 11
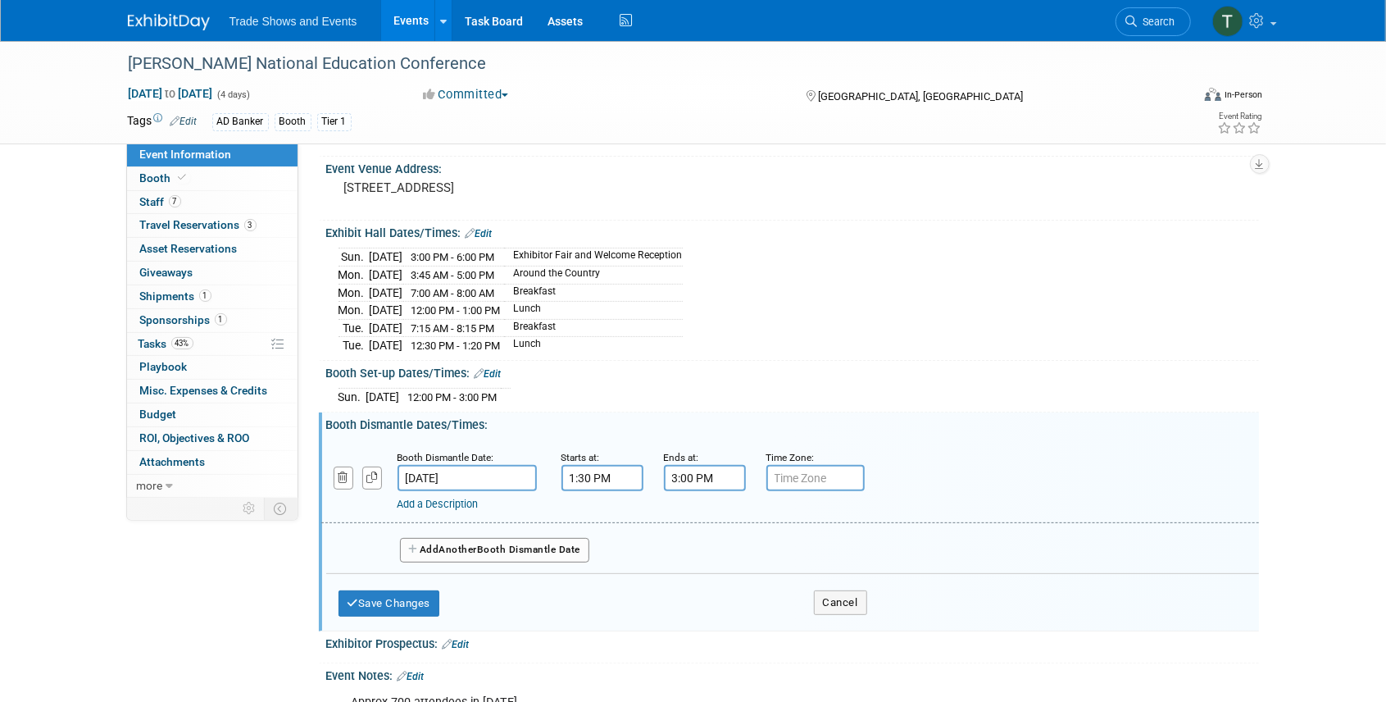
click at [619, 469] on input "1:30 PM" at bounding box center [603, 478] width 82 height 26
click at [679, 543] on span "30" at bounding box center [676, 554] width 31 height 30
click at [598, 557] on td "20" at bounding box center [592, 563] width 52 height 44
type input "1:20 PM"
click at [721, 621] on span at bounding box center [721, 626] width 111 height 29
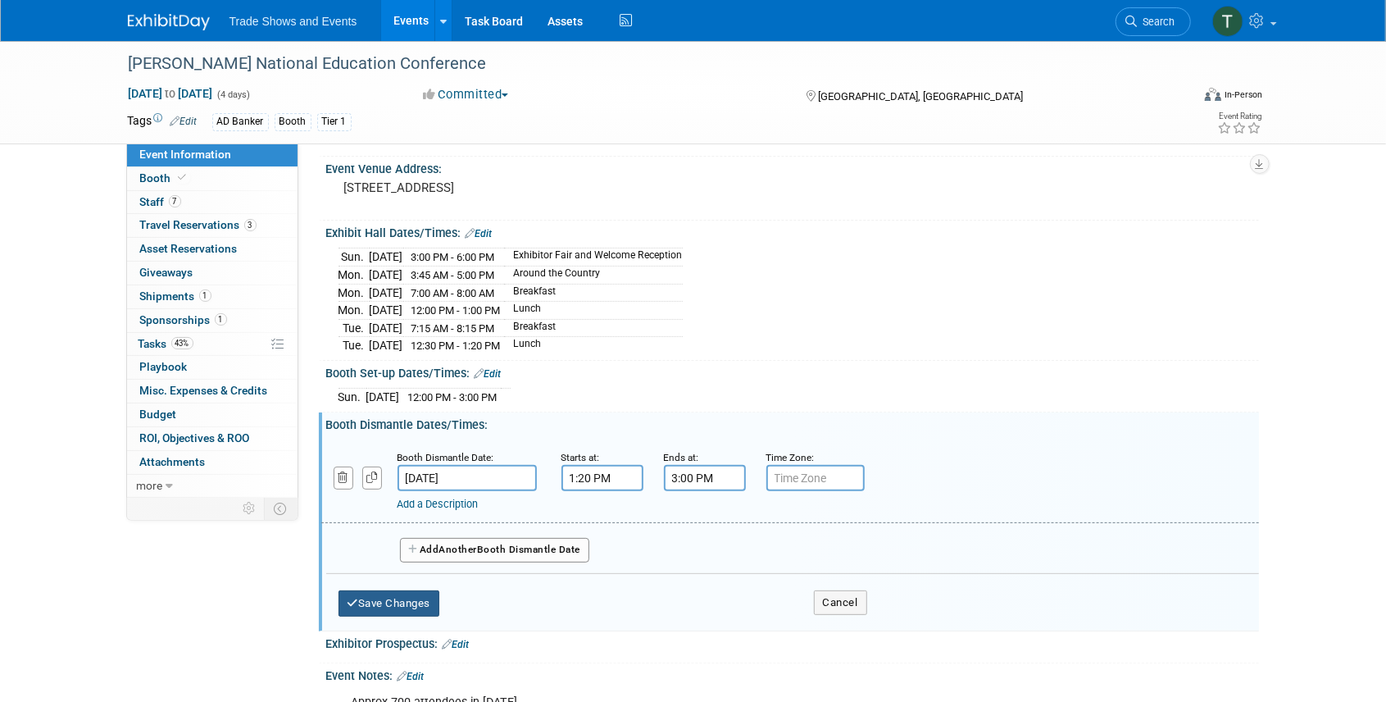
click at [393, 600] on button "Save Changes" at bounding box center [390, 603] width 102 height 26
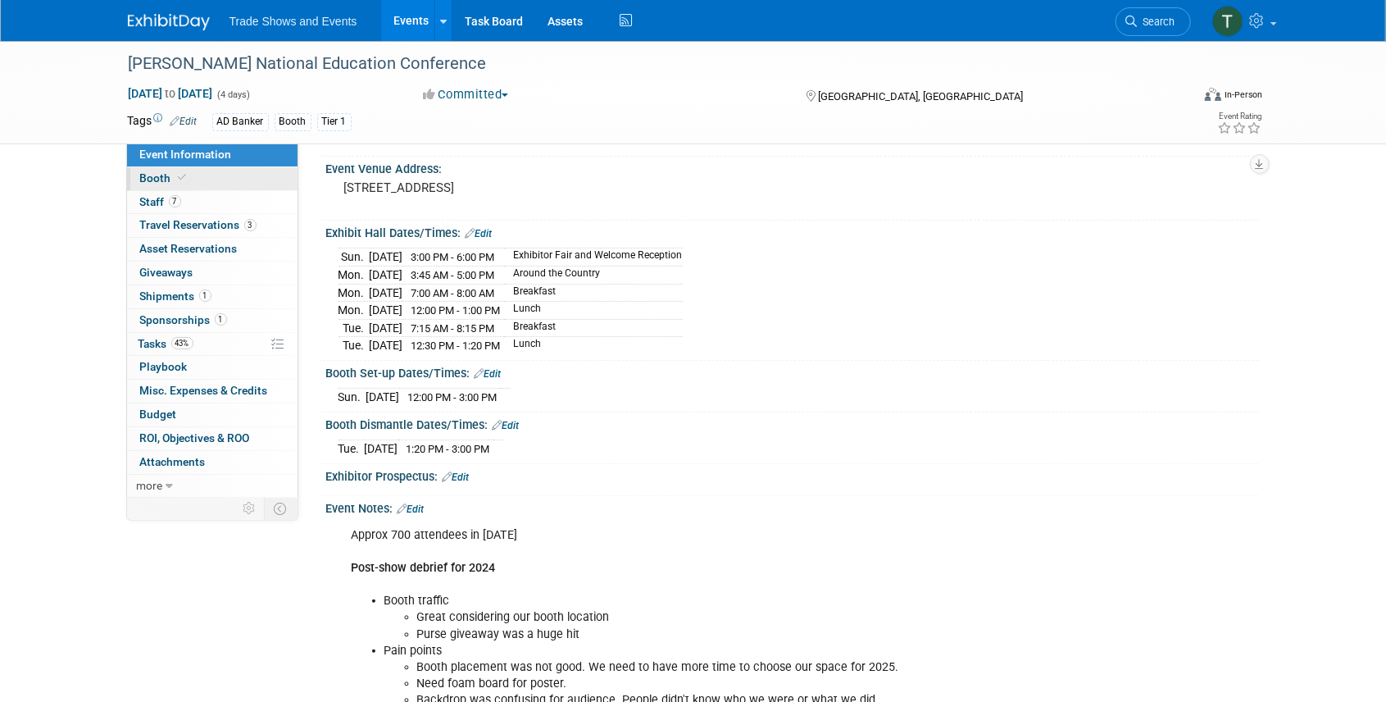
click at [151, 177] on span "Booth" at bounding box center [165, 177] width 50 height 13
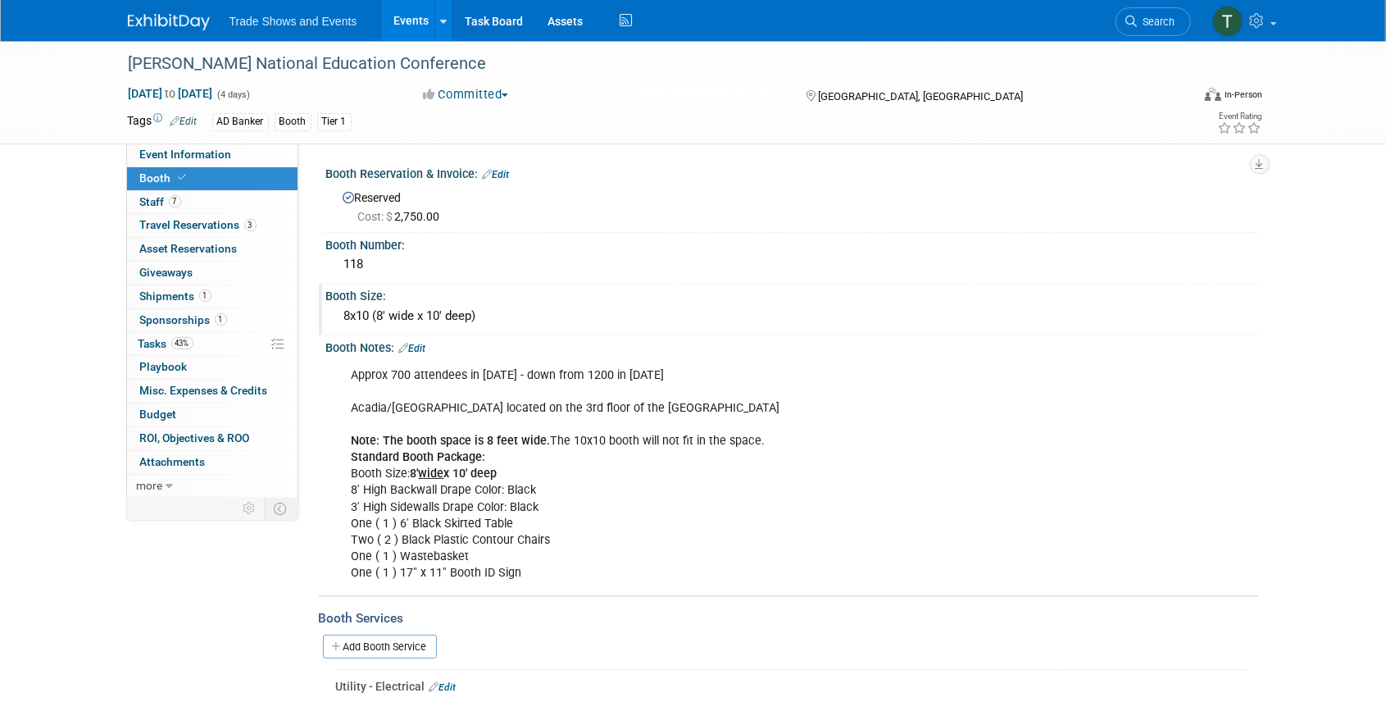
scroll to position [0, 0]
click at [418, 343] on link "Edit" at bounding box center [412, 348] width 27 height 11
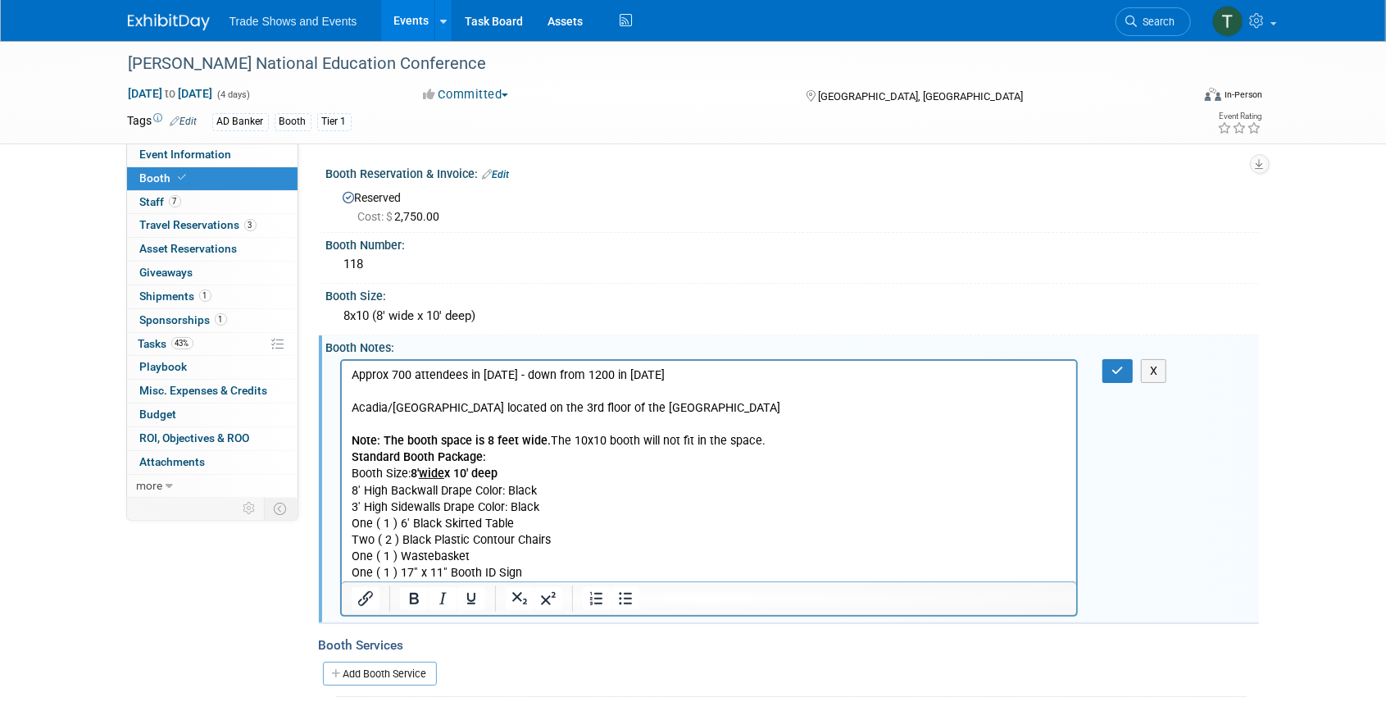
click at [784, 432] on p "Approx 700 attendees in 2025 - down from 1200 in 2024 Acadia/Bissonet Ballroom …" at bounding box center [709, 473] width 716 height 214
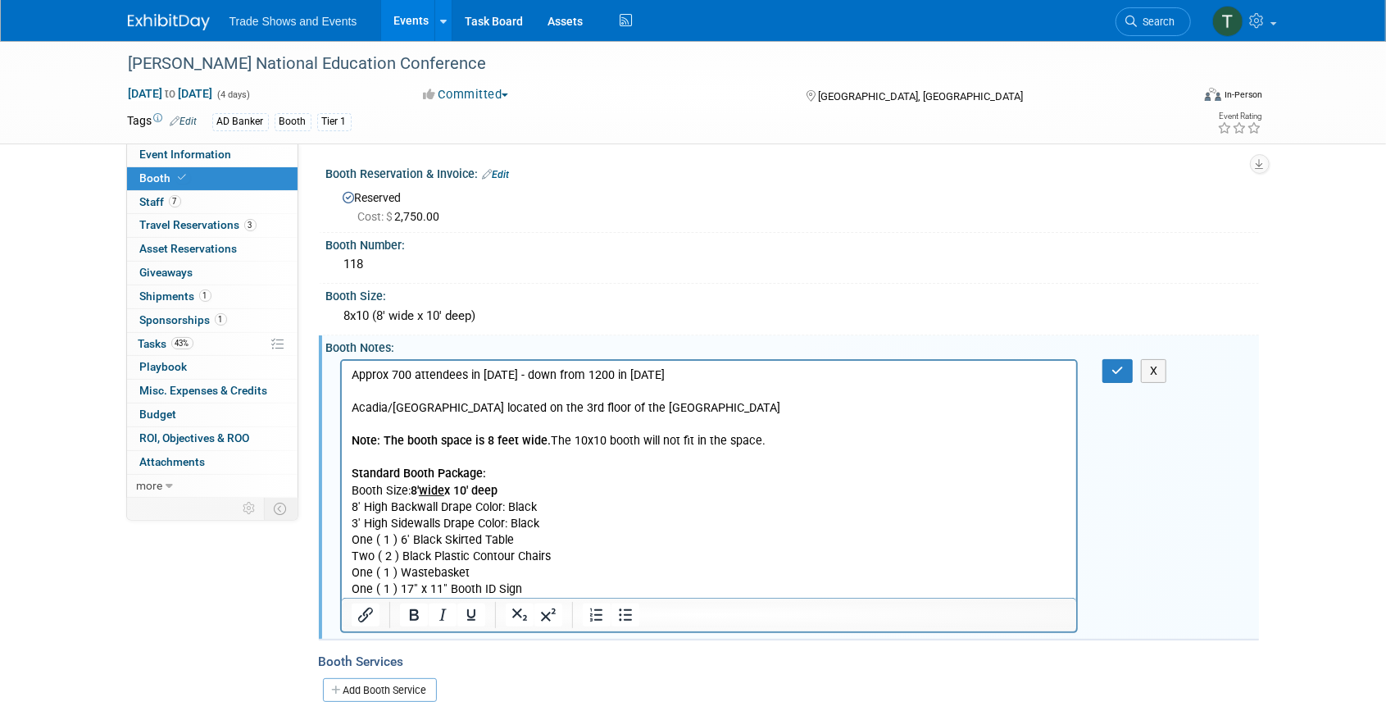
click at [542, 589] on p "Standard Booth Package: Booth Size: 8' wide x 10' deep 8' High Backwall Drape C…" at bounding box center [709, 522] width 716 height 148
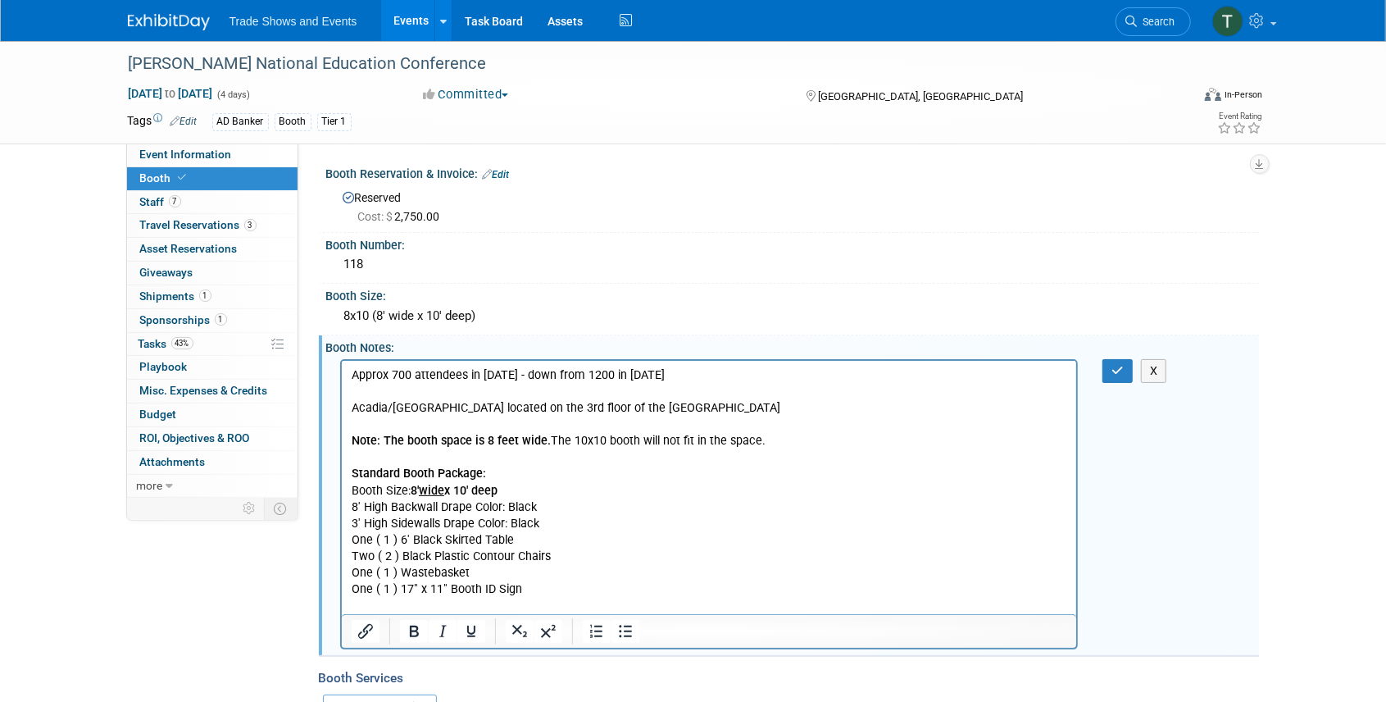
drag, startPoint x: 403, startPoint y: 600, endPoint x: 464, endPoint y: 607, distance: 61.0
click at [403, 600] on p "Rich Text Area. Press ALT-0 for help." at bounding box center [709, 605] width 716 height 16
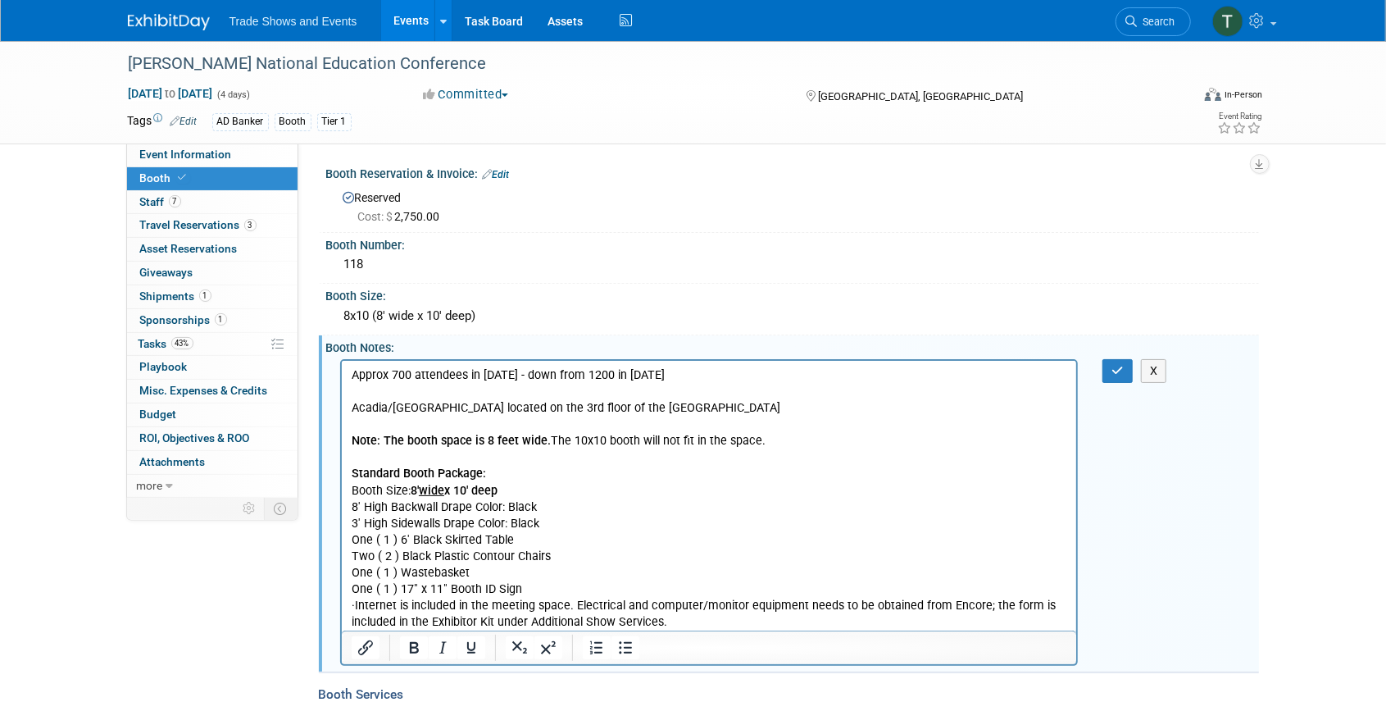
click at [702, 623] on p "· Internet is included in the meeting space. Electrical and computer/monitor eq…" at bounding box center [709, 613] width 716 height 33
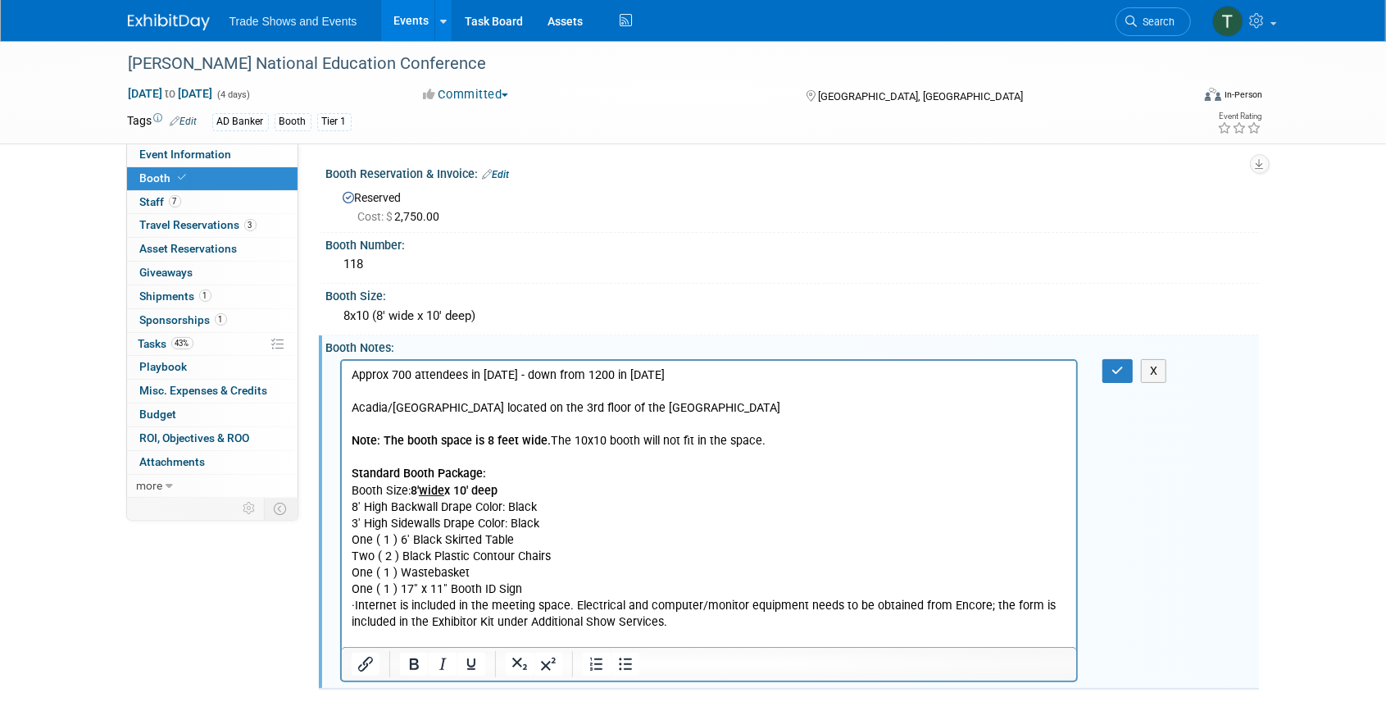
drag, startPoint x: 639, startPoint y: 635, endPoint x: 659, endPoint y: 633, distance: 19.7
click at [639, 635] on p "Rich Text Area. Press ALT-0 for help." at bounding box center [709, 638] width 716 height 16
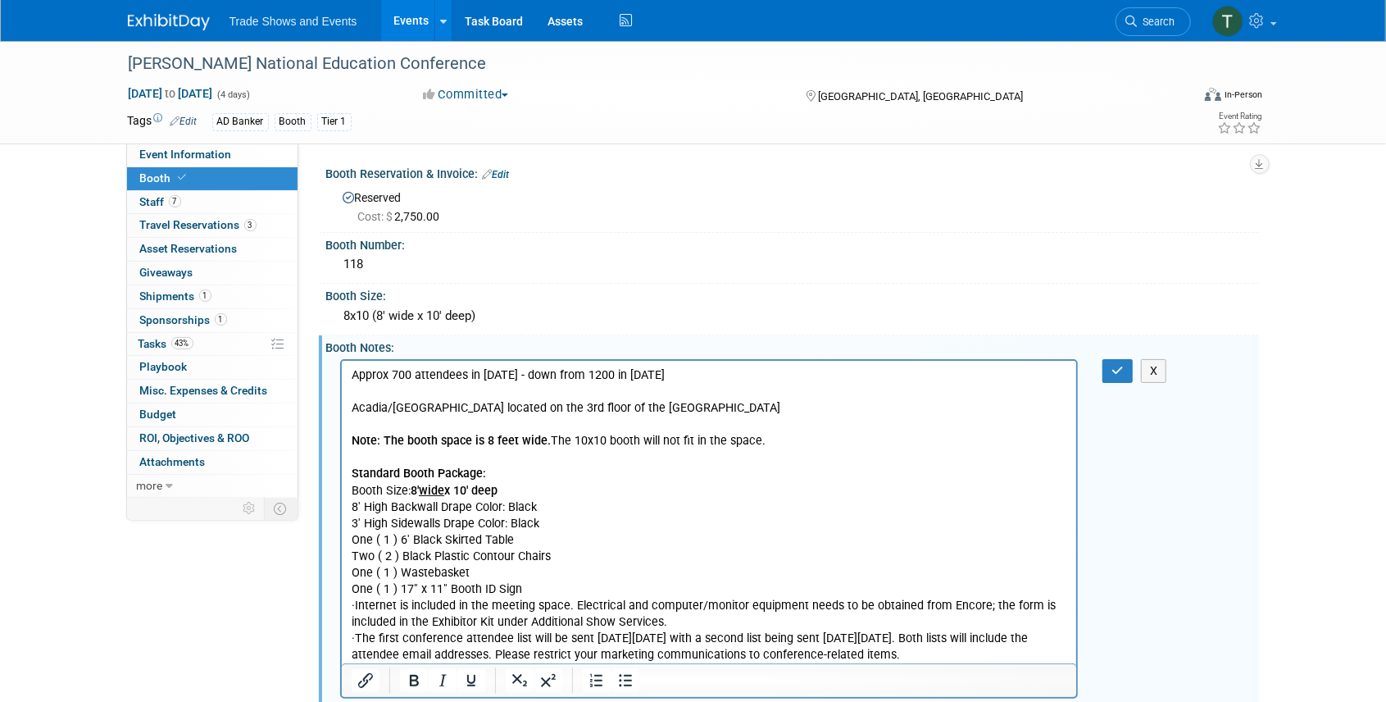
click at [1023, 653] on p "· The first conference attendee list will be sent on Wednesday, September 17 wi…" at bounding box center [709, 646] width 716 height 33
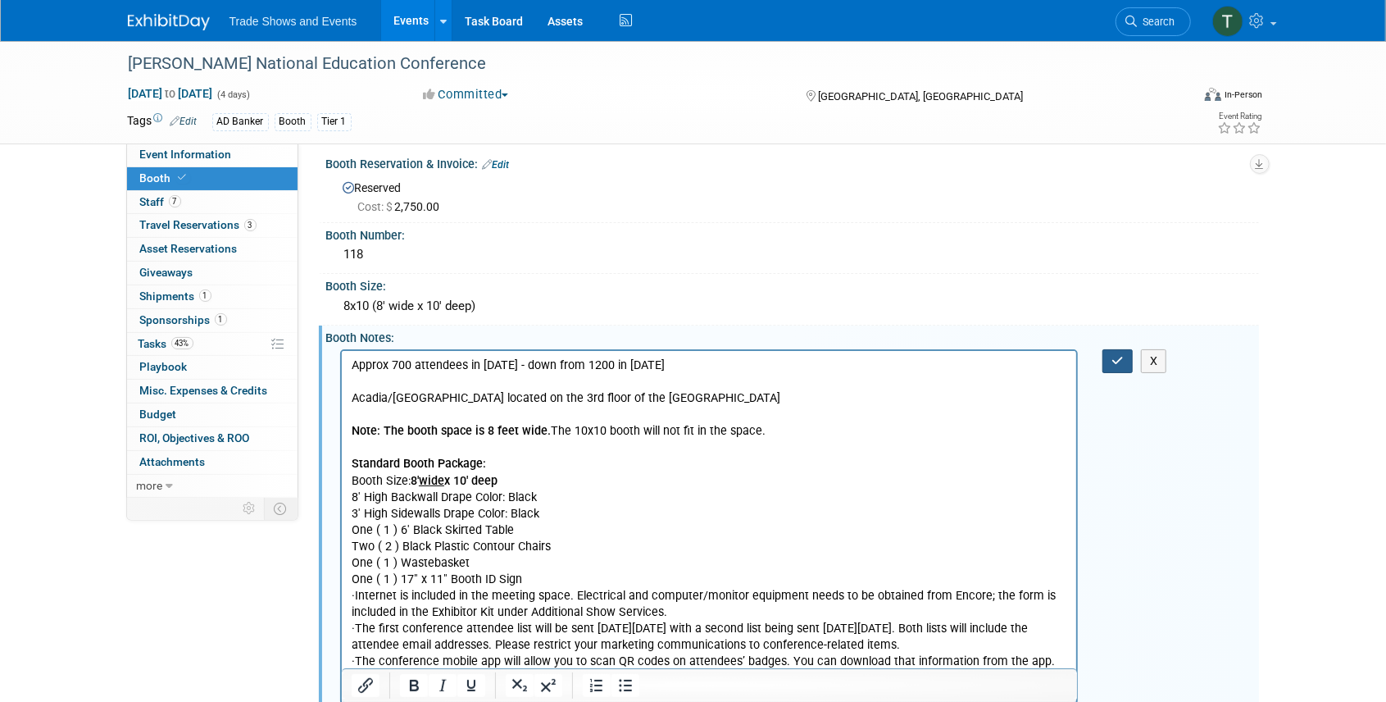
click at [1113, 355] on icon "button" at bounding box center [1118, 360] width 12 height 11
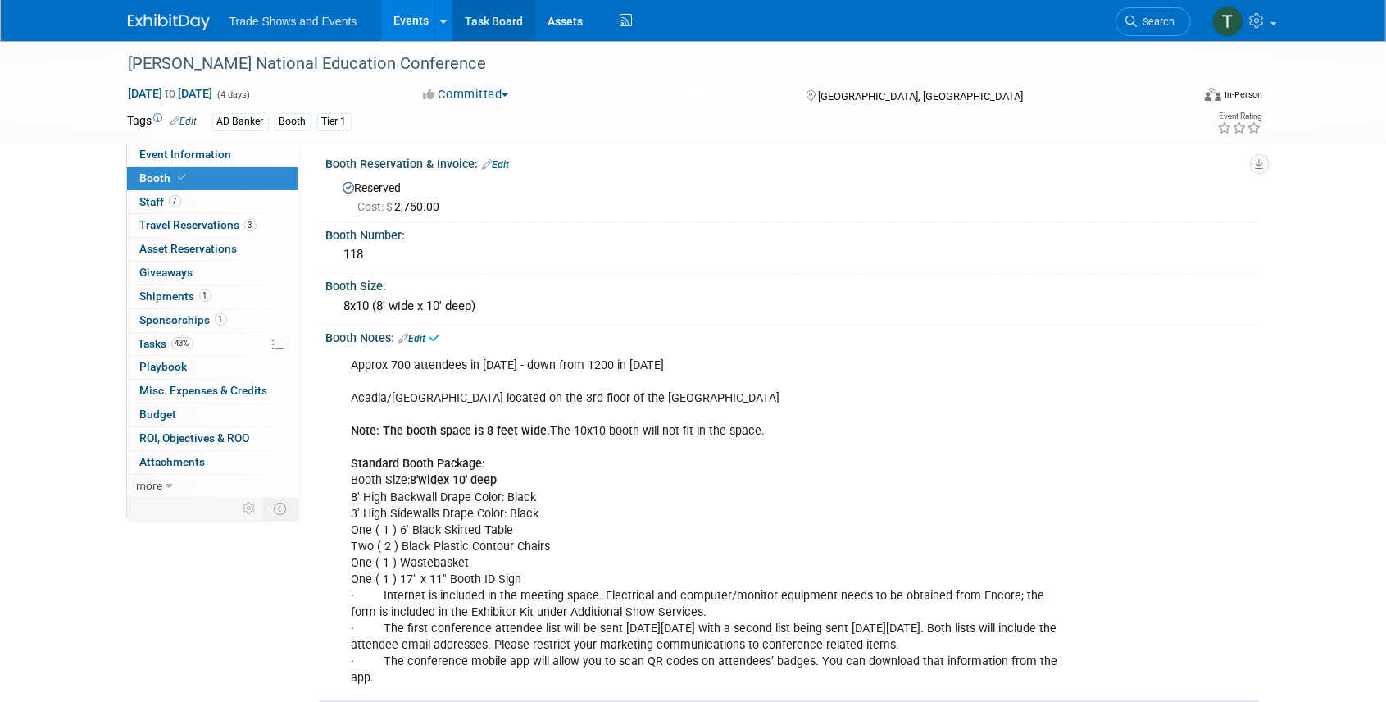
click at [484, 22] on link "Task Board" at bounding box center [494, 20] width 83 height 41
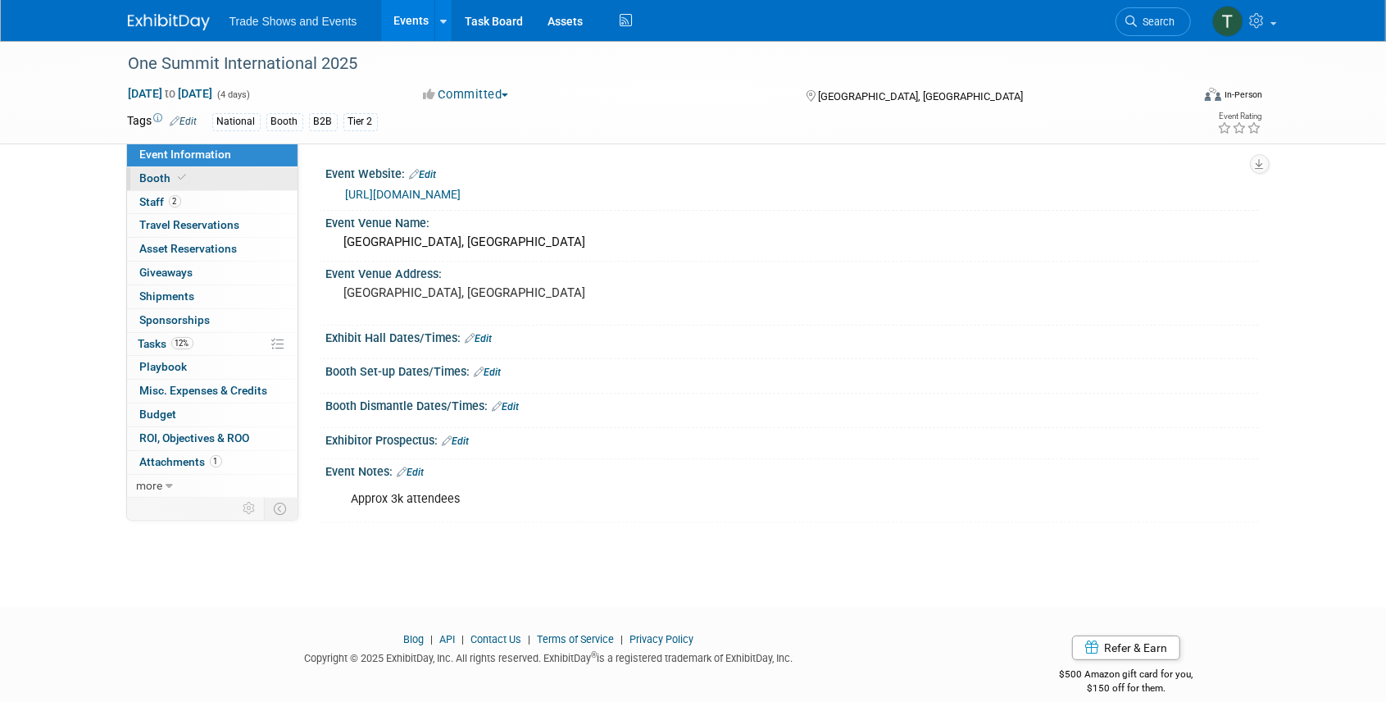
click at [182, 179] on icon at bounding box center [183, 177] width 8 height 9
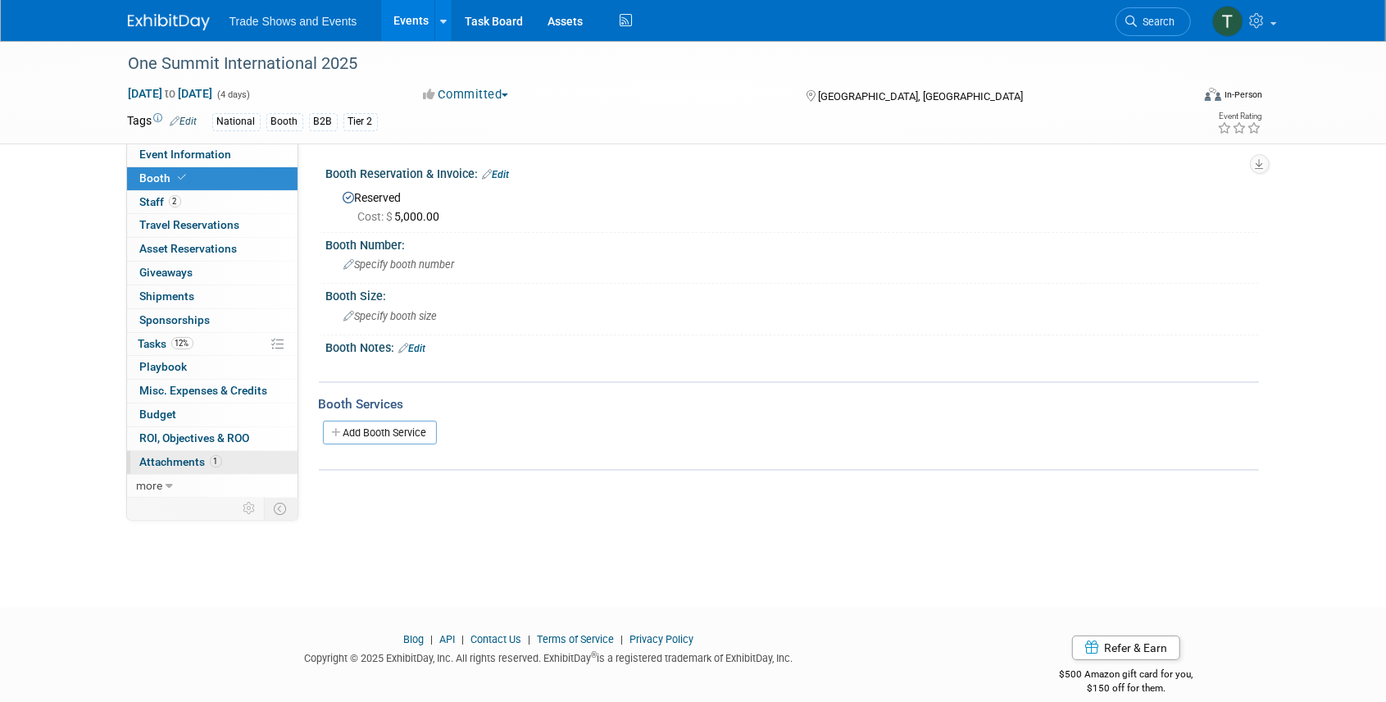
click at [185, 455] on span "Attachments 1" at bounding box center [181, 461] width 82 height 13
